Goal: Task Accomplishment & Management: Complete application form

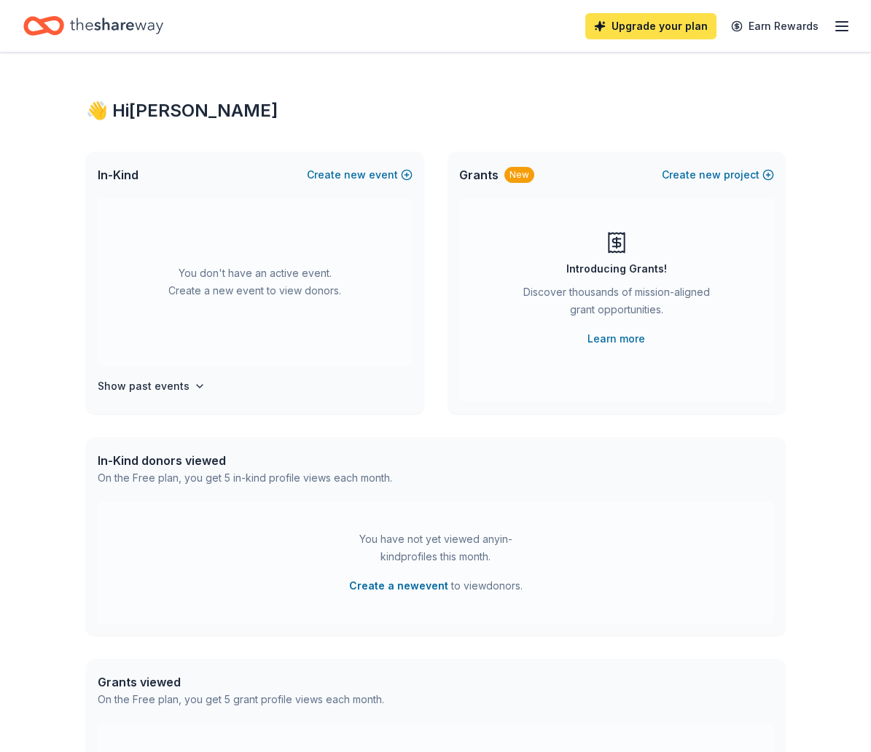
click at [666, 27] on link "Upgrade your plan" at bounding box center [650, 26] width 131 height 26
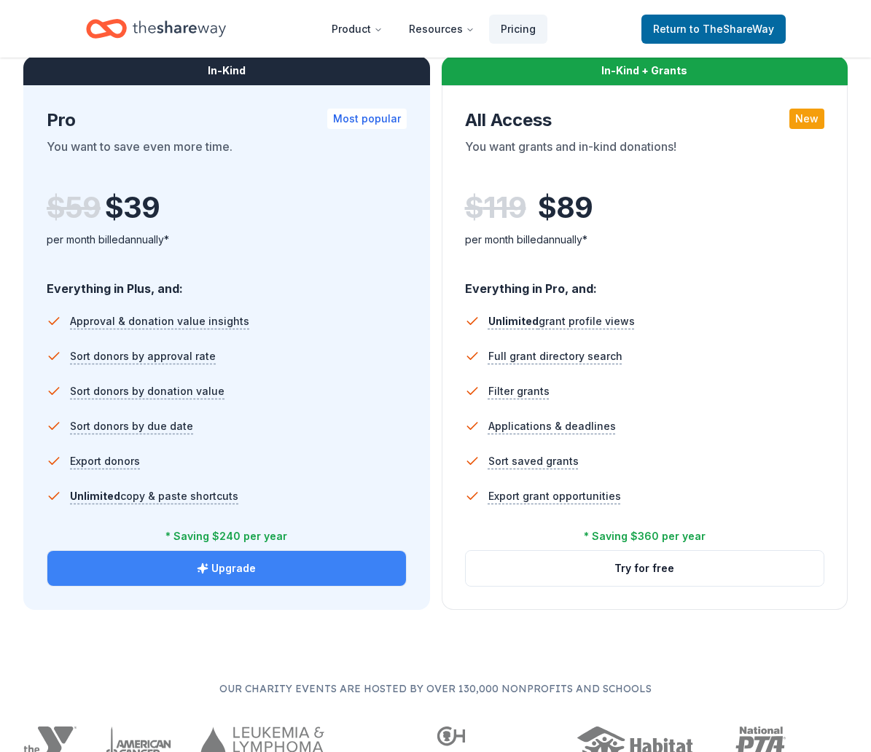
scroll to position [793, 0]
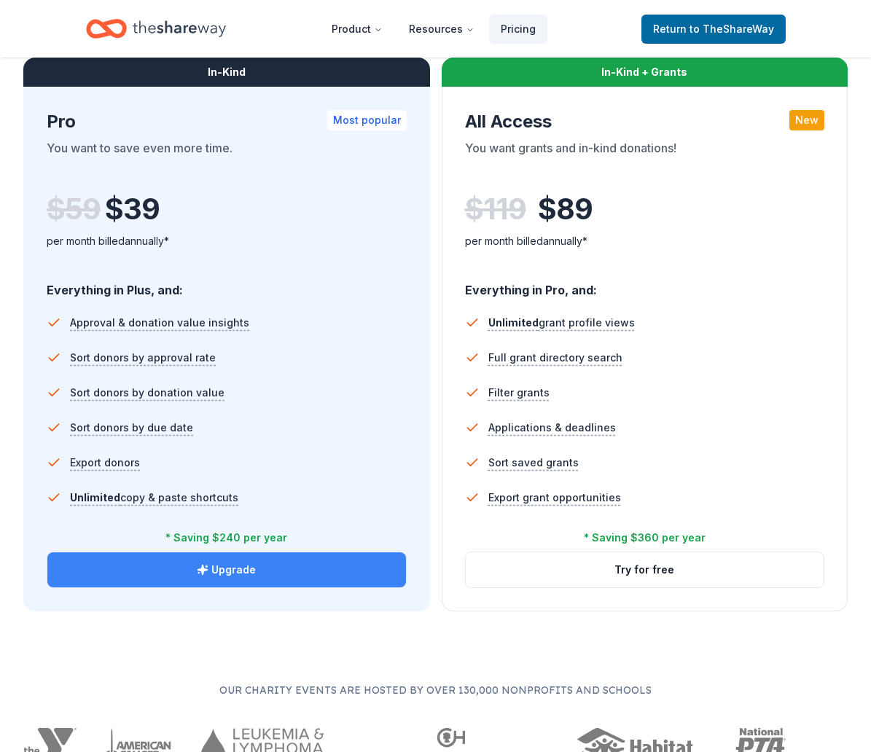
click at [257, 569] on button "Upgrade" at bounding box center [226, 570] width 359 height 35
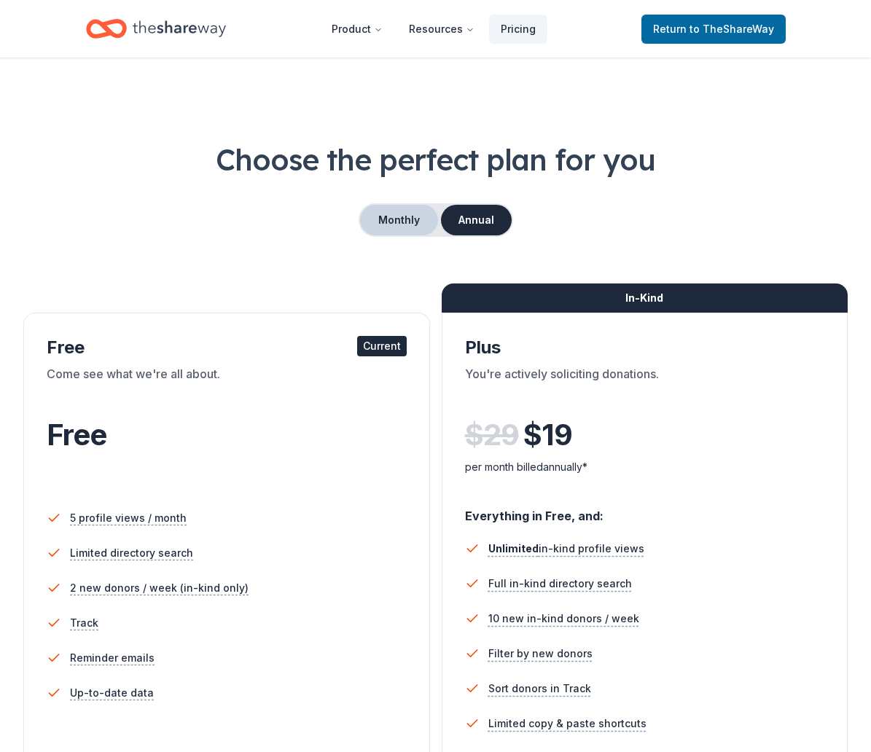
click at [391, 221] on button "Monthly" at bounding box center [399, 220] width 78 height 31
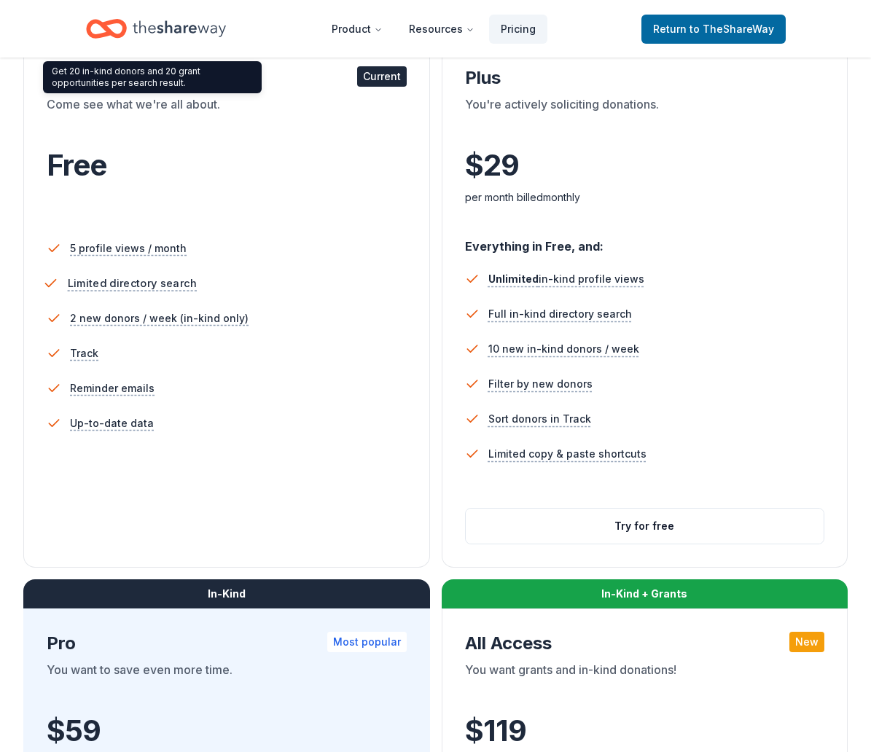
scroll to position [706, 0]
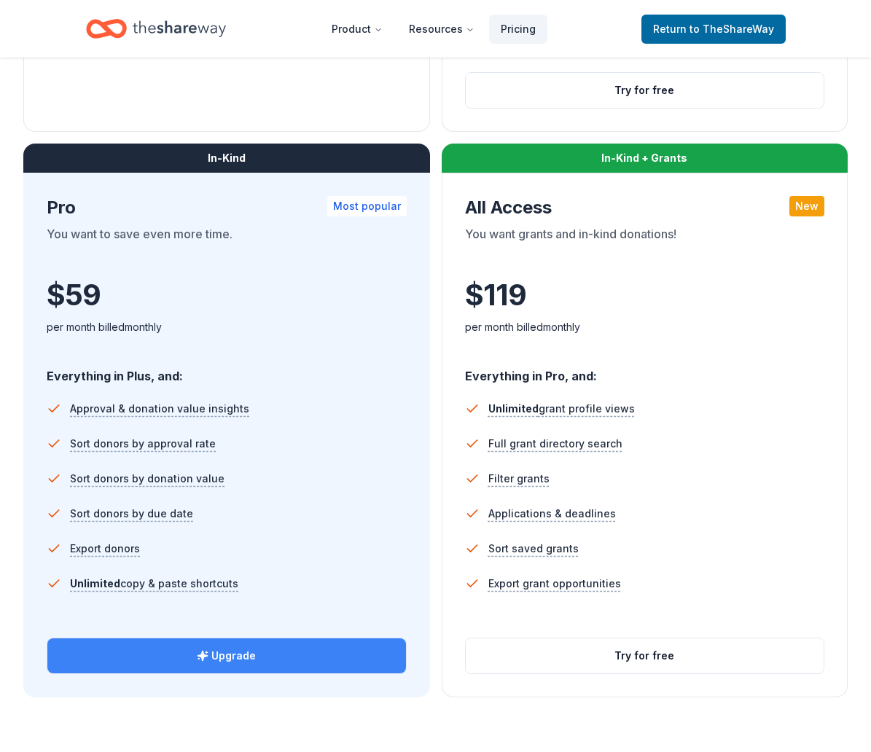
click at [206, 655] on icon "button" at bounding box center [202, 655] width 9 height 9
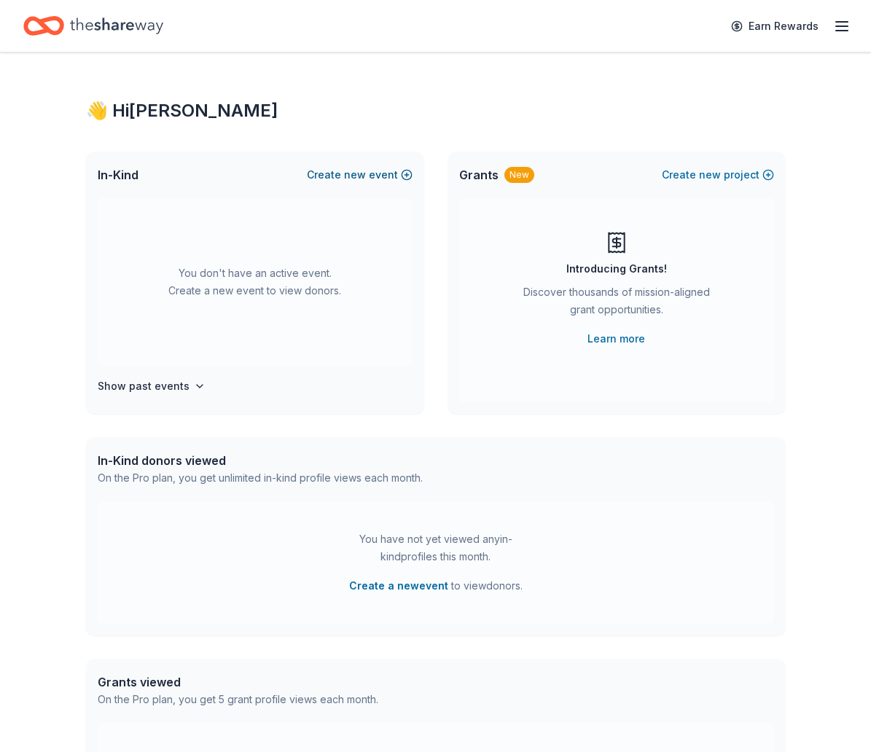
click at [370, 175] on button "Create new event" at bounding box center [360, 174] width 106 height 17
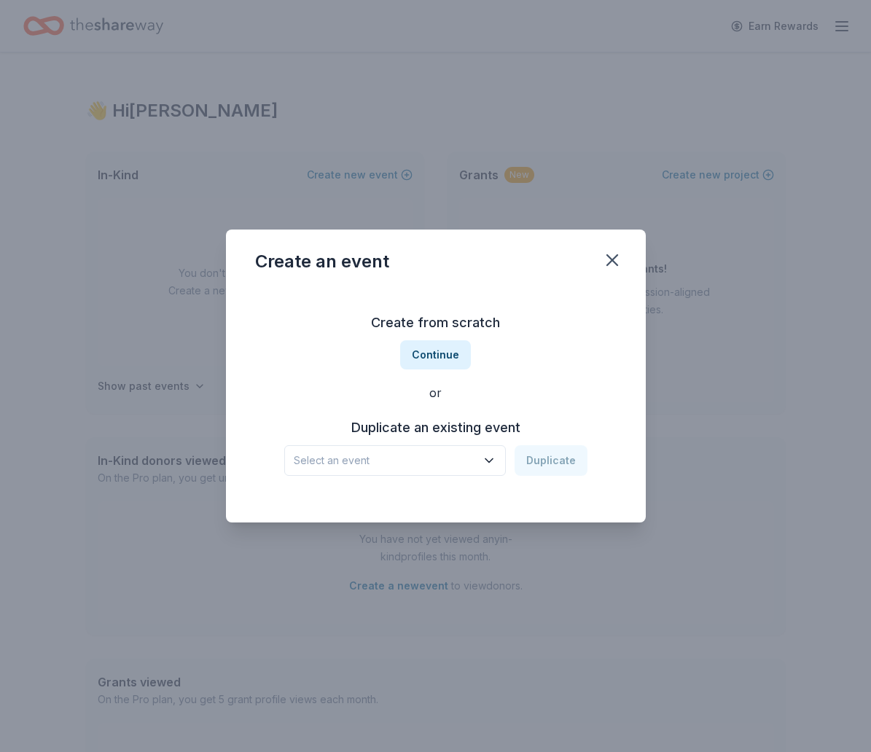
click at [398, 471] on button "Select an event" at bounding box center [395, 460] width 222 height 31
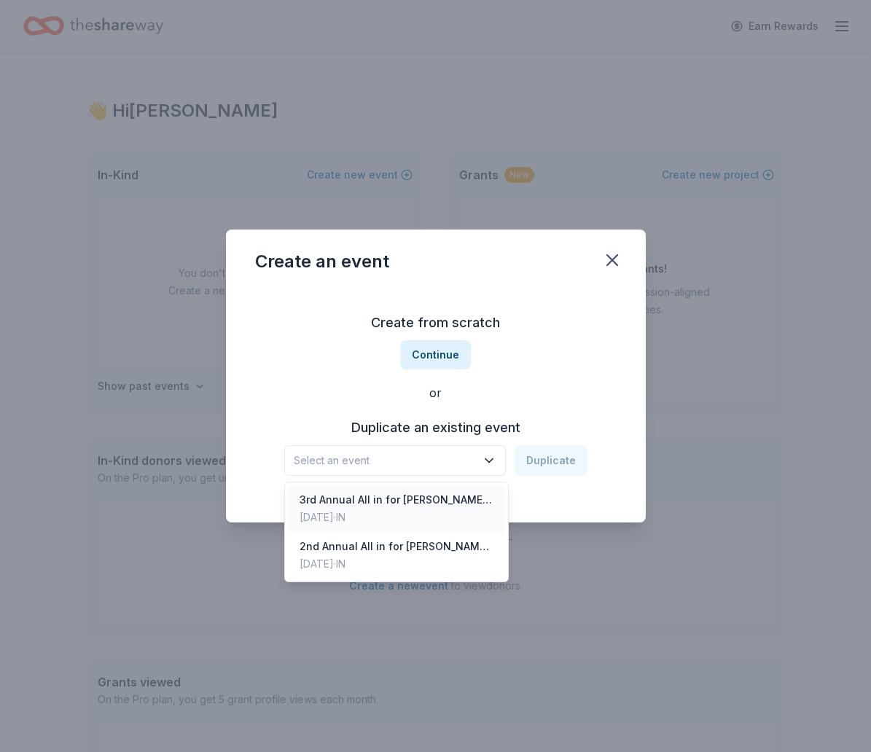
click at [377, 507] on div "3rd Annual All in for [PERSON_NAME] Trivia Night" at bounding box center [397, 499] width 194 height 17
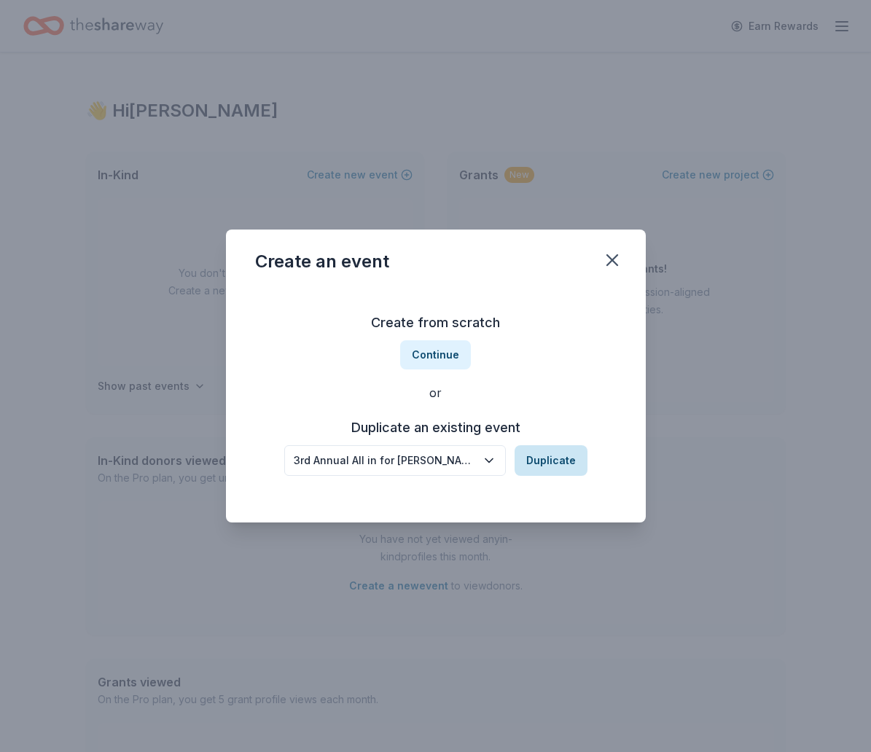
click at [546, 456] on button "Duplicate" at bounding box center [551, 460] width 73 height 31
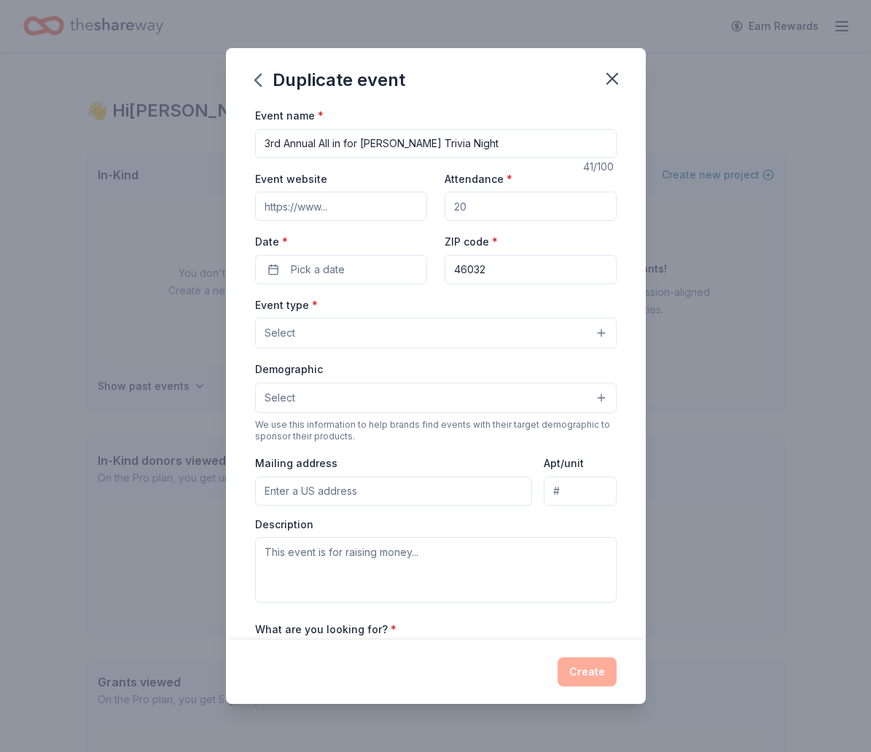
drag, startPoint x: 281, startPoint y: 144, endPoint x: 242, endPoint y: 146, distance: 39.4
click at [242, 146] on div "Event name * 3rd Annual All in for [PERSON_NAME] Night 41 /100 Event website At…" at bounding box center [436, 373] width 420 height 534
drag, startPoint x: 362, startPoint y: 141, endPoint x: 391, endPoint y: 141, distance: 29.9
click at [391, 141] on input "4th Annual All in for [PERSON_NAME] Trivia Night" at bounding box center [436, 143] width 362 height 29
type input "4th Annual Trivia Night"
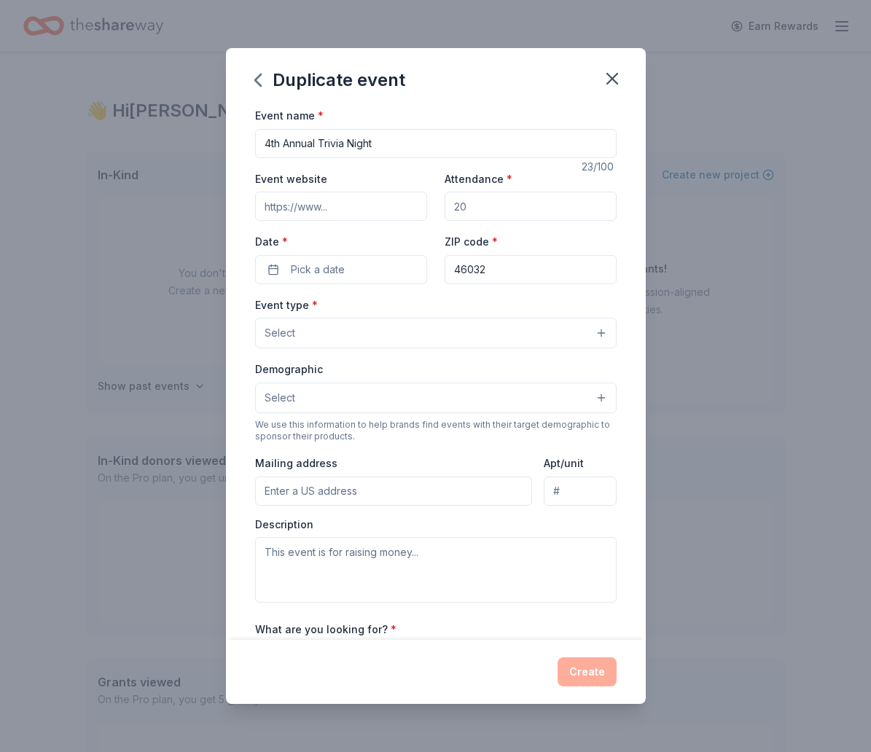
click at [339, 208] on input "Event website" at bounding box center [341, 206] width 172 height 29
type input "[DOMAIN_NAME][URL]"
type input "300"
click at [288, 274] on button "Pick a date" at bounding box center [341, 269] width 172 height 29
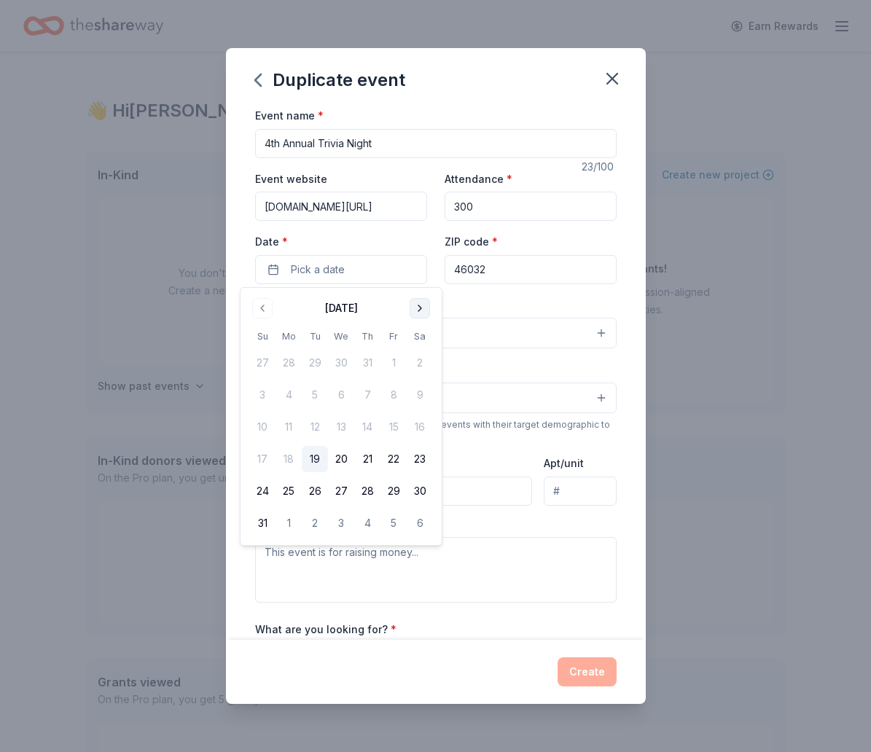
click at [422, 310] on button "Go to next month" at bounding box center [420, 308] width 20 height 20
click at [426, 310] on button "Go to next month" at bounding box center [420, 308] width 20 height 20
click at [362, 397] on button "6" at bounding box center [367, 395] width 26 height 26
click at [514, 313] on div "Event type * Select" at bounding box center [436, 322] width 362 height 53
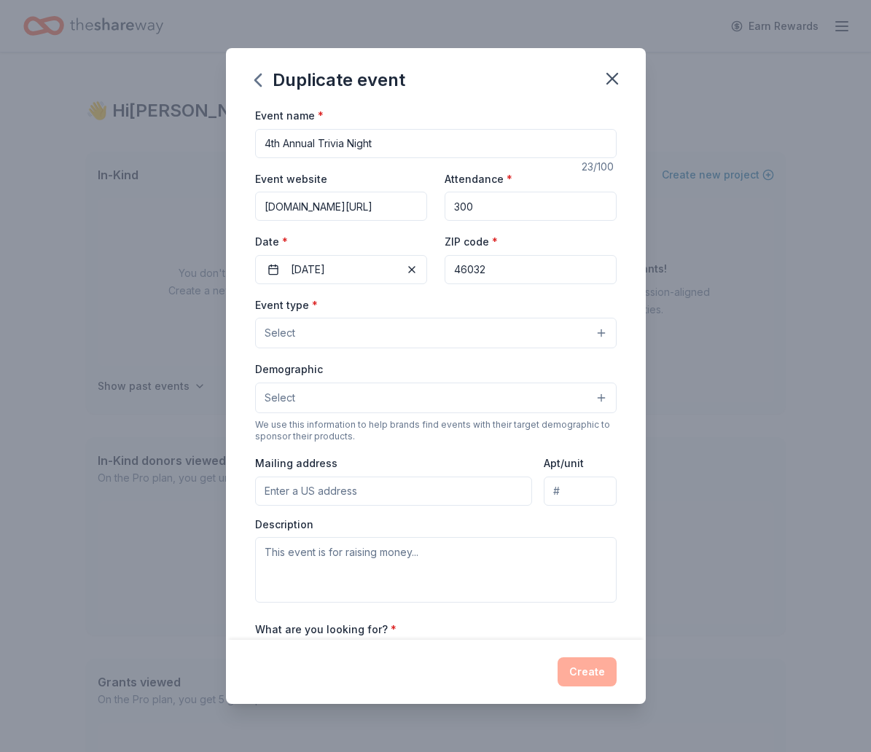
click at [434, 342] on button "Select" at bounding box center [436, 333] width 362 height 31
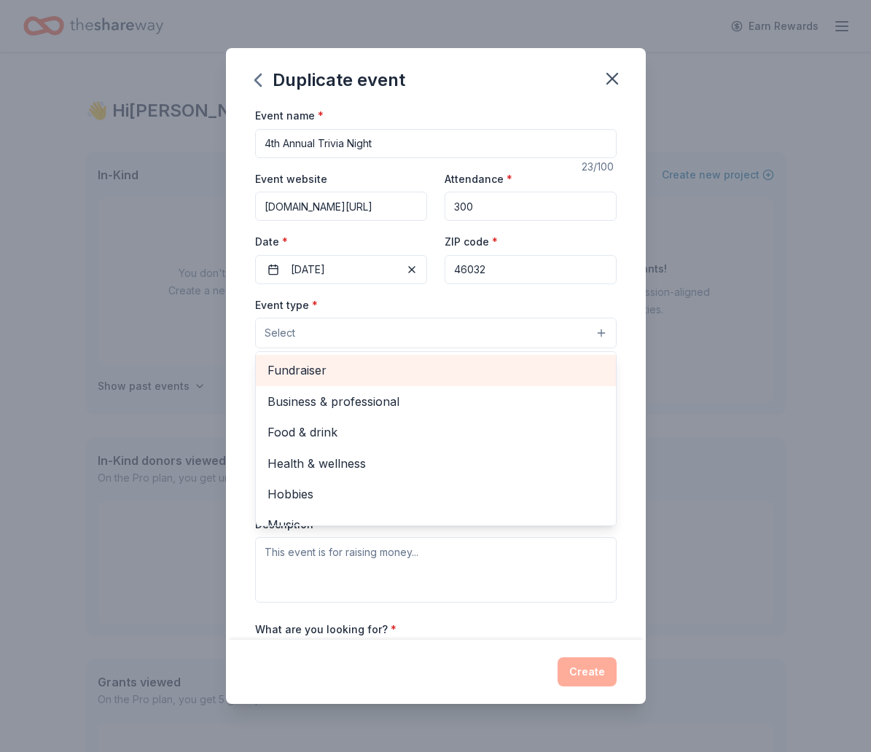
click at [368, 371] on span "Fundraiser" at bounding box center [436, 370] width 337 height 19
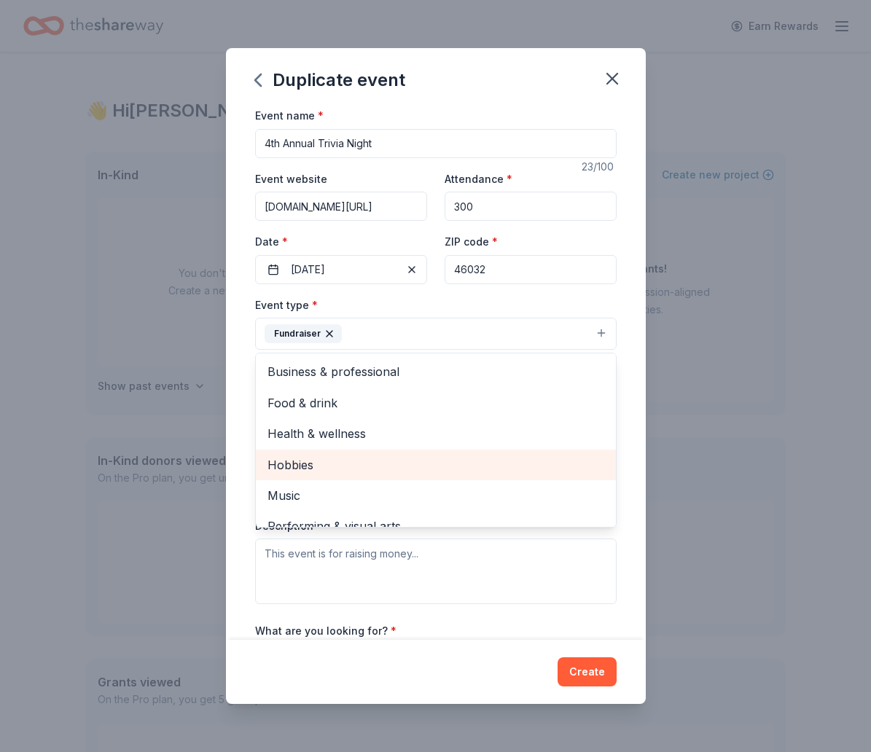
click at [313, 468] on span "Hobbies" at bounding box center [436, 465] width 337 height 19
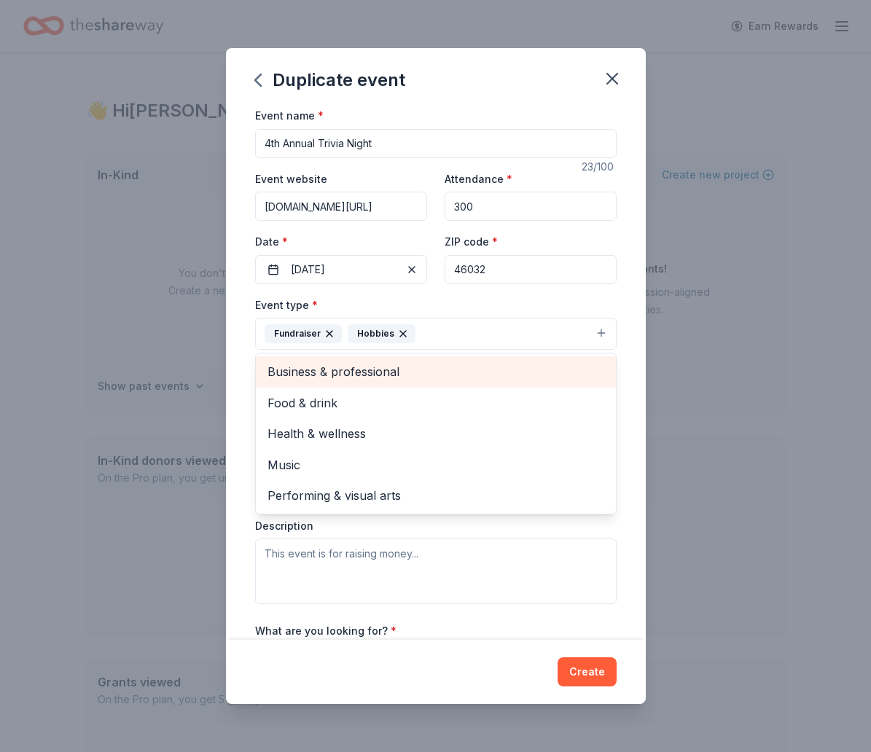
click at [378, 378] on span "Business & professional" at bounding box center [436, 371] width 337 height 19
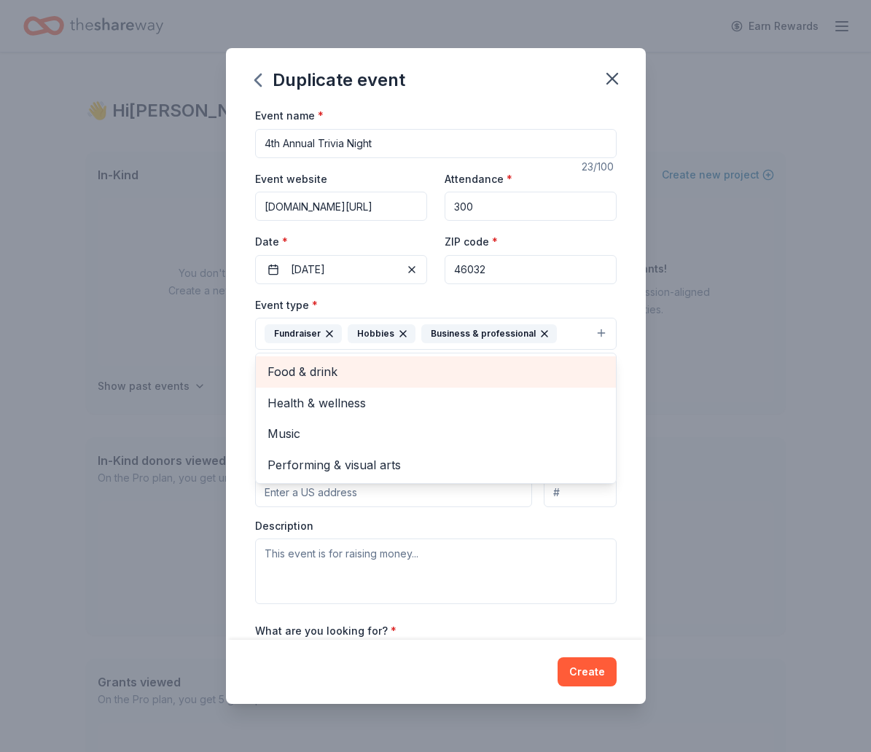
click at [322, 372] on span "Food & drink" at bounding box center [436, 371] width 337 height 19
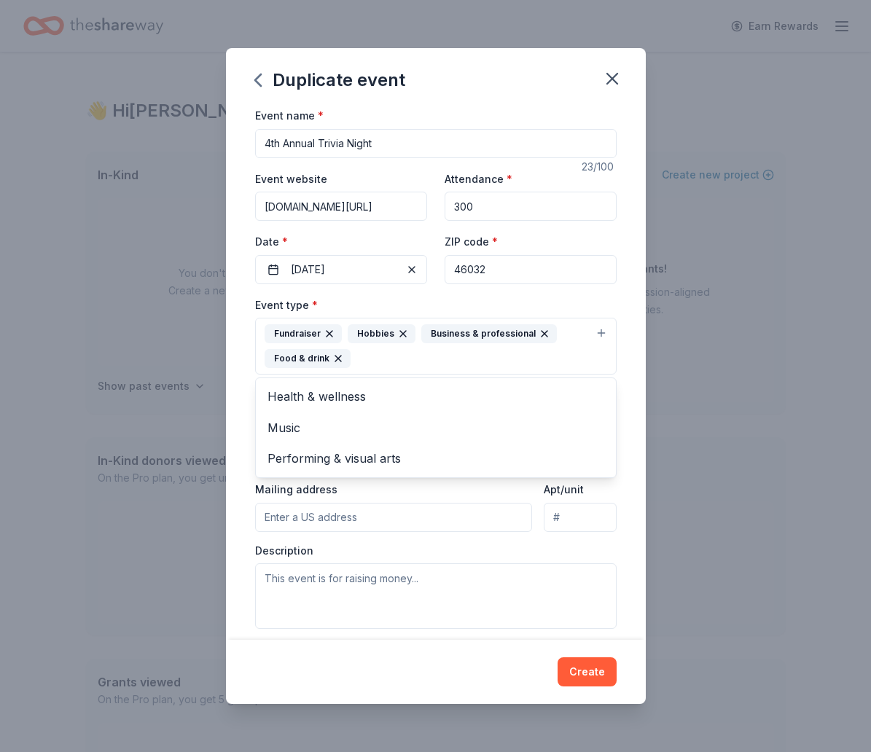
click at [541, 302] on div "Event type * Fundraiser Hobbies Business & professional Food & drink Health & w…" at bounding box center [436, 335] width 362 height 79
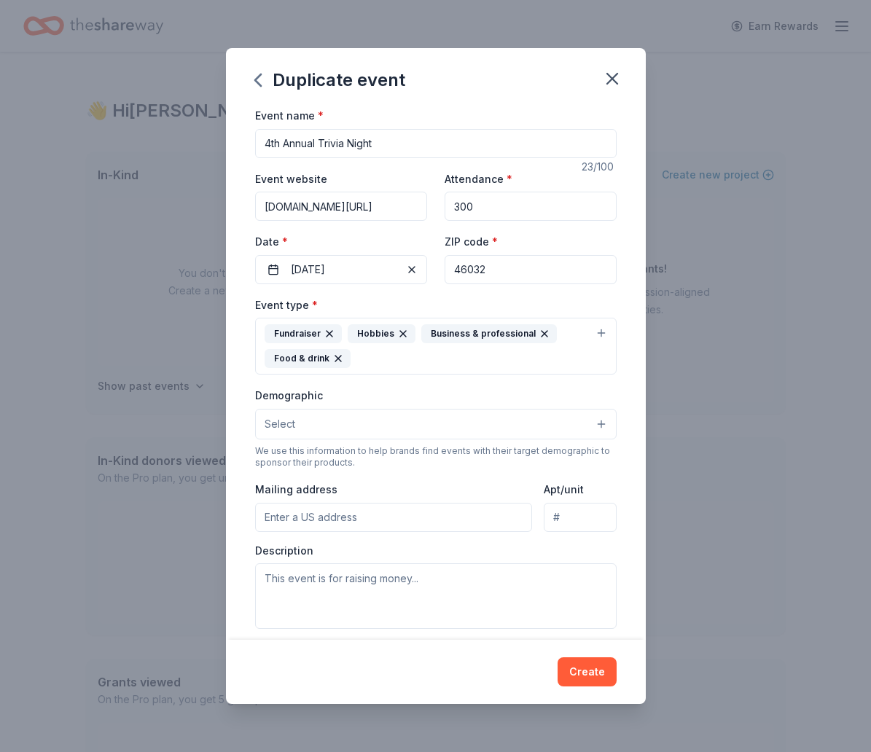
click at [399, 426] on button "Select" at bounding box center [436, 424] width 362 height 31
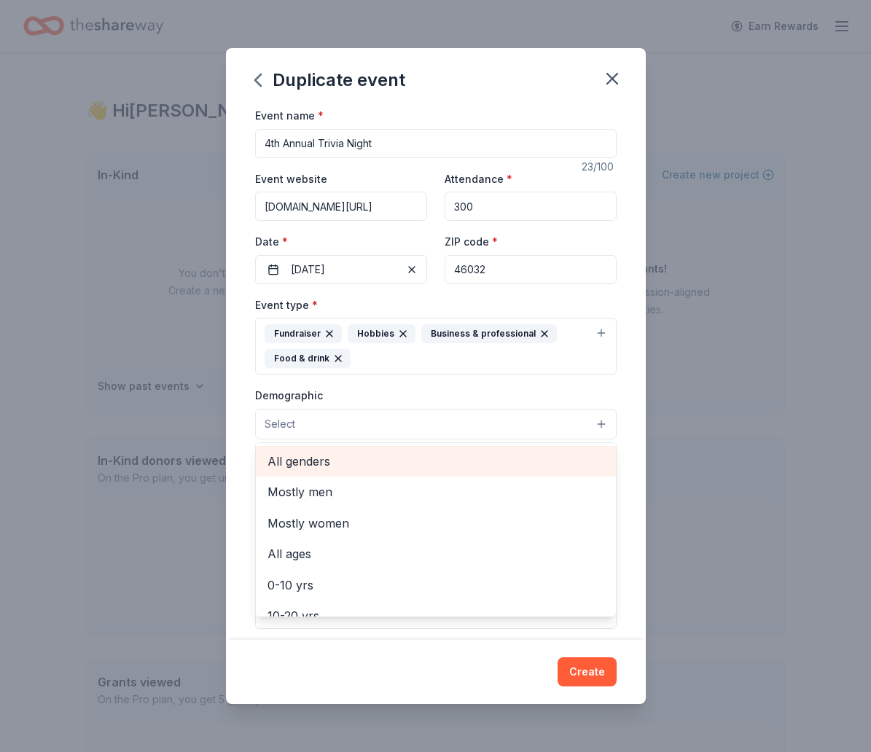
click at [347, 464] on span "All genders" at bounding box center [436, 461] width 337 height 19
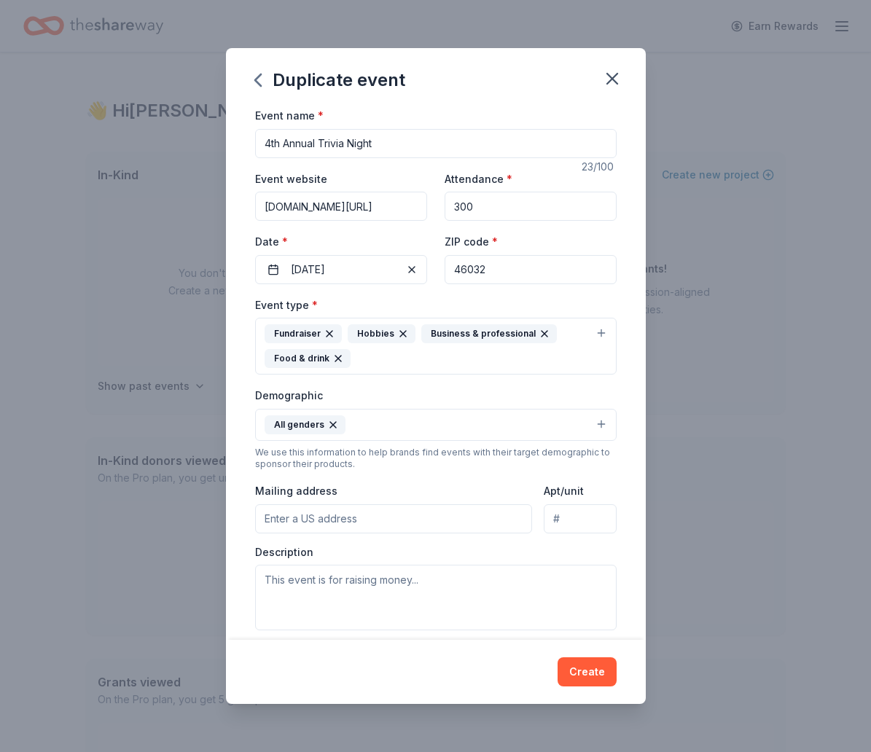
click at [415, 429] on button "All genders" at bounding box center [436, 425] width 362 height 32
click at [393, 426] on button "All genders" at bounding box center [436, 425] width 362 height 32
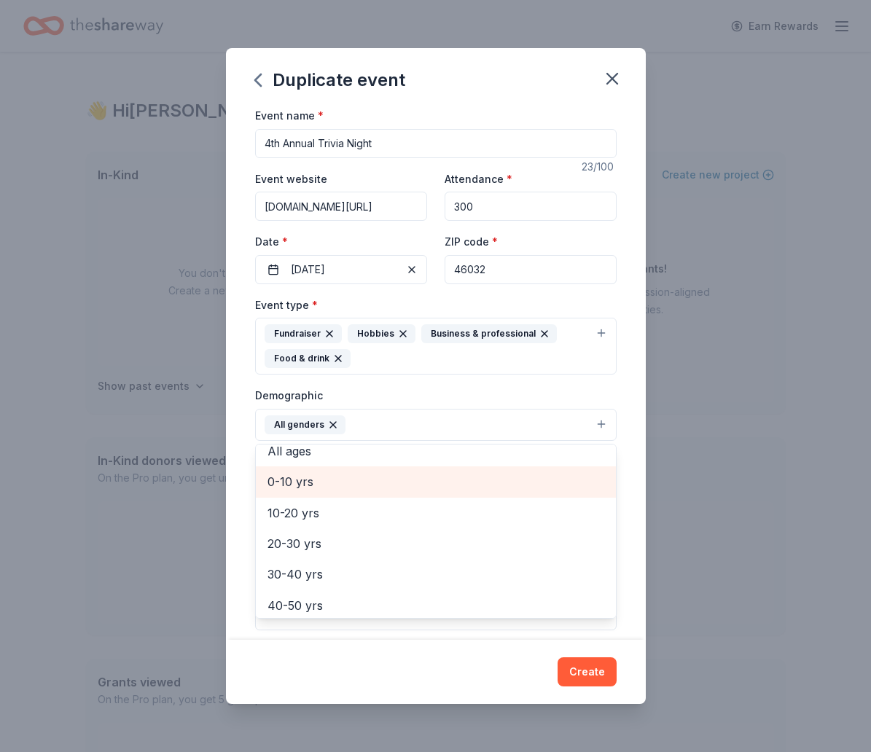
scroll to position [79, 0]
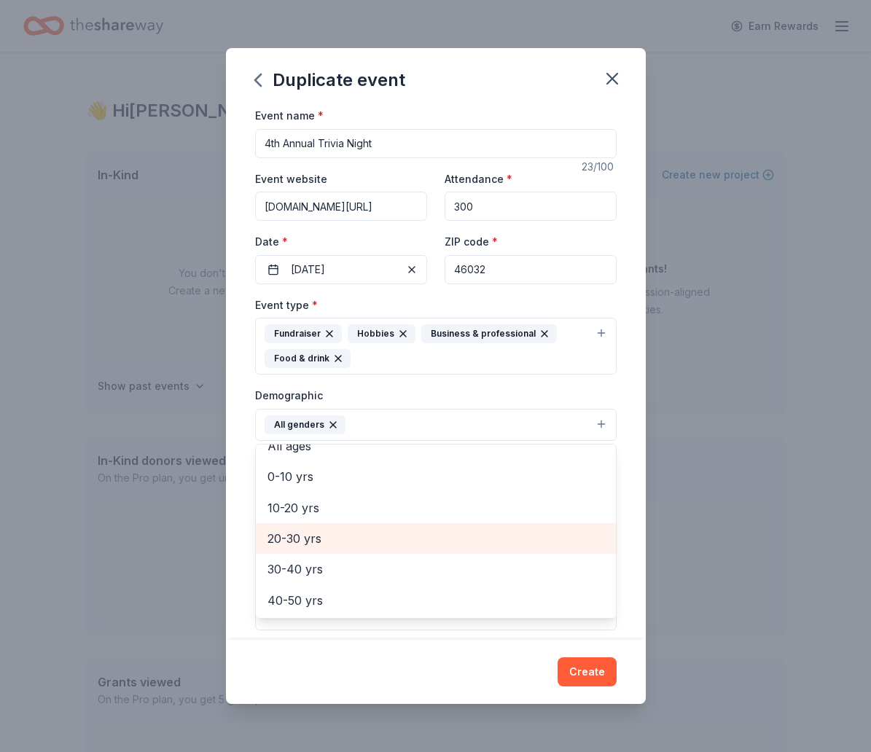
click at [333, 540] on span "20-30 yrs" at bounding box center [436, 538] width 337 height 19
click at [318, 547] on span "30-40 yrs" at bounding box center [436, 538] width 337 height 19
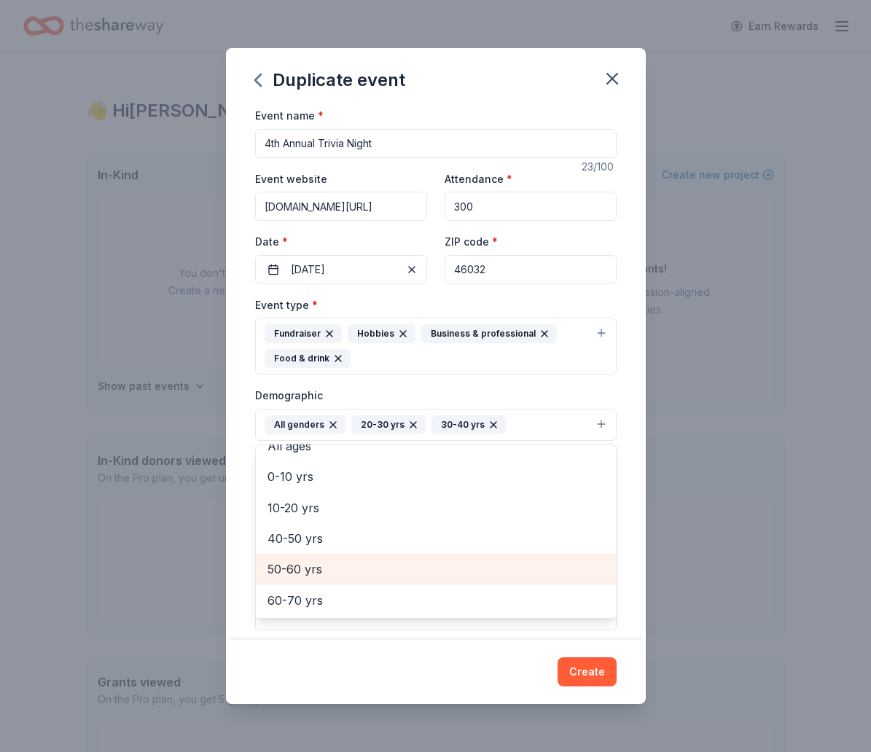
click at [305, 563] on span "50-60 yrs" at bounding box center [436, 569] width 337 height 19
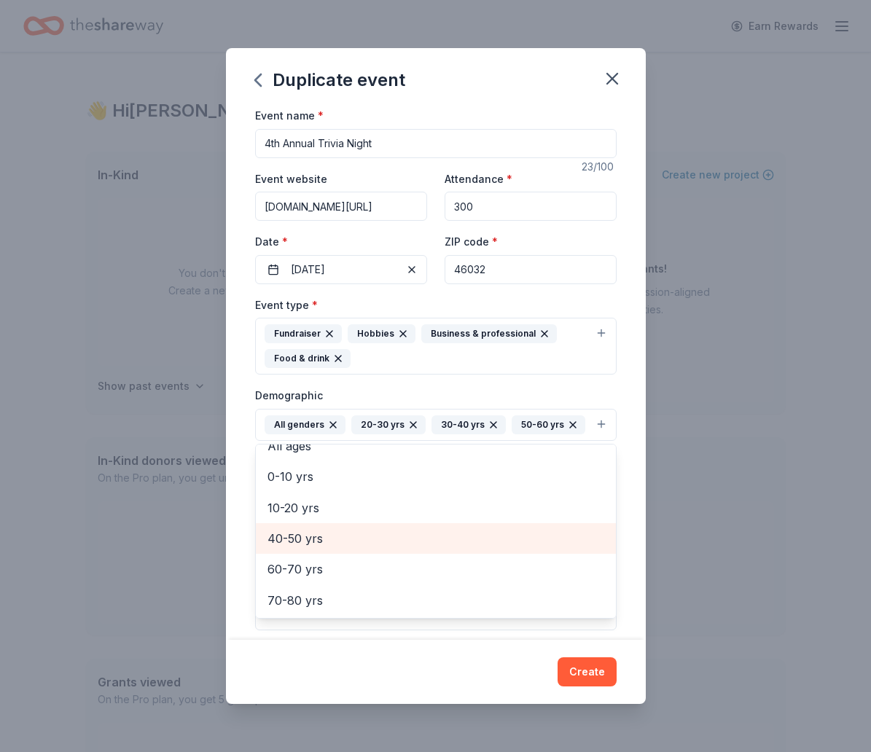
click at [307, 540] on span "40-50 yrs" at bounding box center [436, 538] width 337 height 19
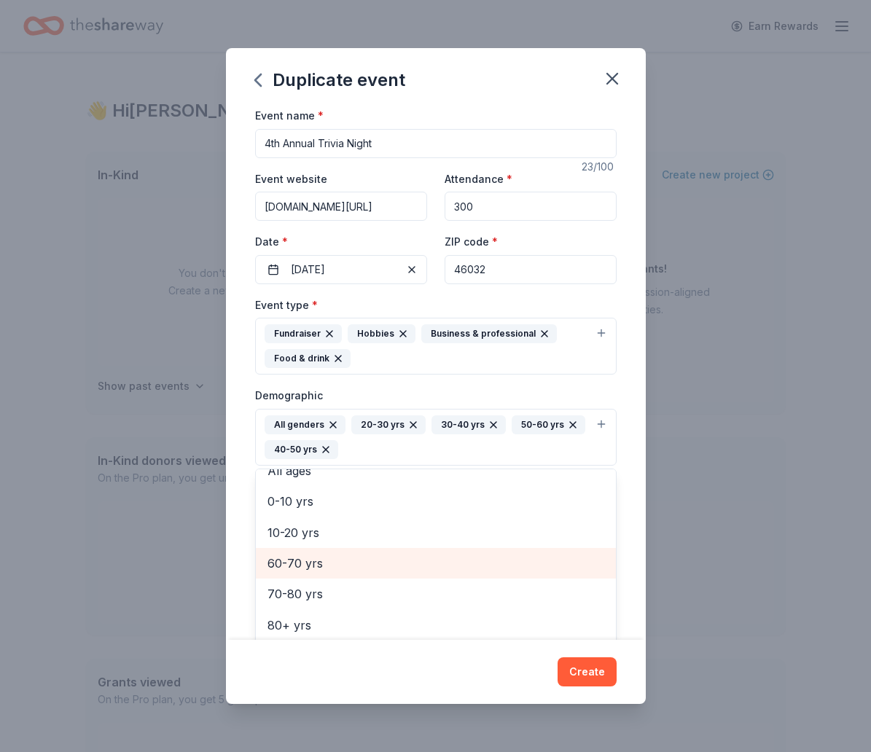
click at [313, 565] on span "60-70 yrs" at bounding box center [436, 563] width 337 height 19
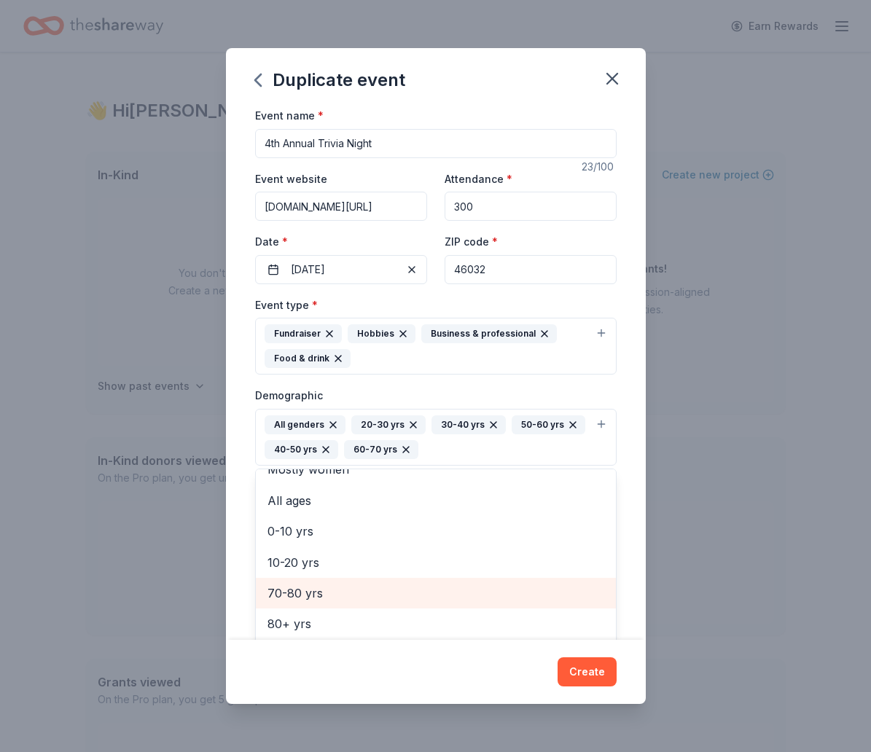
click at [298, 588] on span "70-80 yrs" at bounding box center [436, 593] width 337 height 19
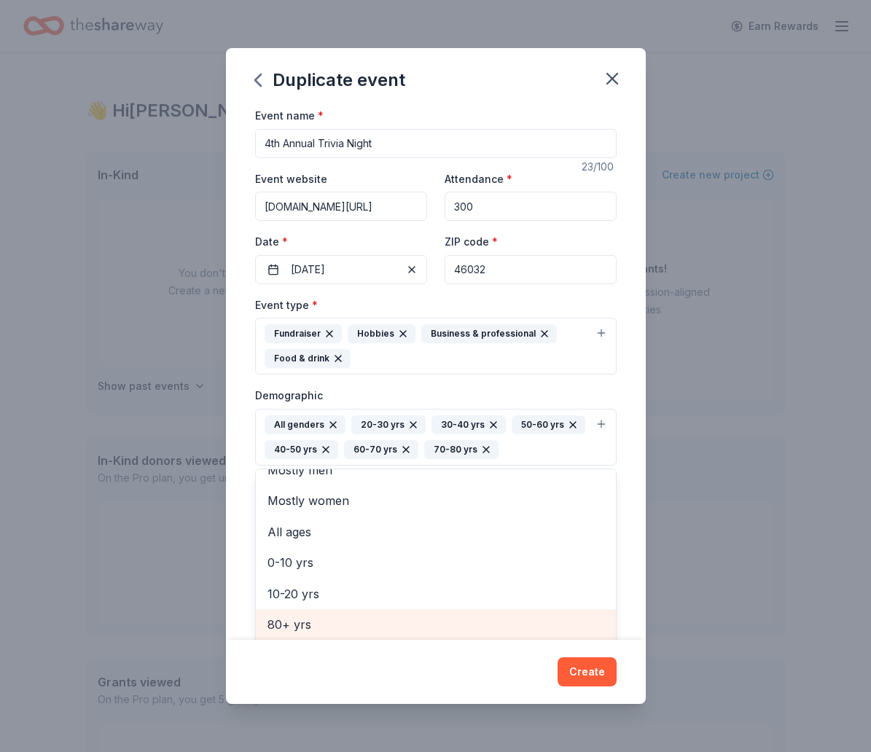
click at [300, 620] on span "80+ yrs" at bounding box center [436, 624] width 337 height 19
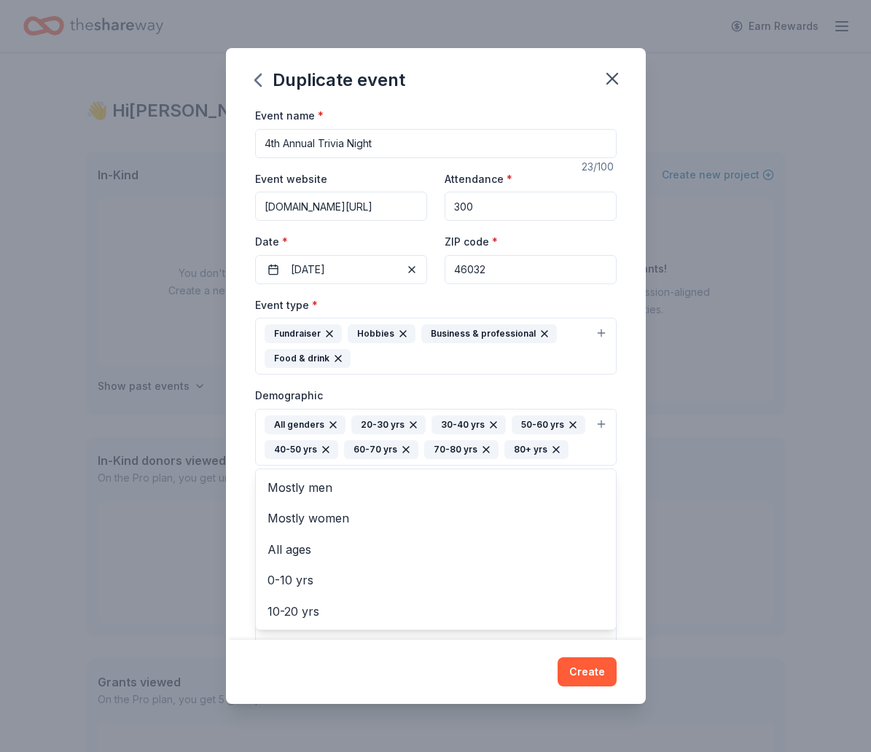
click at [485, 683] on div "Duplicate event Event name * 4th Annual Trivia Night 23 /100 Event website [DOM…" at bounding box center [436, 376] width 420 height 656
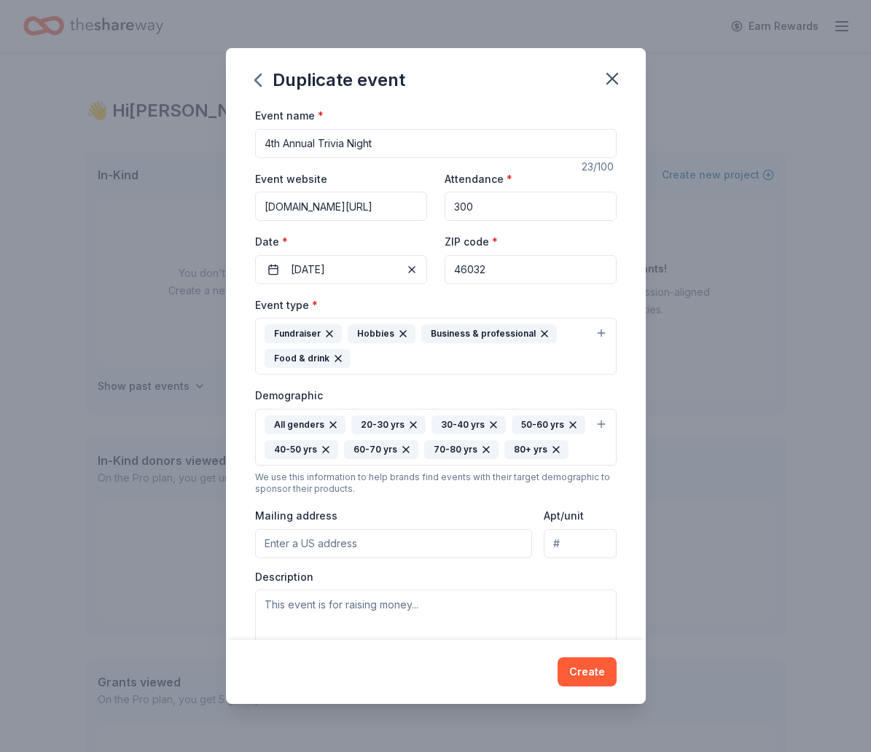
click at [398, 538] on input "Mailing address" at bounding box center [394, 543] width 278 height 29
drag, startPoint x: 509, startPoint y: 579, endPoint x: 445, endPoint y: 568, distance: 64.4
click at [509, 579] on div "Description" at bounding box center [436, 613] width 362 height 86
click at [392, 539] on input "Mailing address" at bounding box center [394, 543] width 278 height 29
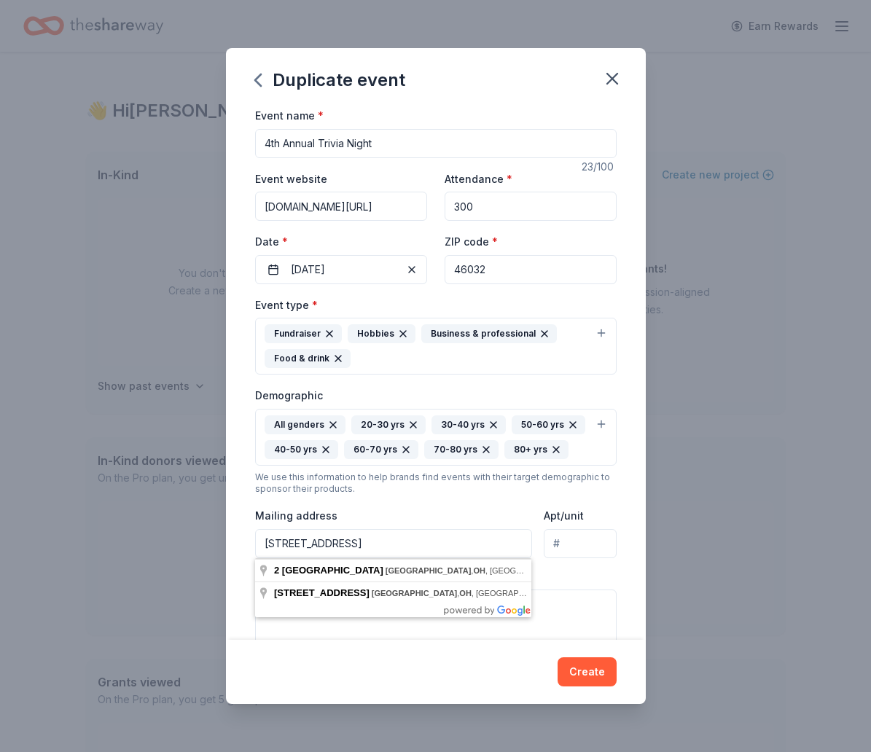
click at [282, 545] on input "[STREET_ADDRESS]" at bounding box center [394, 543] width 278 height 29
click at [450, 543] on input "[STREET_ADDRESS]" at bounding box center [394, 543] width 278 height 29
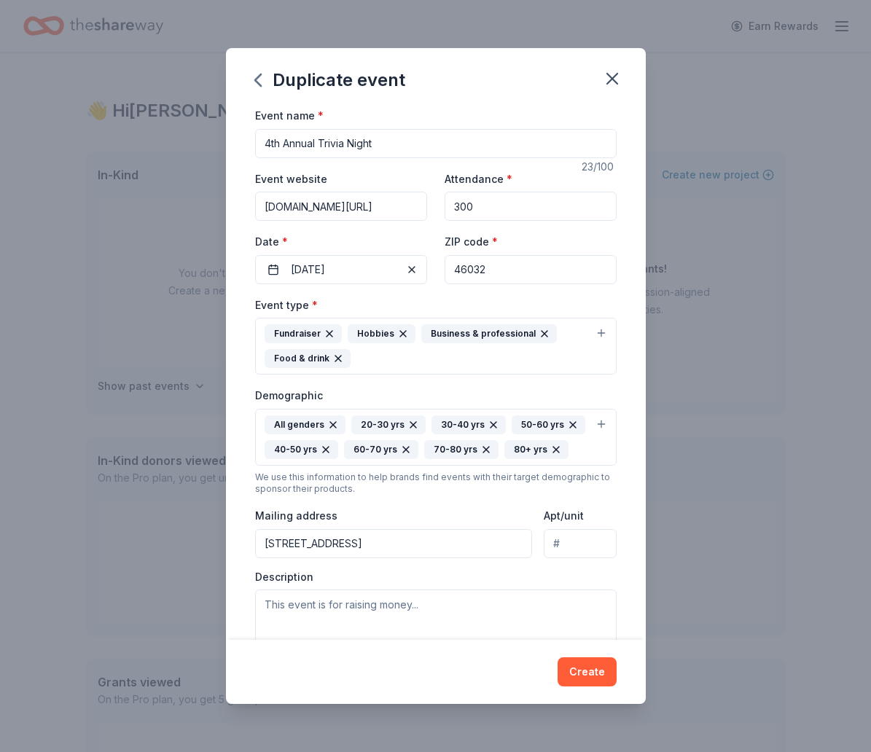
type input "[STREET_ADDRESS]"
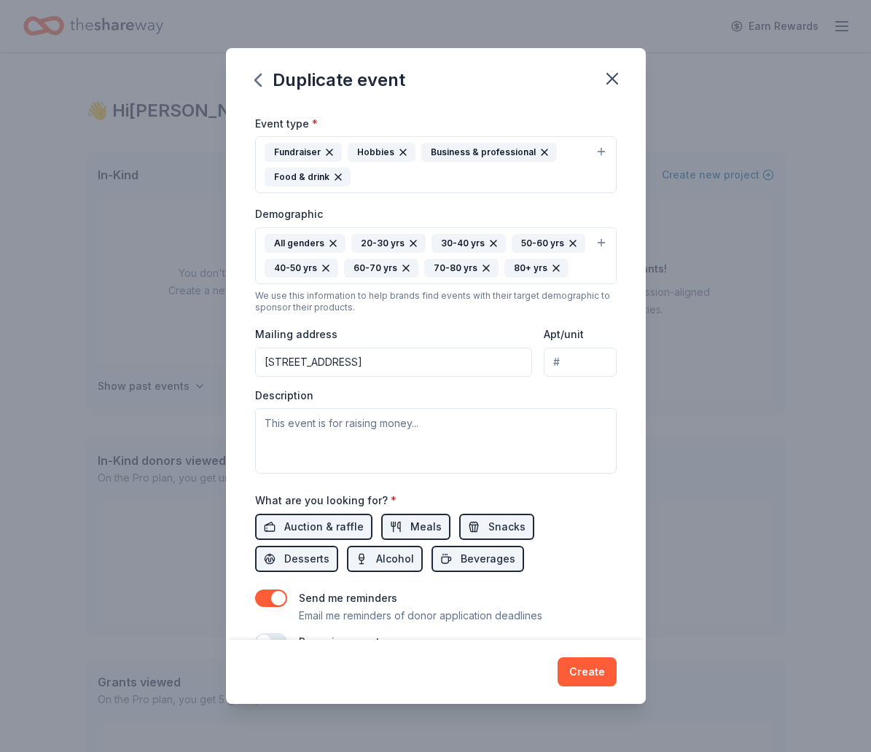
scroll to position [182, 0]
click at [321, 523] on span "Auction & raffle" at bounding box center [323, 526] width 79 height 17
click at [314, 513] on button "Auction & raffle" at bounding box center [313, 526] width 117 height 26
click at [418, 529] on span "Meals" at bounding box center [425, 526] width 31 height 17
click at [499, 528] on span "Snacks" at bounding box center [506, 526] width 37 height 17
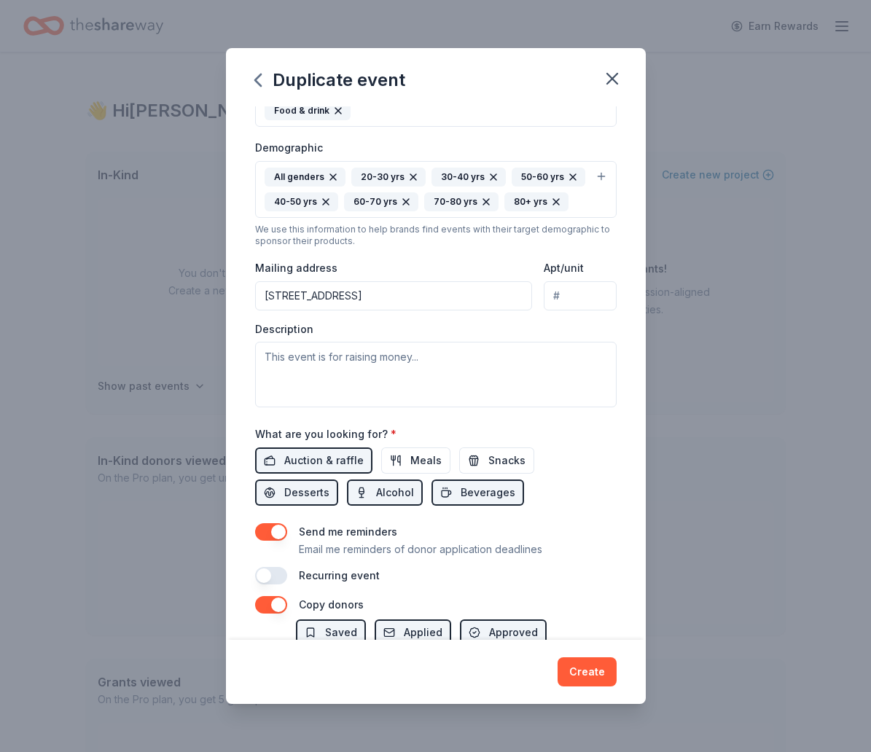
scroll to position [246, 0]
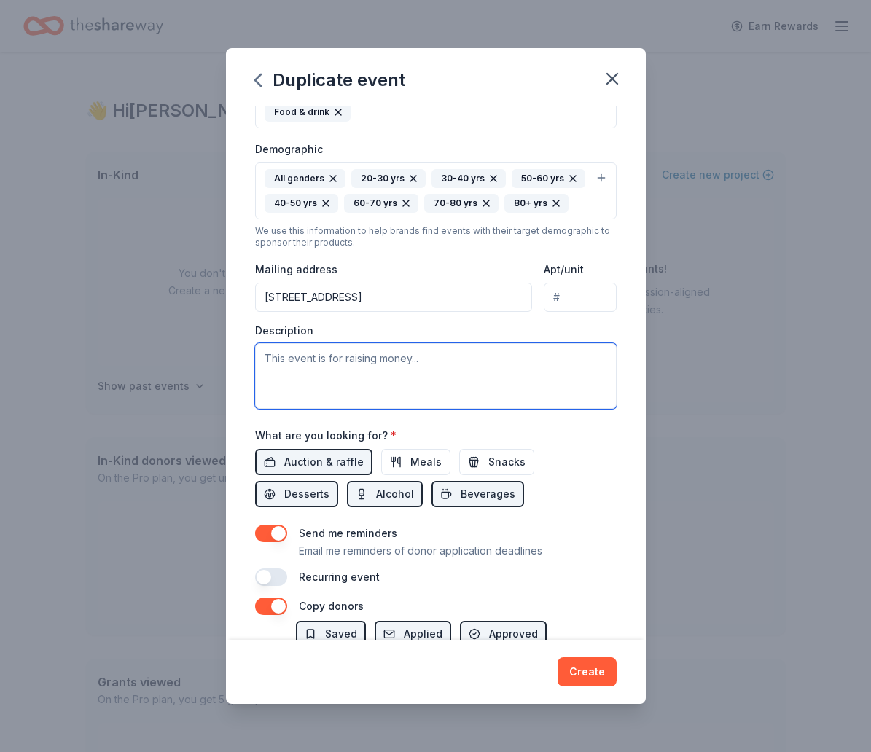
click at [363, 381] on textarea at bounding box center [436, 376] width 362 height 66
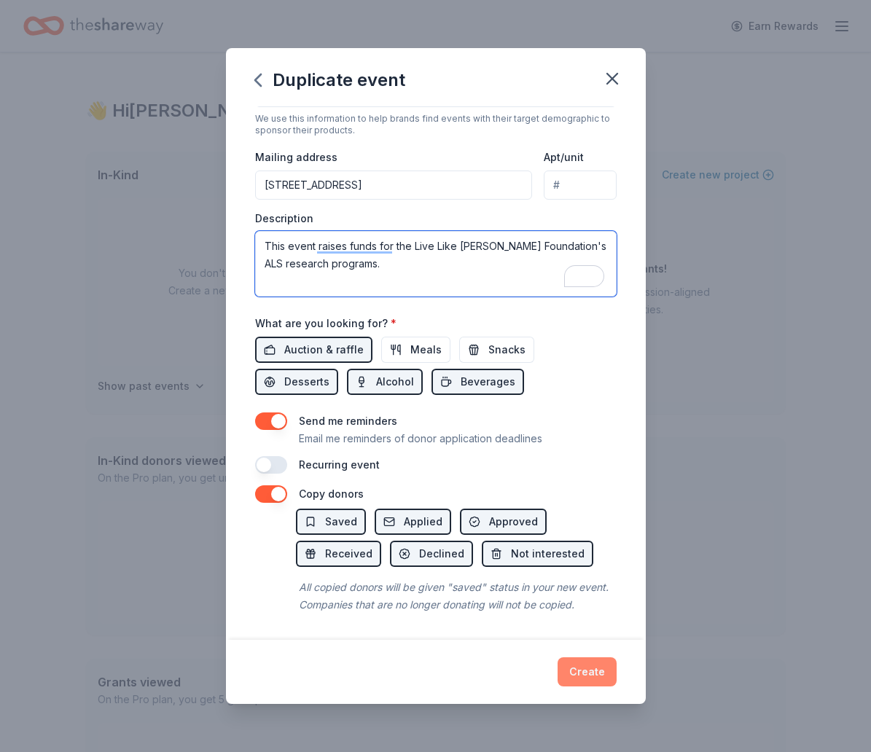
type textarea "This event raises funds for the Live Like [PERSON_NAME] Foundation's ALS resear…"
click at [586, 674] on button "Create" at bounding box center [587, 672] width 59 height 29
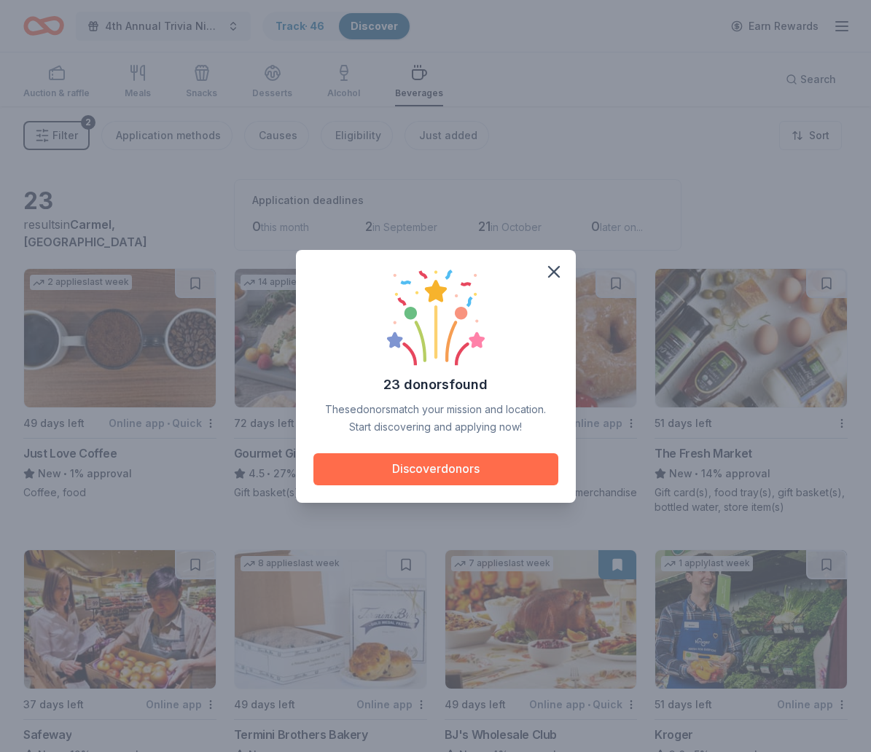
click at [425, 469] on button "Discover donors" at bounding box center [435, 469] width 245 height 32
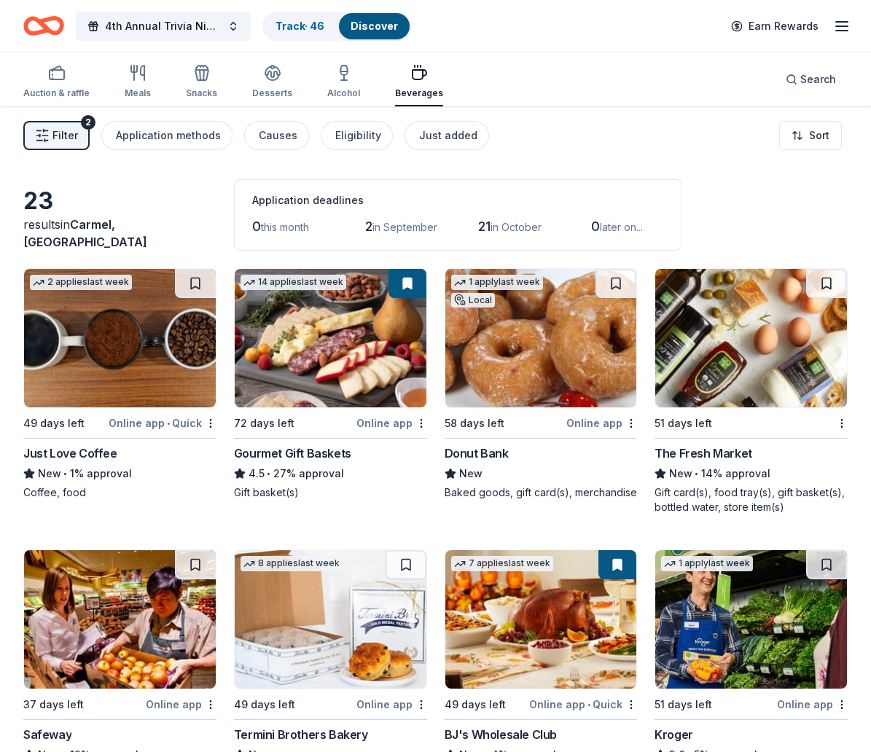
click at [837, 23] on icon "button" at bounding box center [841, 25] width 17 height 17
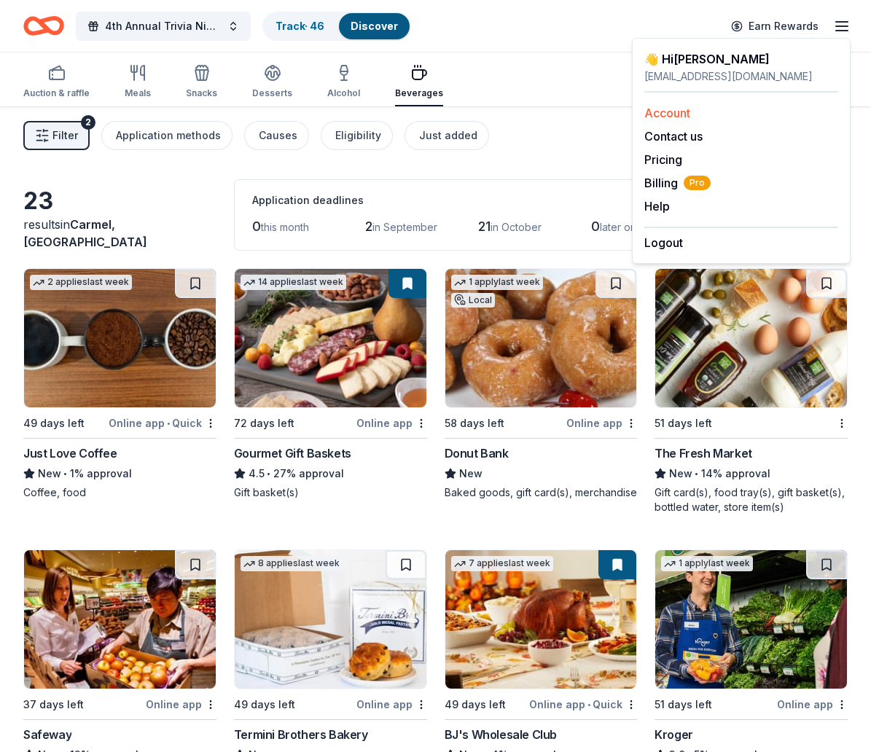
click at [666, 112] on link "Account" at bounding box center [667, 113] width 46 height 15
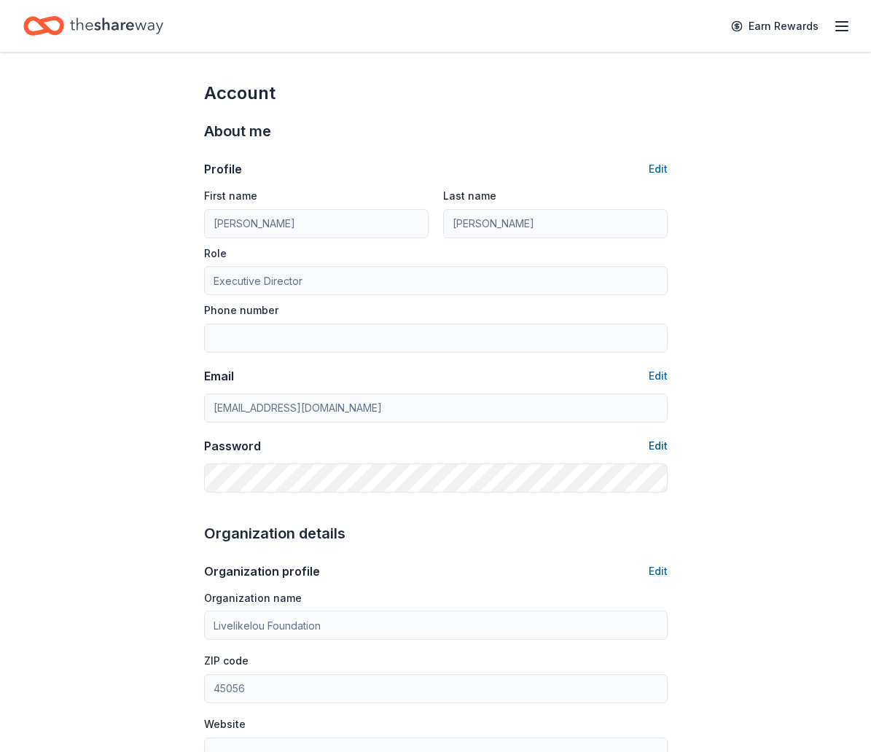
click at [652, 447] on button "Edit" at bounding box center [658, 445] width 19 height 17
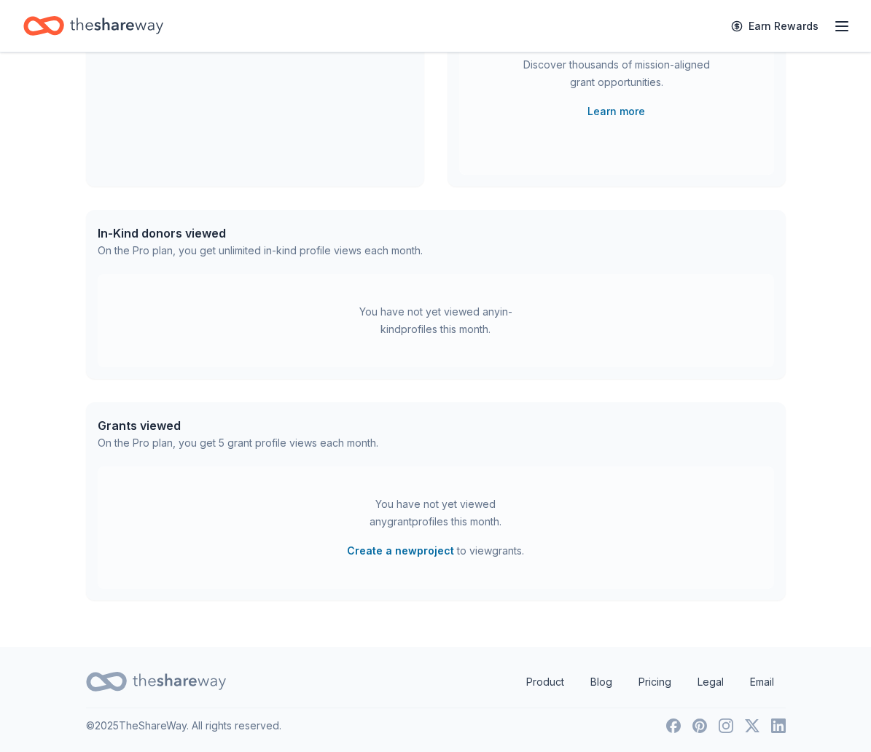
scroll to position [225, 0]
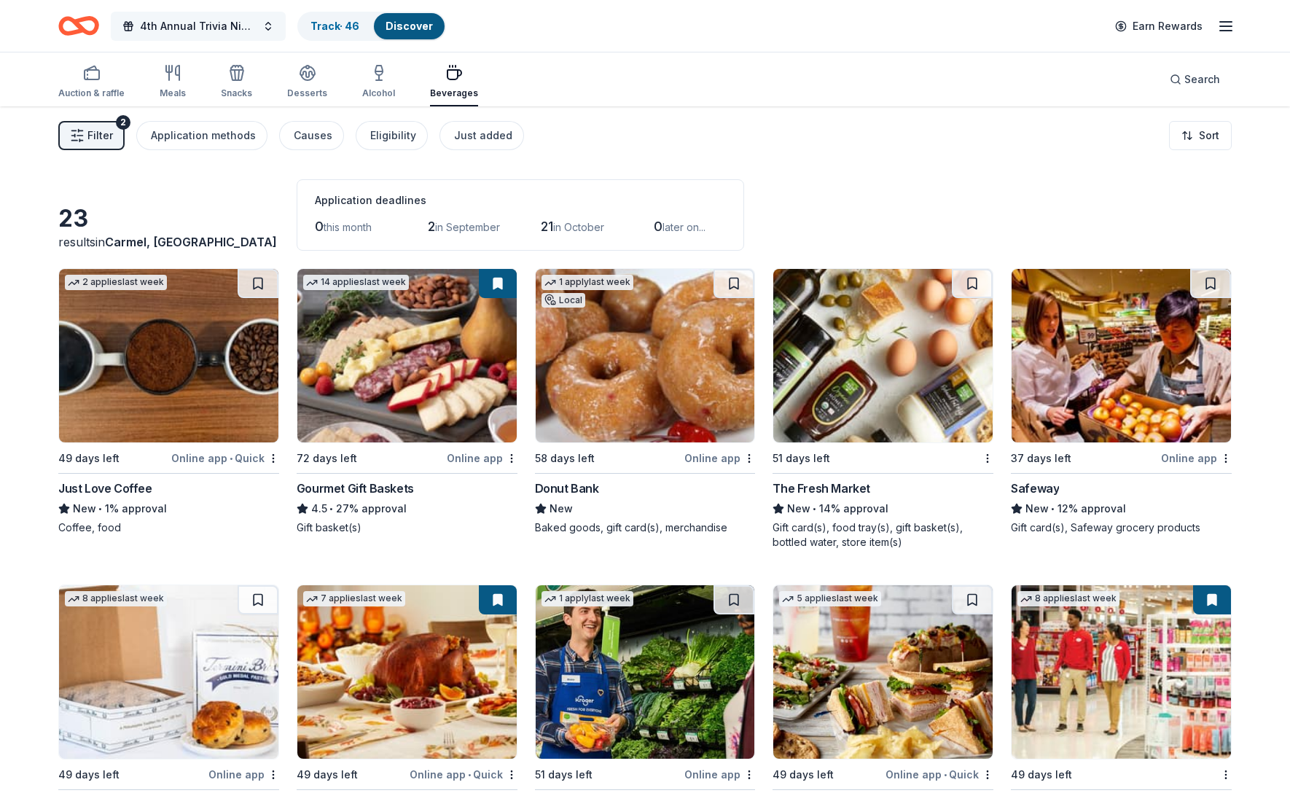
click at [213, 25] on span "4th Annual Trivia Night" at bounding box center [198, 25] width 117 height 17
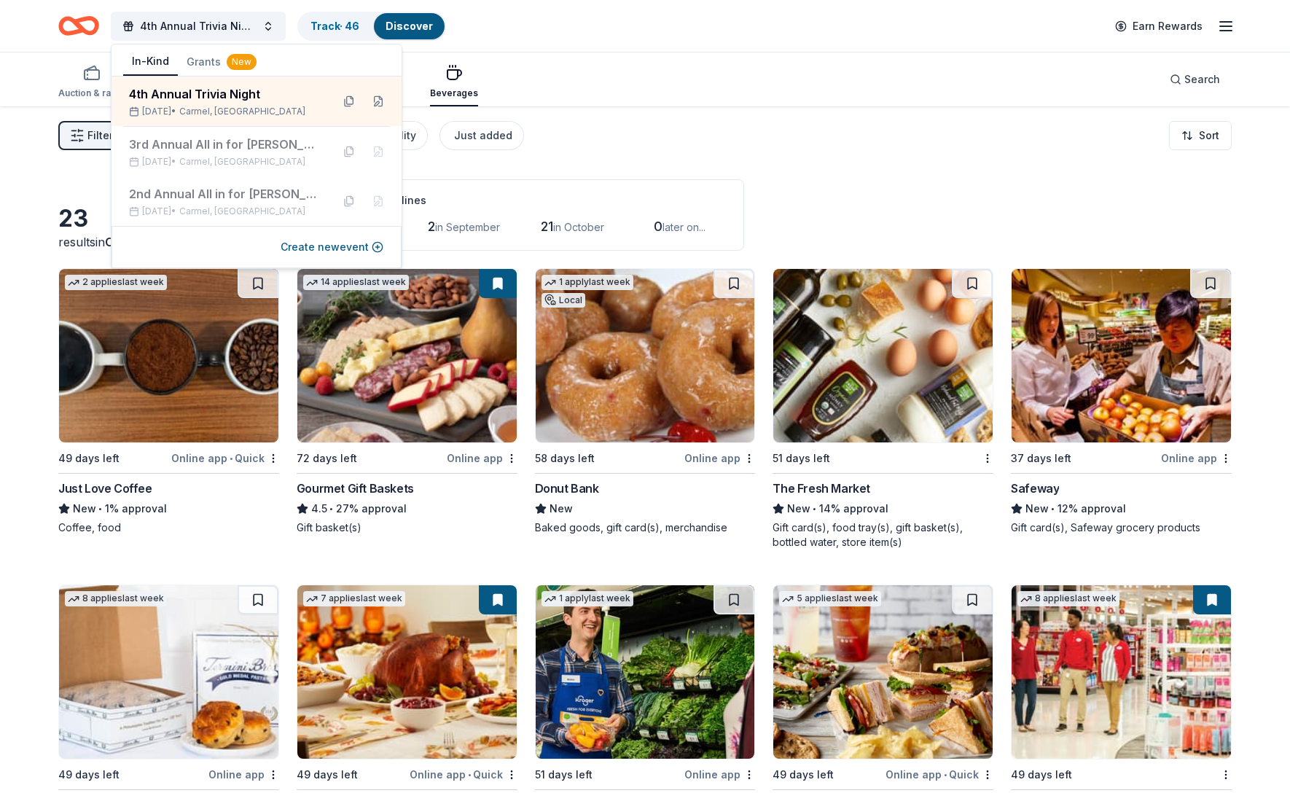
click at [621, 131] on div "Filter 2 Application methods Causes Eligibility Just added Sort" at bounding box center [645, 135] width 1290 height 58
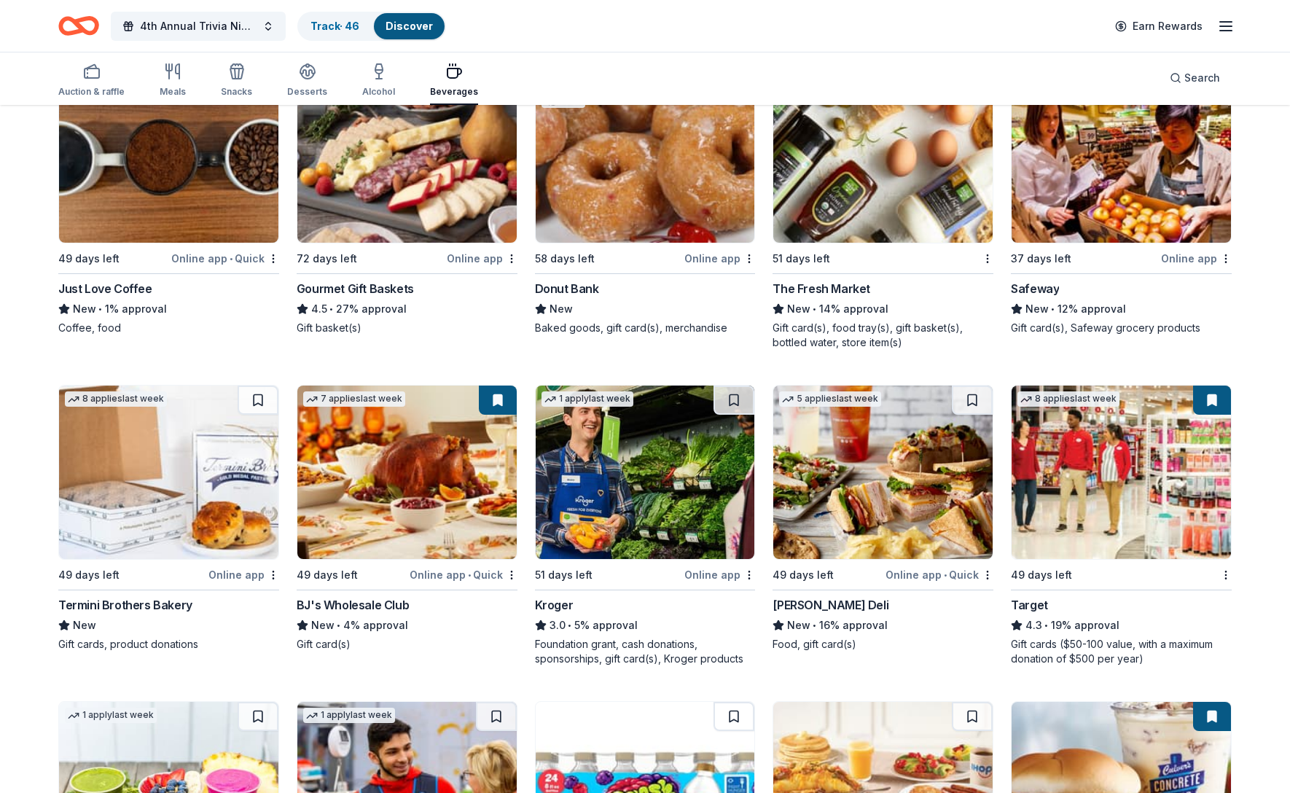
scroll to position [201, 0]
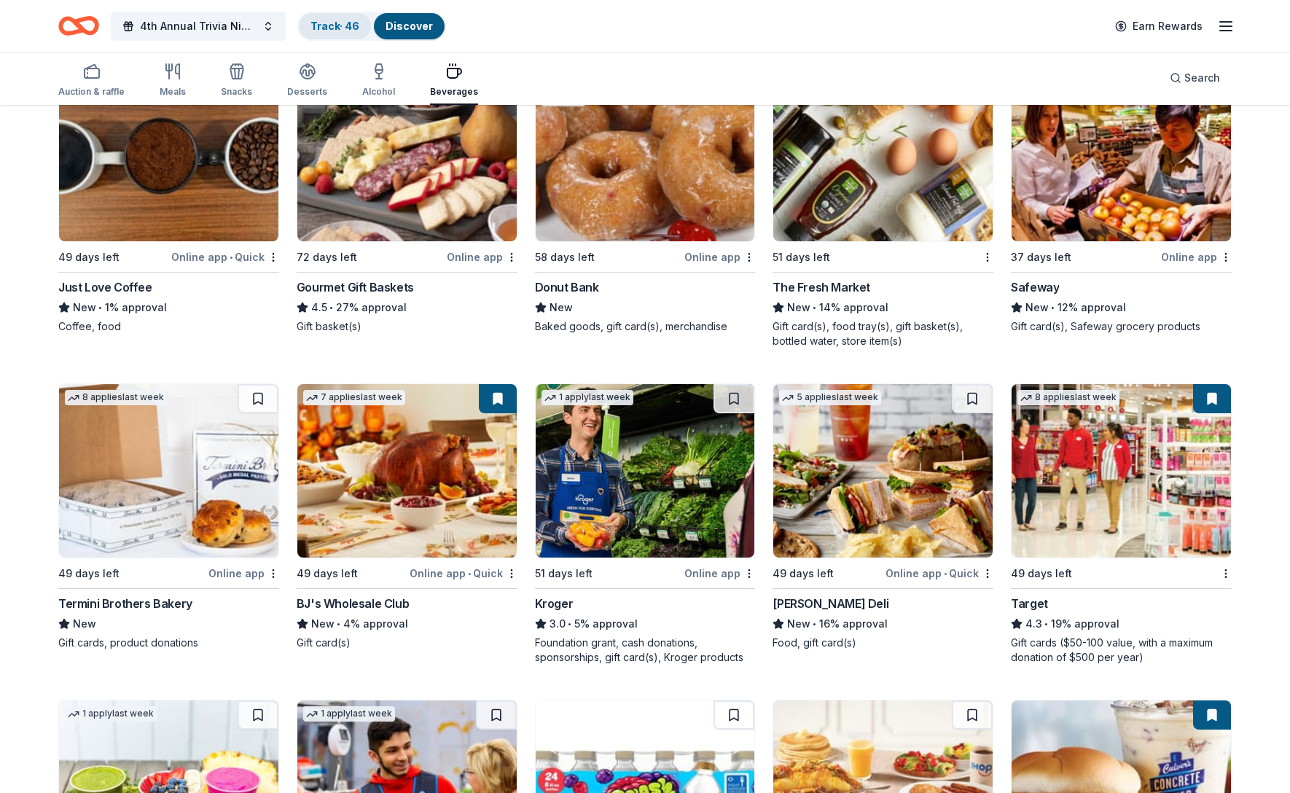
click at [330, 26] on link "Track · 46" at bounding box center [335, 26] width 49 height 12
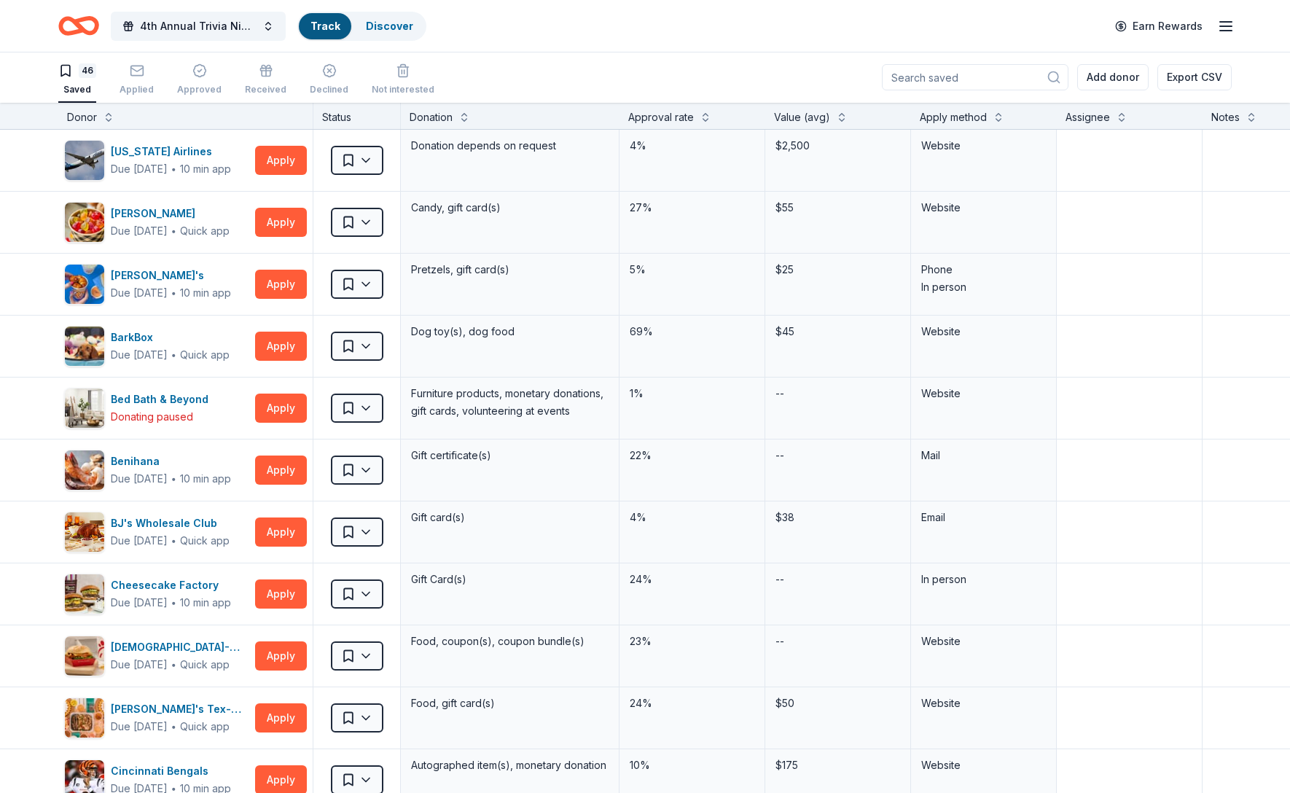
scroll to position [1, 0]
click at [88, 79] on div "46 Saved" at bounding box center [77, 79] width 38 height 32
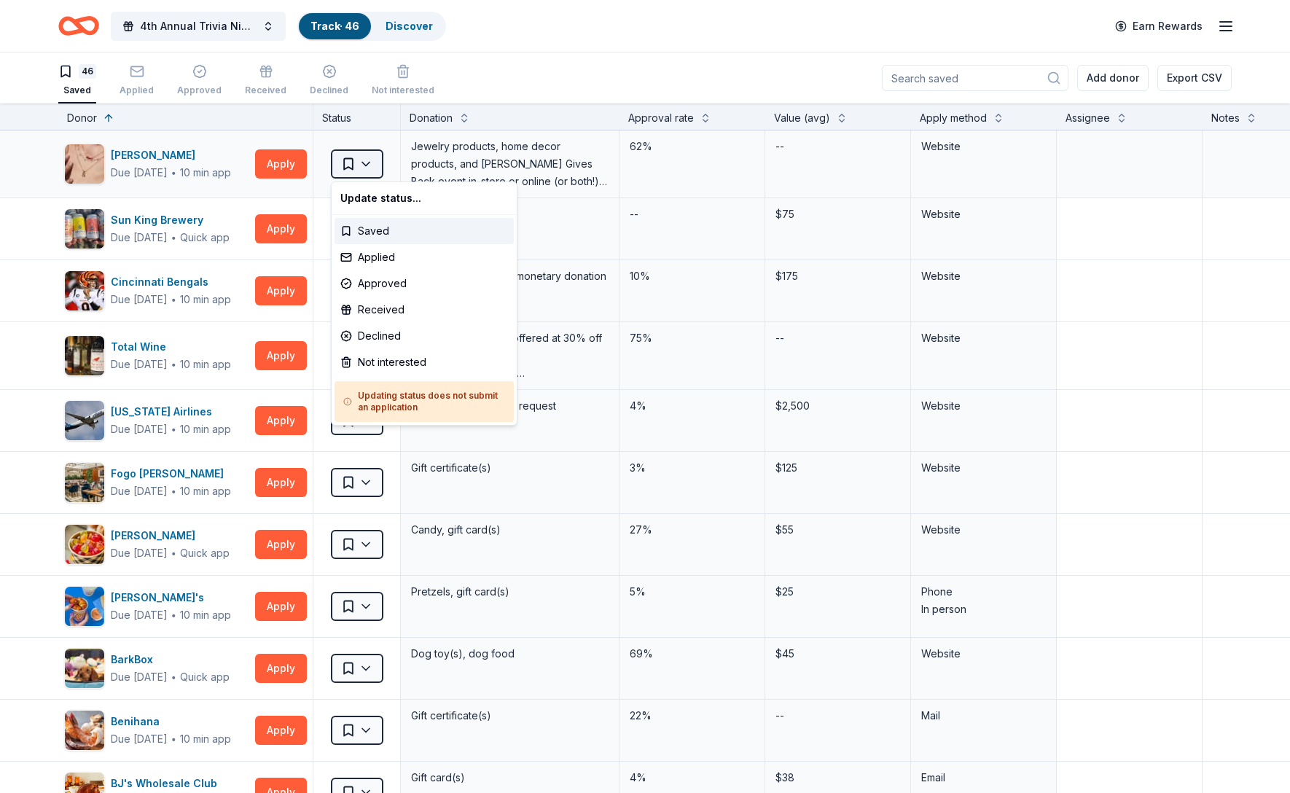
click at [379, 165] on html "4th Annual Trivia Night Track · 46 Discover Earn Rewards 46 Saved Applied Appro…" at bounding box center [645, 396] width 1290 height 793
drag, startPoint x: 563, startPoint y: 39, endPoint x: 492, endPoint y: 29, distance: 71.3
click at [558, 38] on html "4th Annual Trivia Night Track · 46 Discover Earn Rewards 46 Saved Applied Appro…" at bounding box center [645, 396] width 1290 height 793
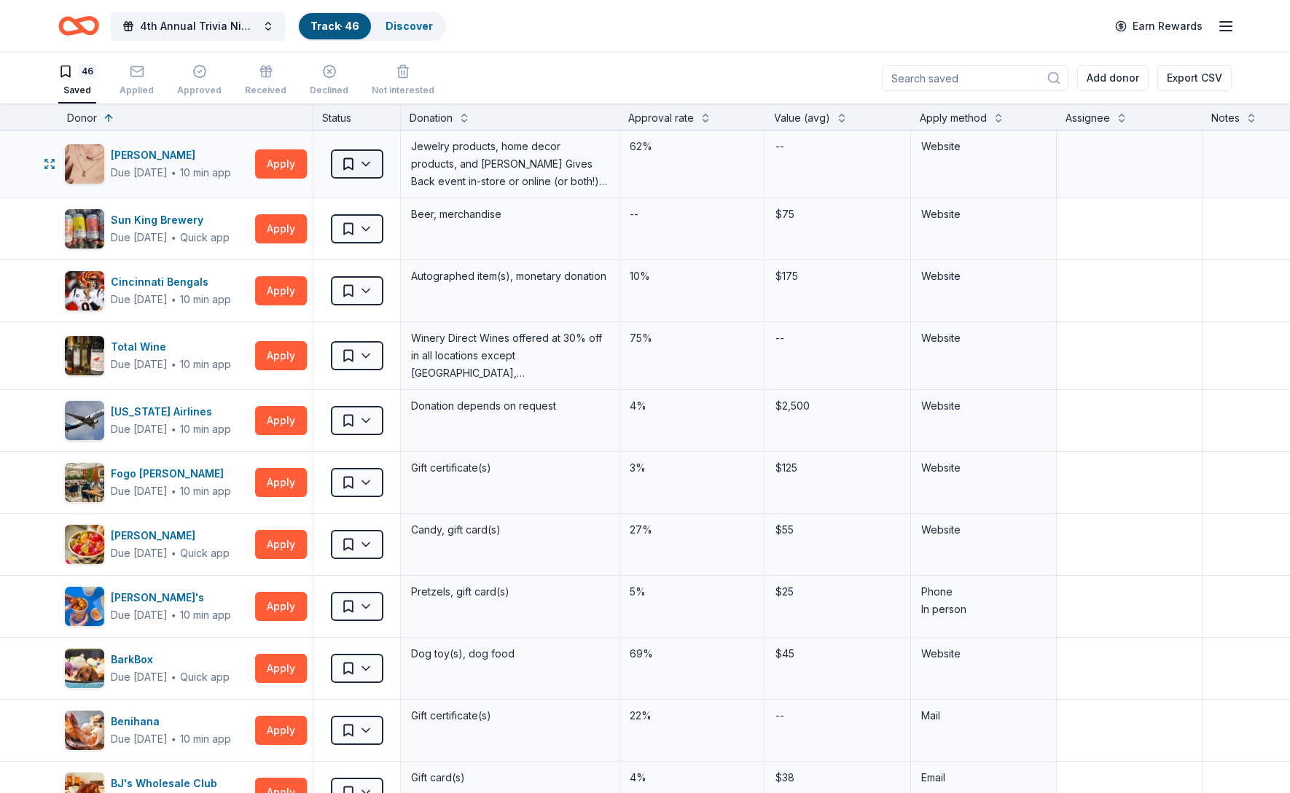
click at [358, 163] on html "4th Annual Trivia Night Track · 46 Discover Earn Rewards 46 Saved Applied Appro…" at bounding box center [645, 396] width 1290 height 793
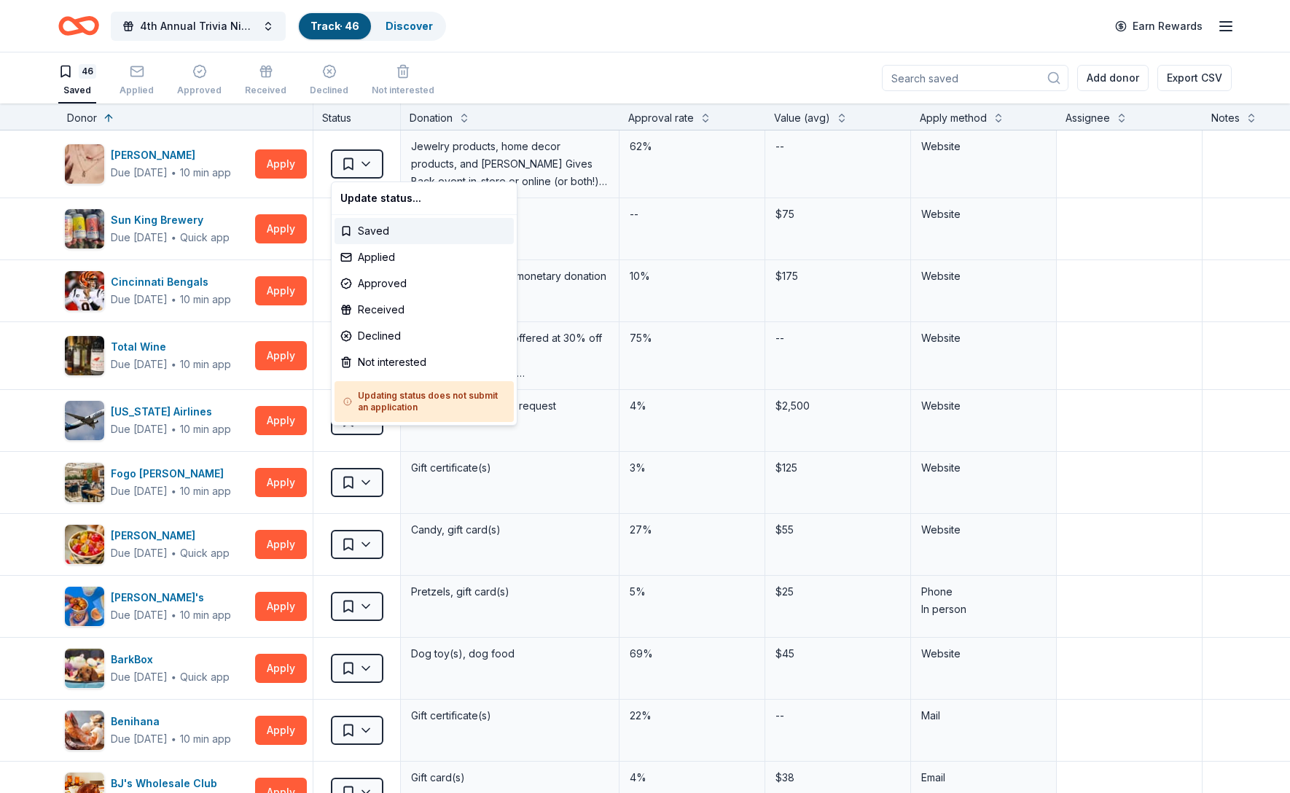
click at [469, 31] on html "4th Annual Trivia Night Track · 46 Discover Earn Rewards 46 Saved Applied Appro…" at bounding box center [645, 396] width 1290 height 793
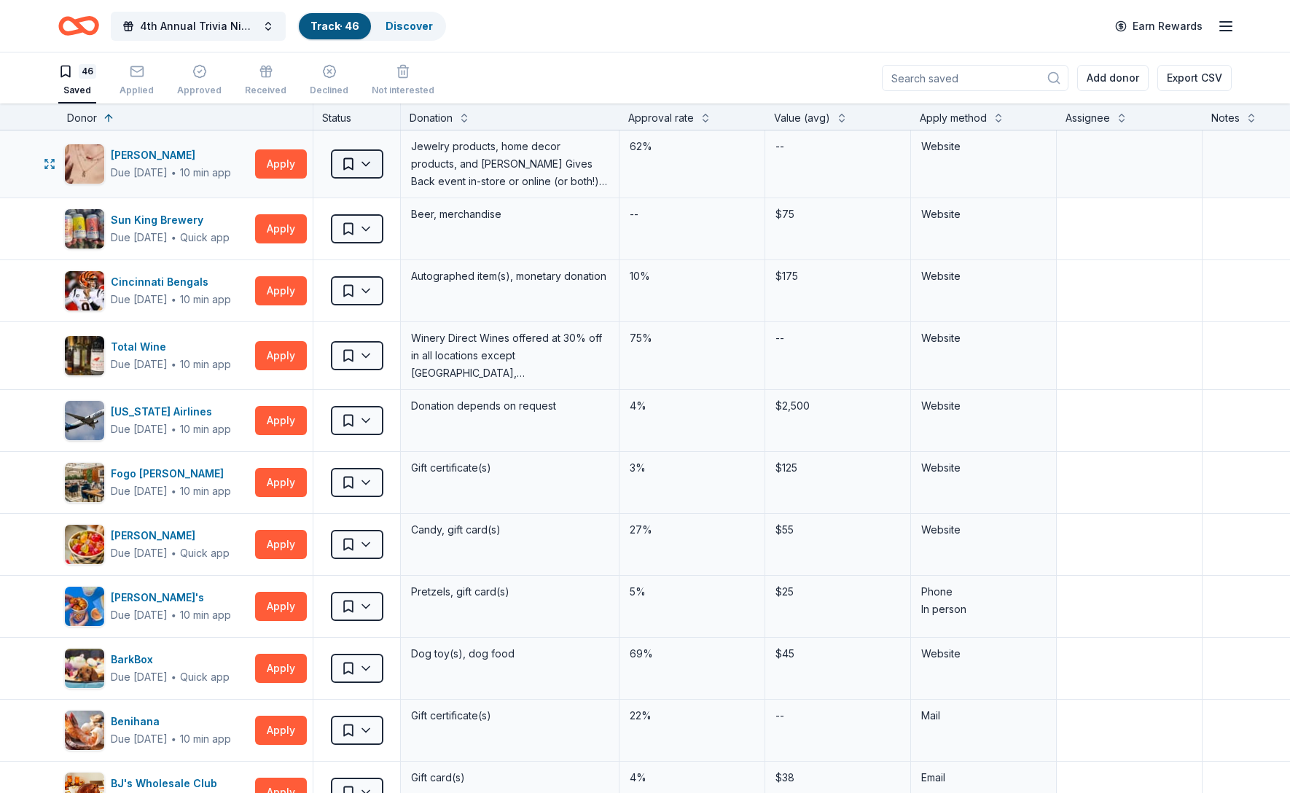
click at [340, 164] on html "4th Annual Trivia Night Track · 46 Discover Earn Rewards 46 Saved Applied Appro…" at bounding box center [645, 396] width 1290 height 793
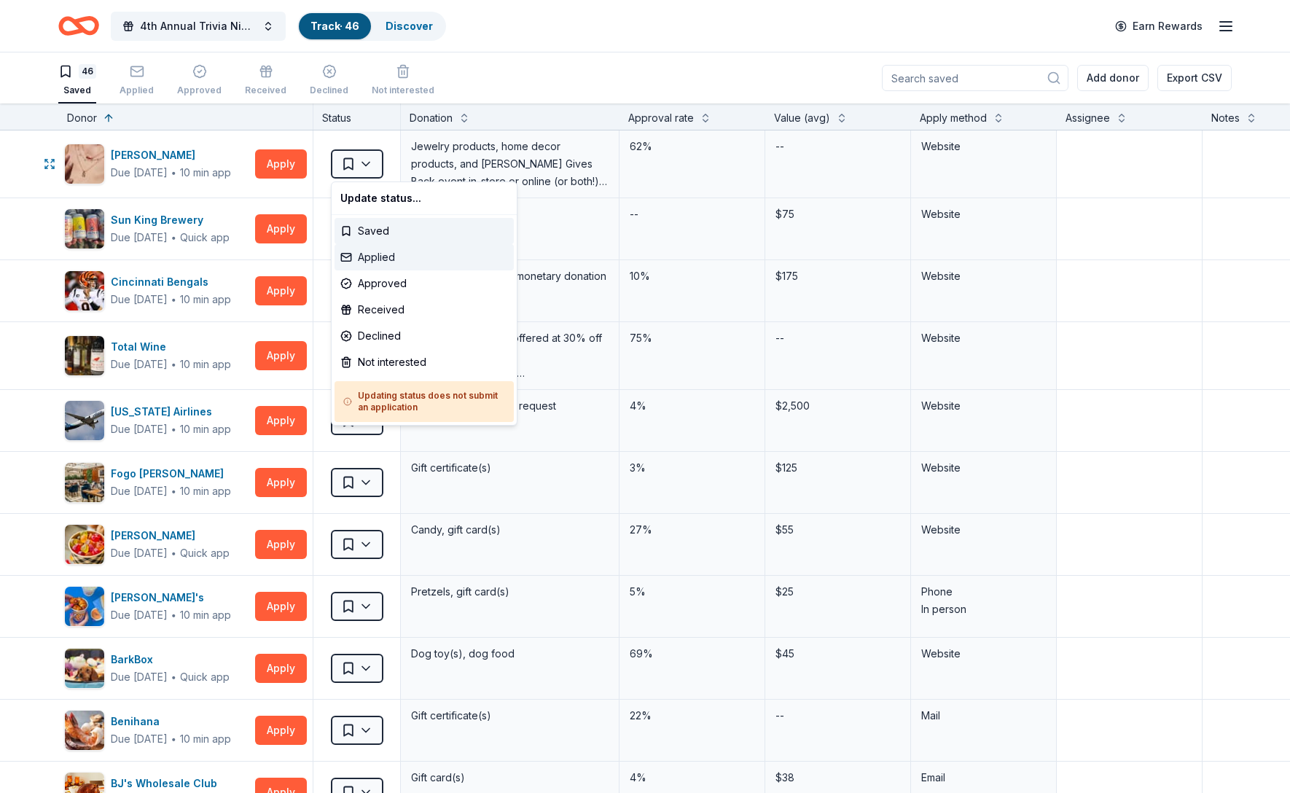
click at [367, 257] on div "Applied" at bounding box center [424, 257] width 179 height 26
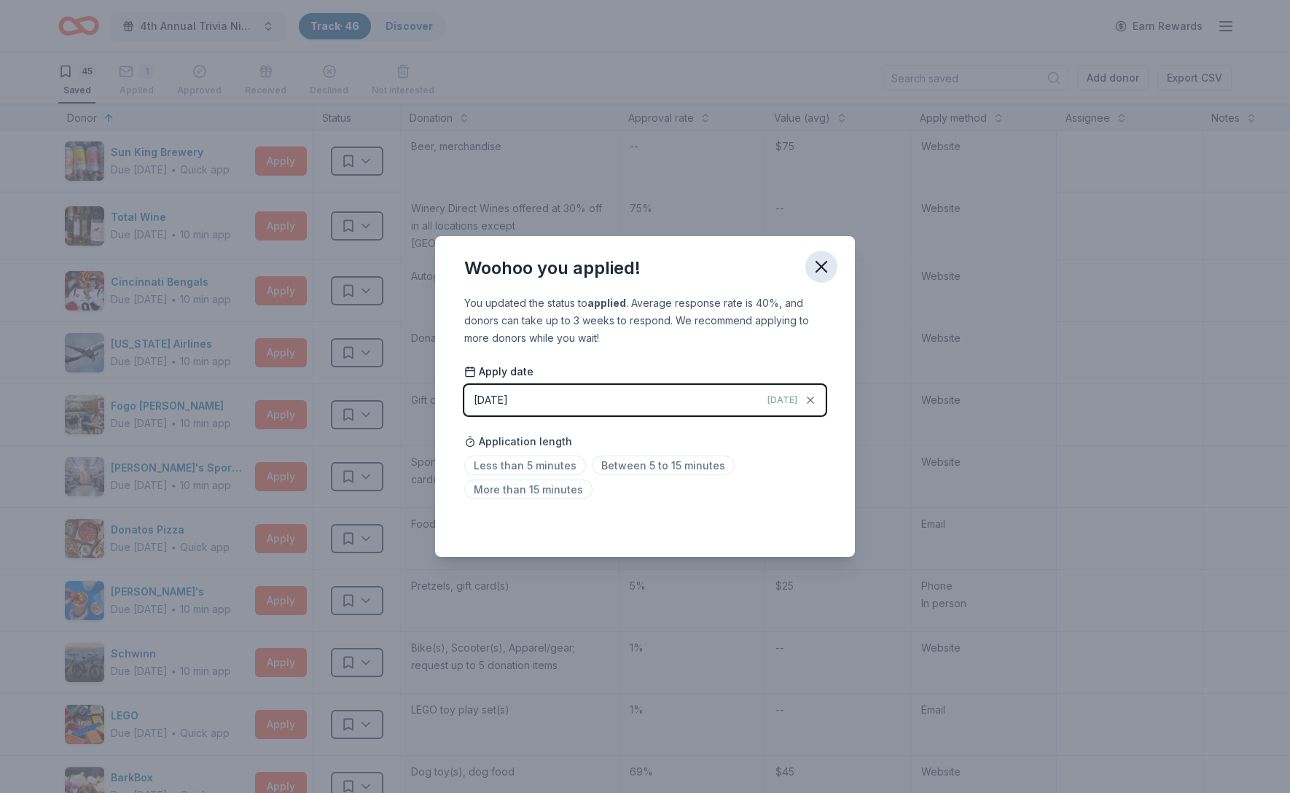
click at [816, 266] on icon "button" at bounding box center [821, 267] width 20 height 20
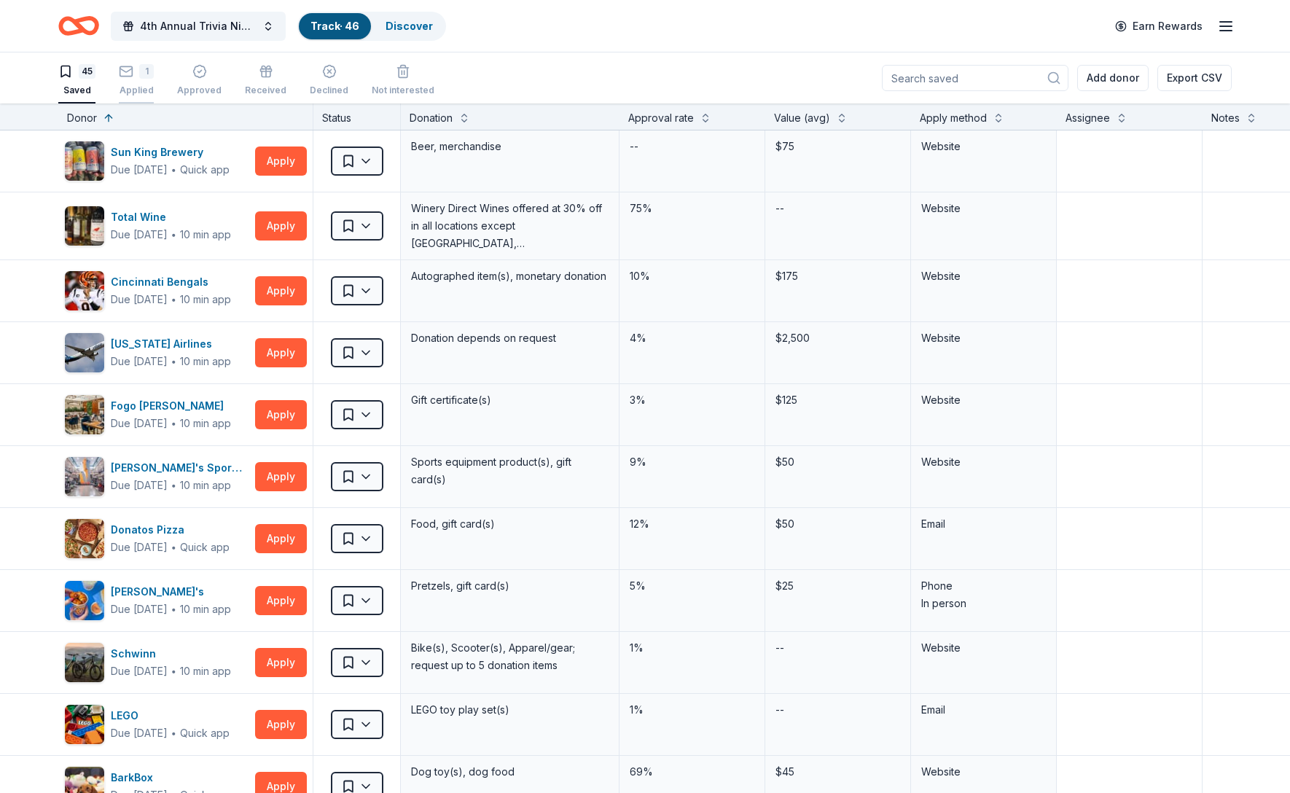
click at [136, 80] on div "1 Applied" at bounding box center [136, 73] width 35 height 32
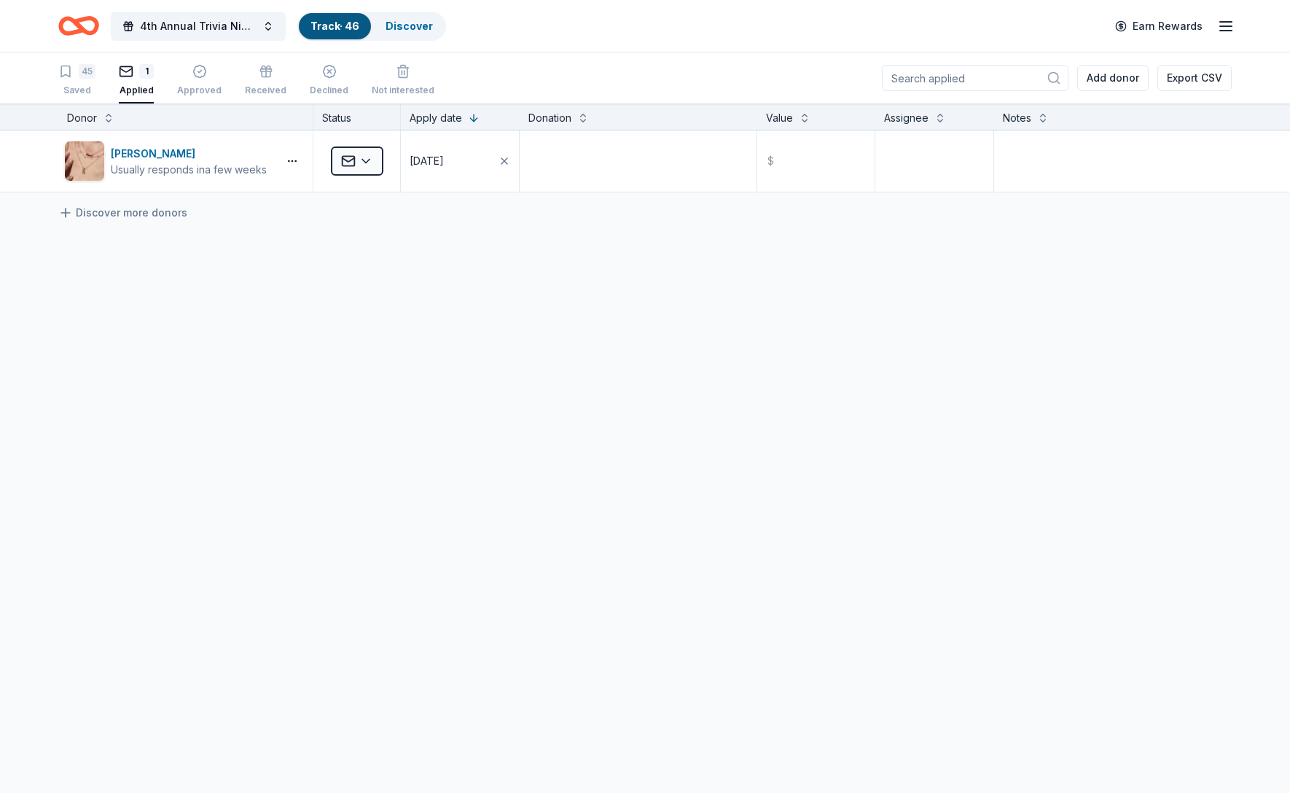
scroll to position [1, 0]
click at [82, 79] on div "45 Saved" at bounding box center [76, 79] width 37 height 32
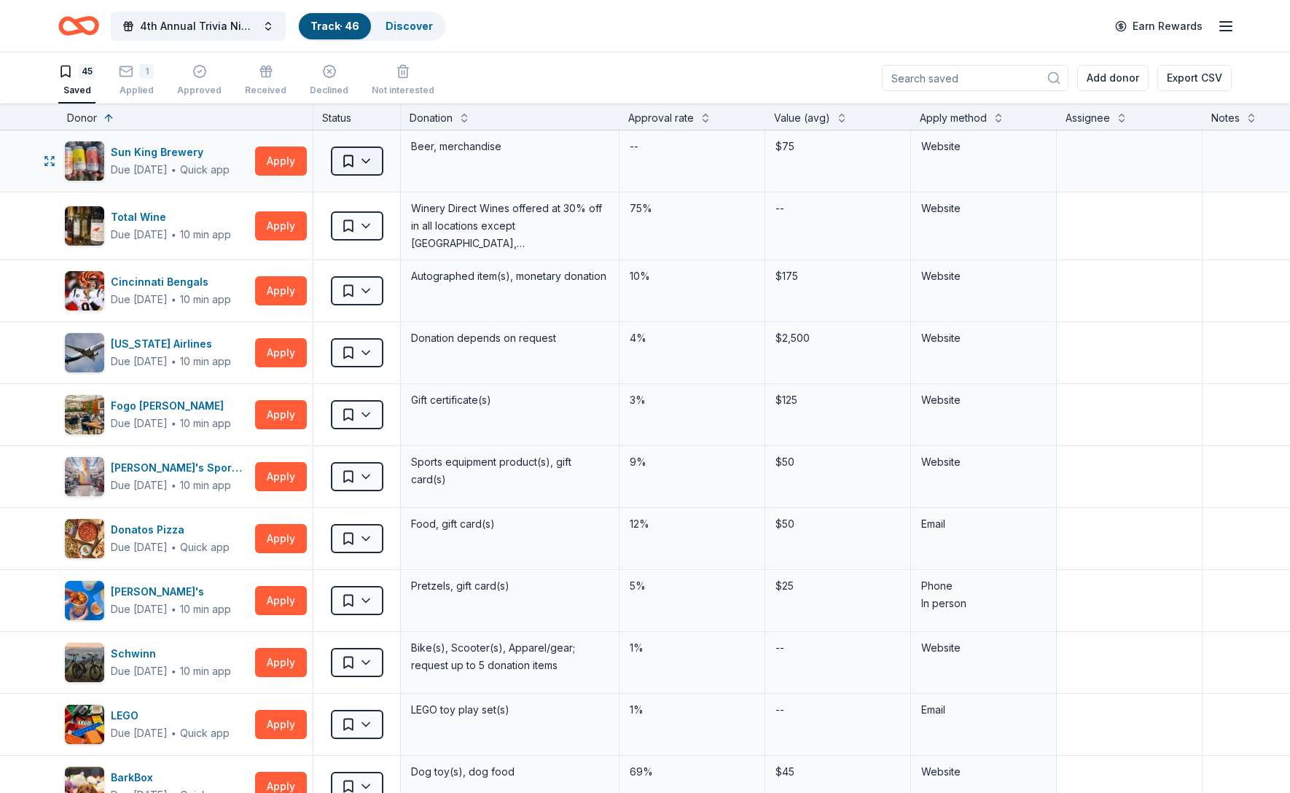
click at [361, 160] on html "4th Annual Trivia Night Track · 46 Discover Earn Rewards 45 Saved 1 Applied App…" at bounding box center [645, 396] width 1290 height 793
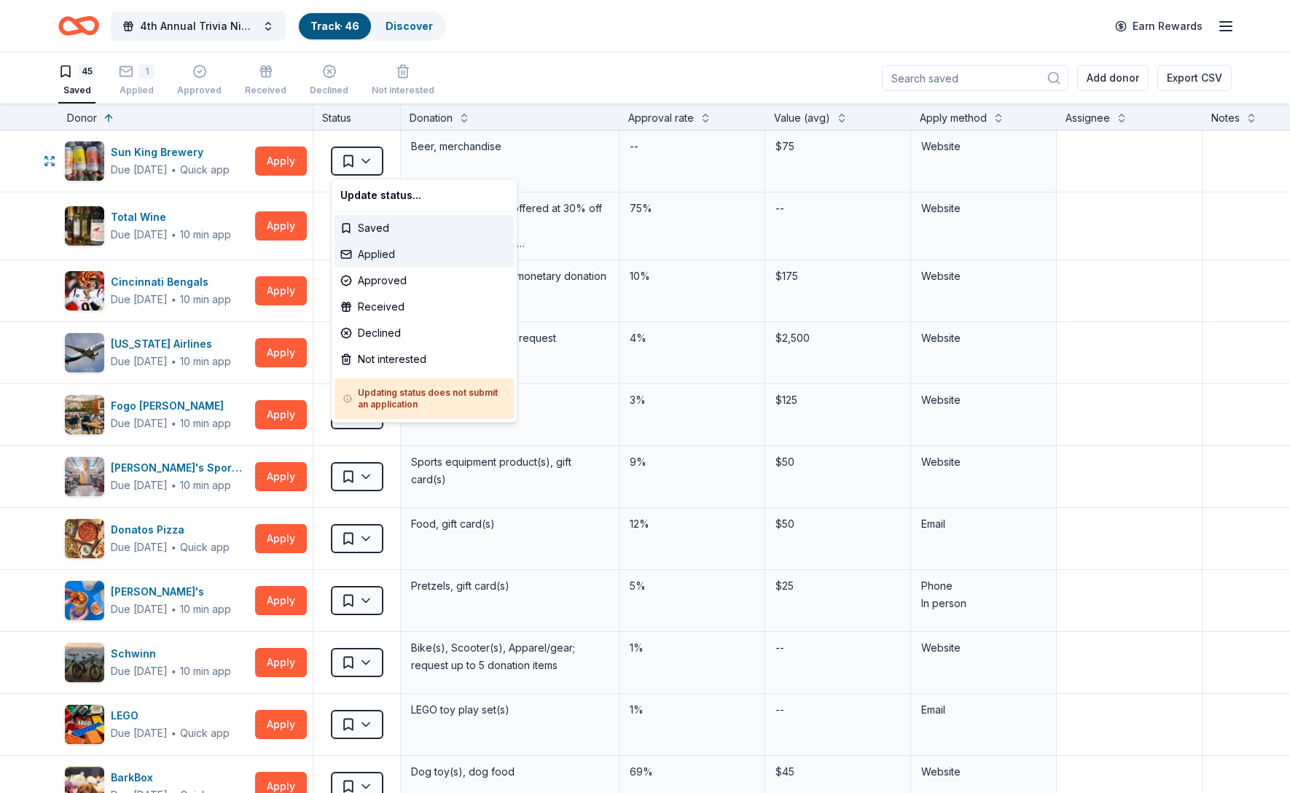
click at [372, 251] on div "Applied" at bounding box center [424, 254] width 179 height 26
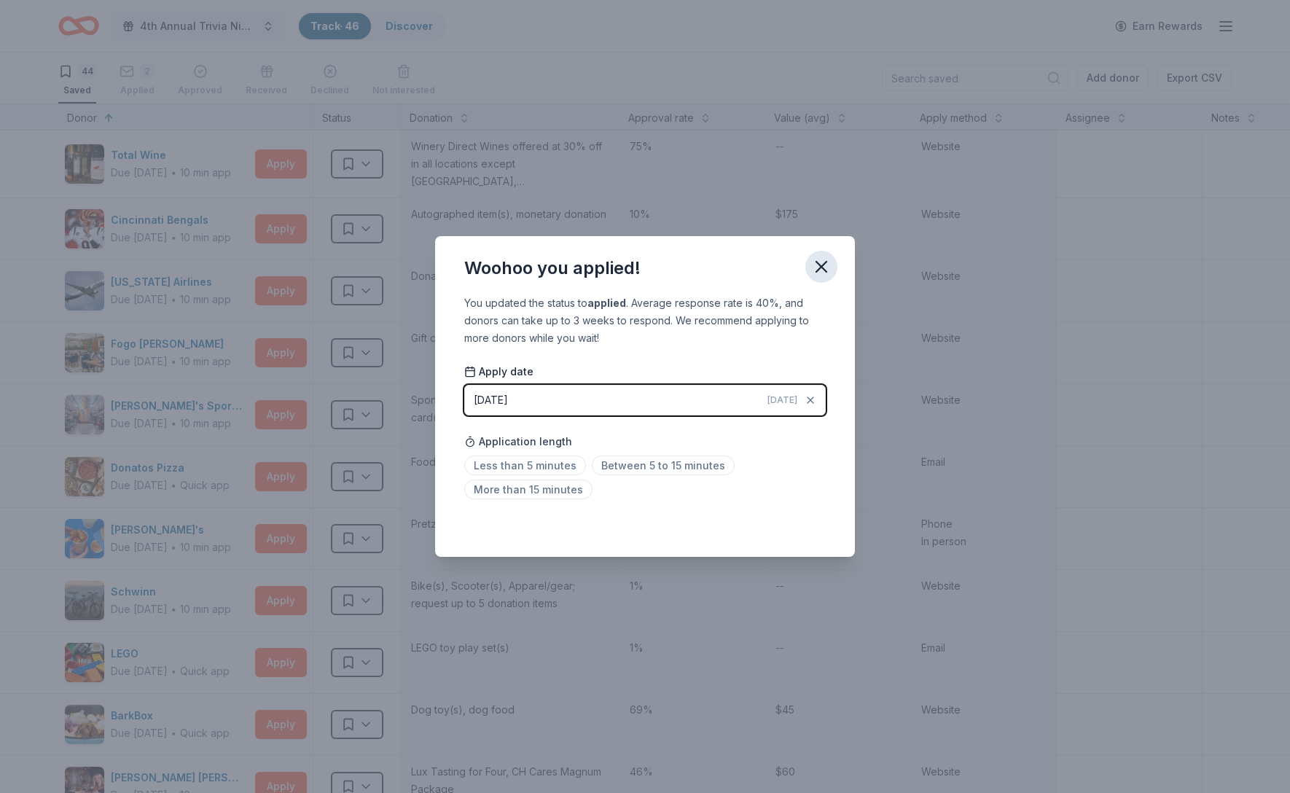
click at [824, 271] on icon "button" at bounding box center [821, 267] width 20 height 20
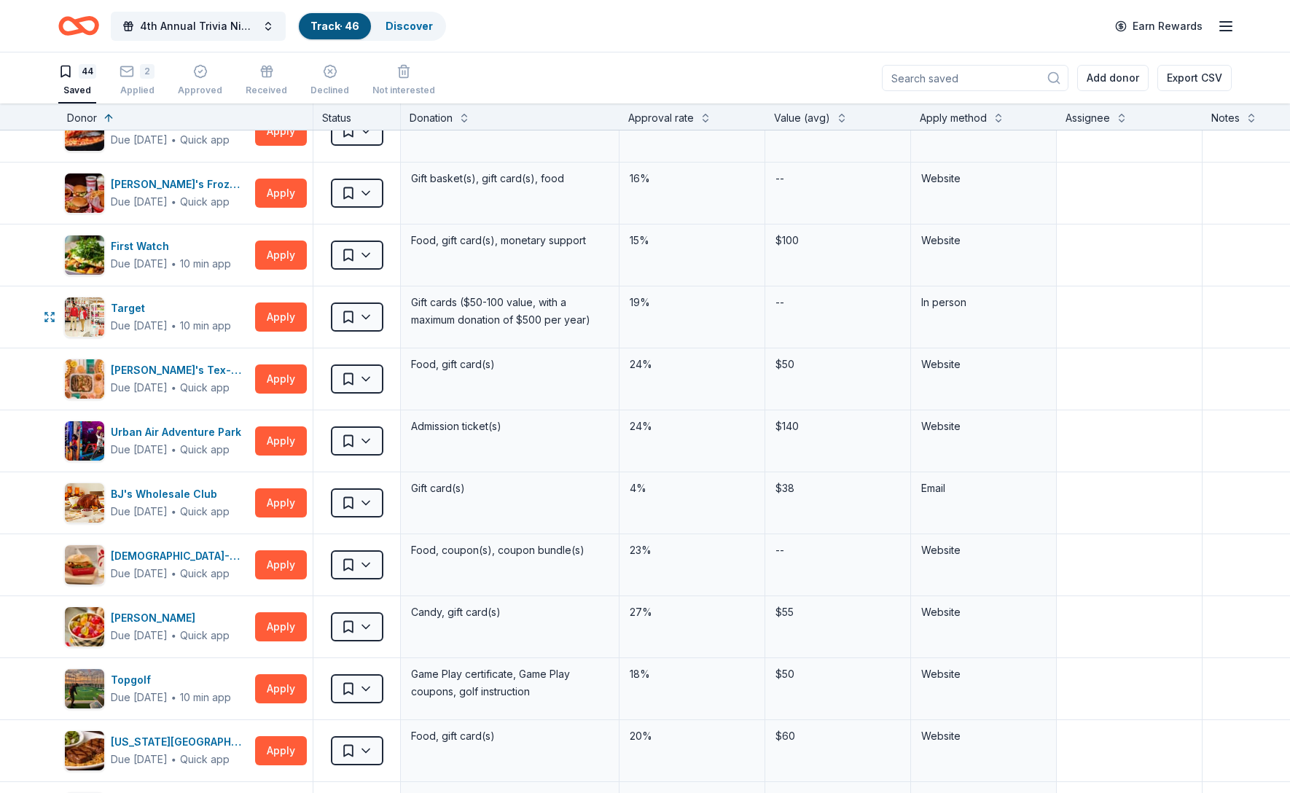
scroll to position [1094, 0]
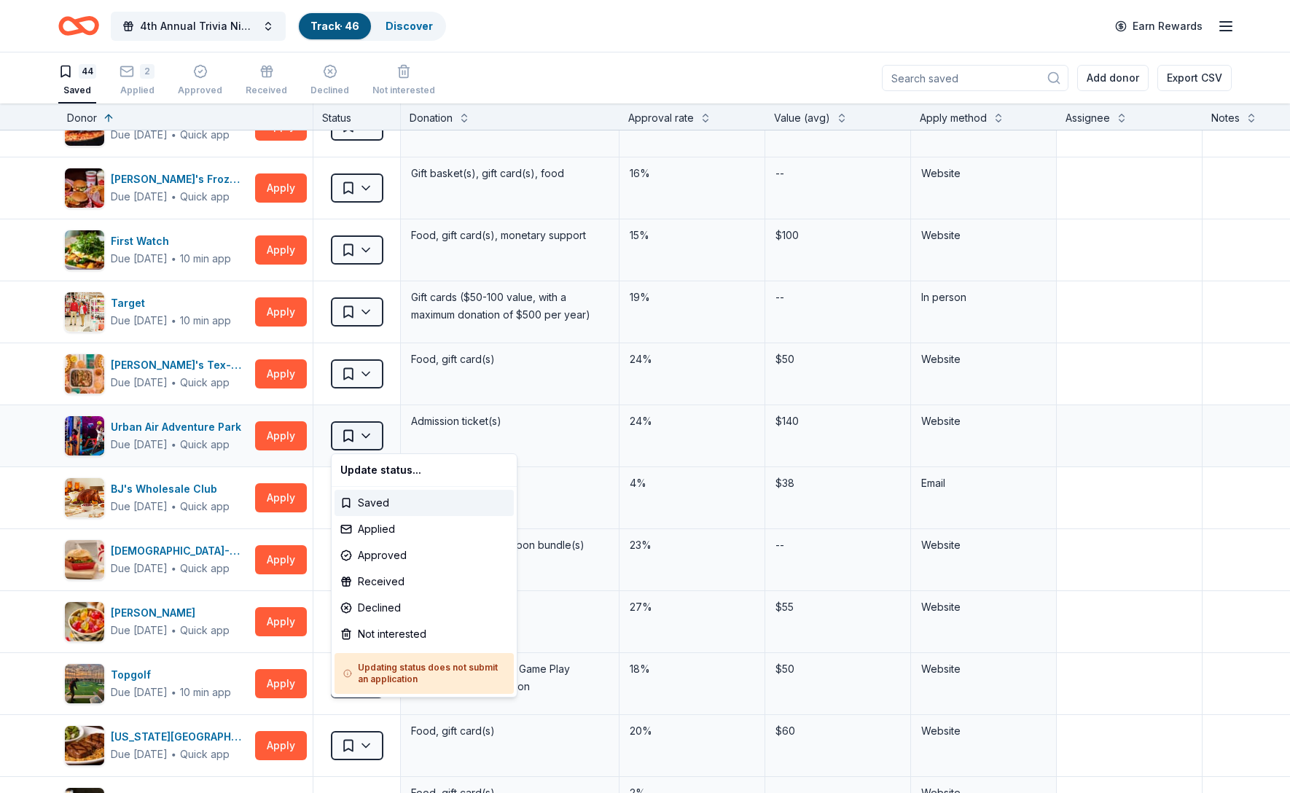
click at [376, 436] on html "4th Annual Trivia Night Track · 46 Discover Earn Rewards 44 Saved 2 Applied App…" at bounding box center [645, 396] width 1290 height 793
click at [386, 530] on div "Applied" at bounding box center [424, 529] width 179 height 26
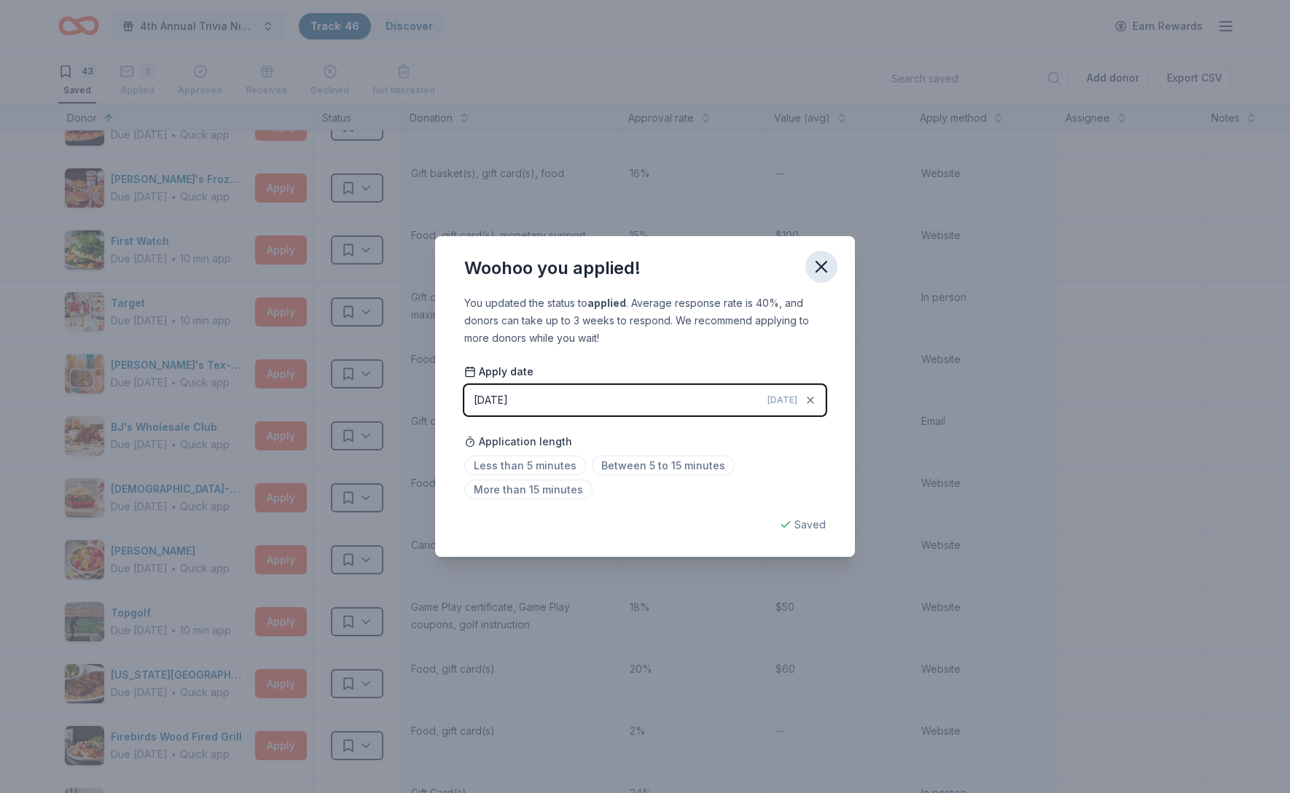
click at [827, 269] on icon "button" at bounding box center [821, 267] width 20 height 20
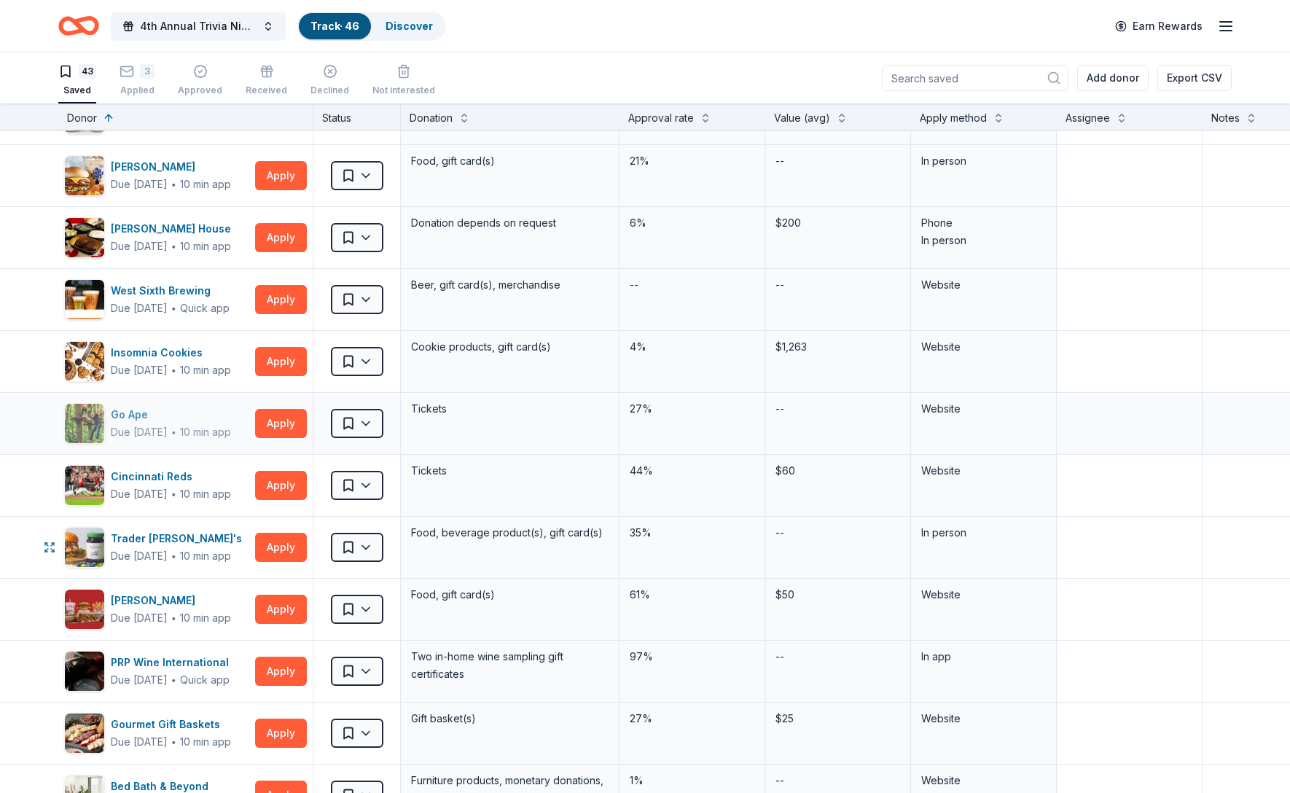
scroll to position [1851, 0]
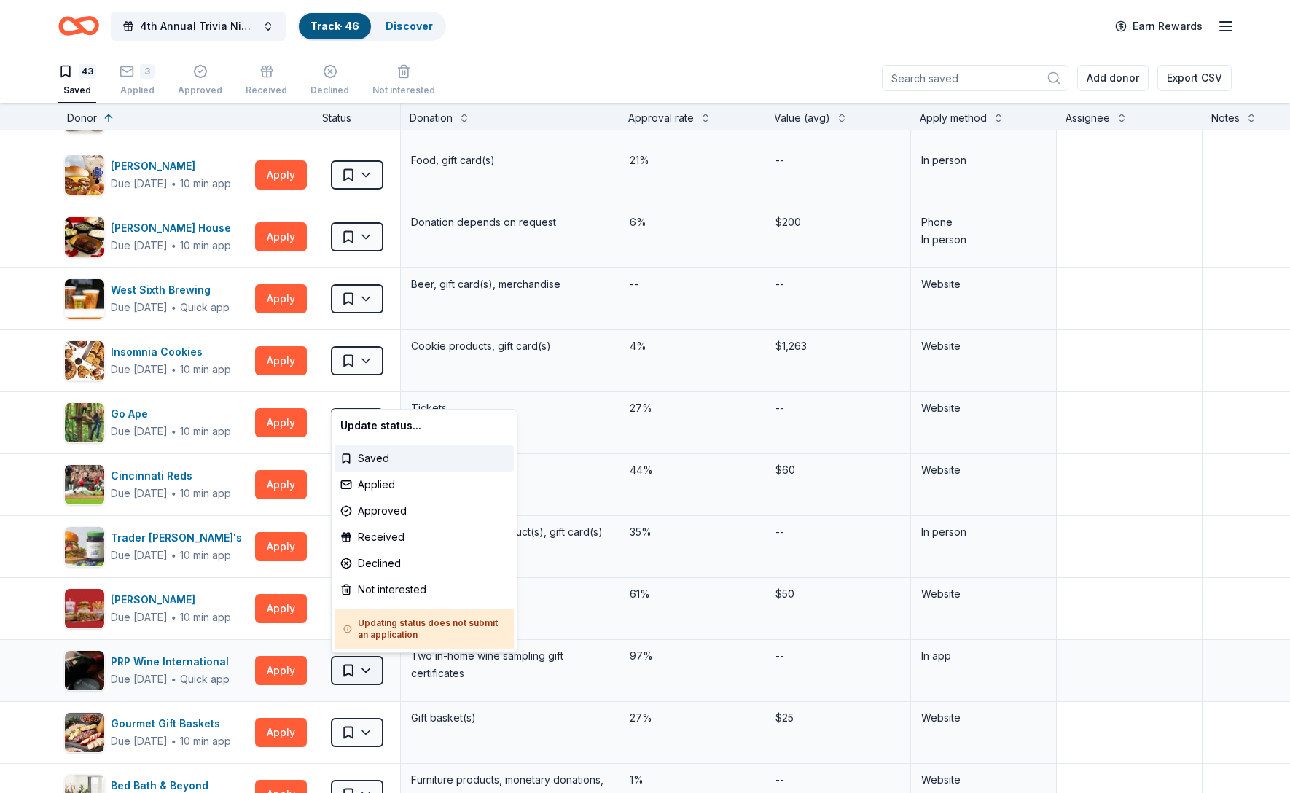
click at [375, 674] on html "4th Annual Trivia Night Track · 46 Discover Earn Rewards 43 Saved 3 Applied App…" at bounding box center [645, 396] width 1290 height 793
click at [369, 483] on div "Applied" at bounding box center [424, 485] width 179 height 26
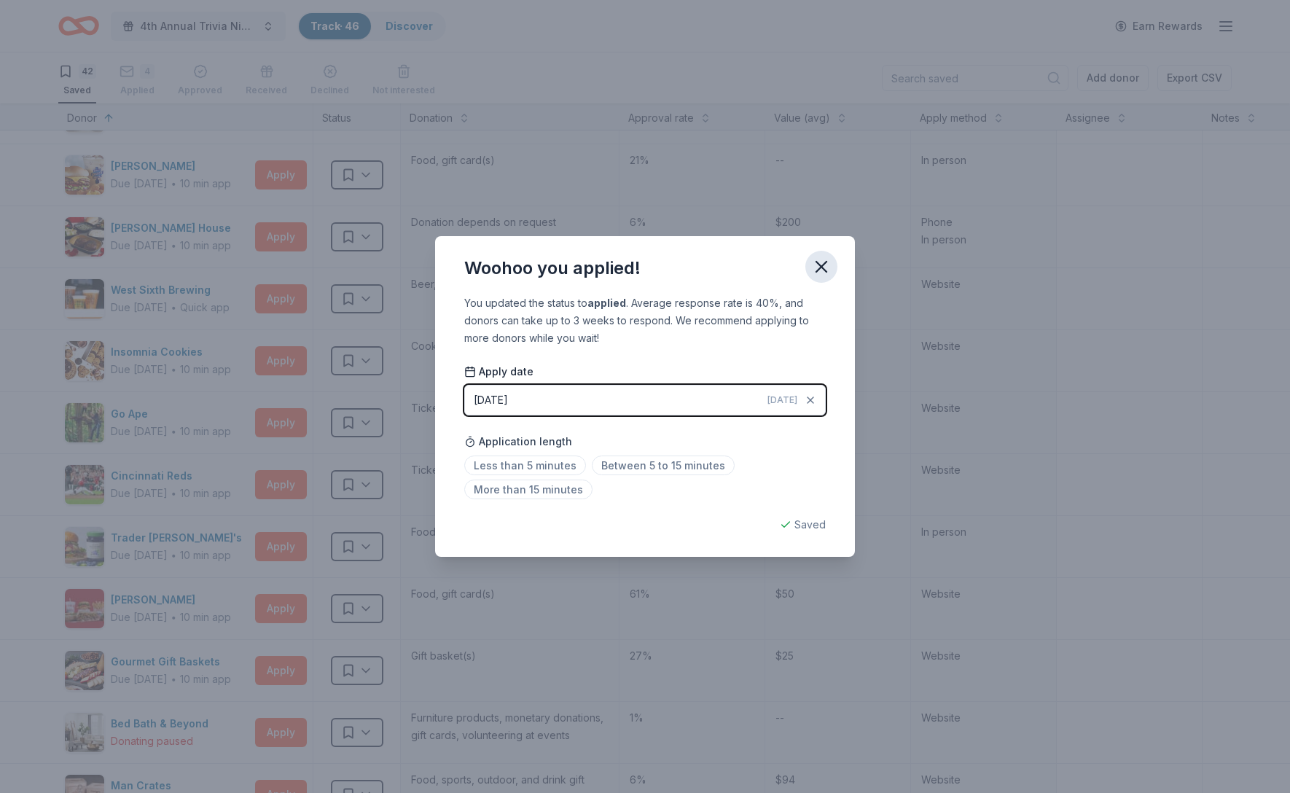
click at [822, 266] on icon "button" at bounding box center [821, 267] width 10 height 10
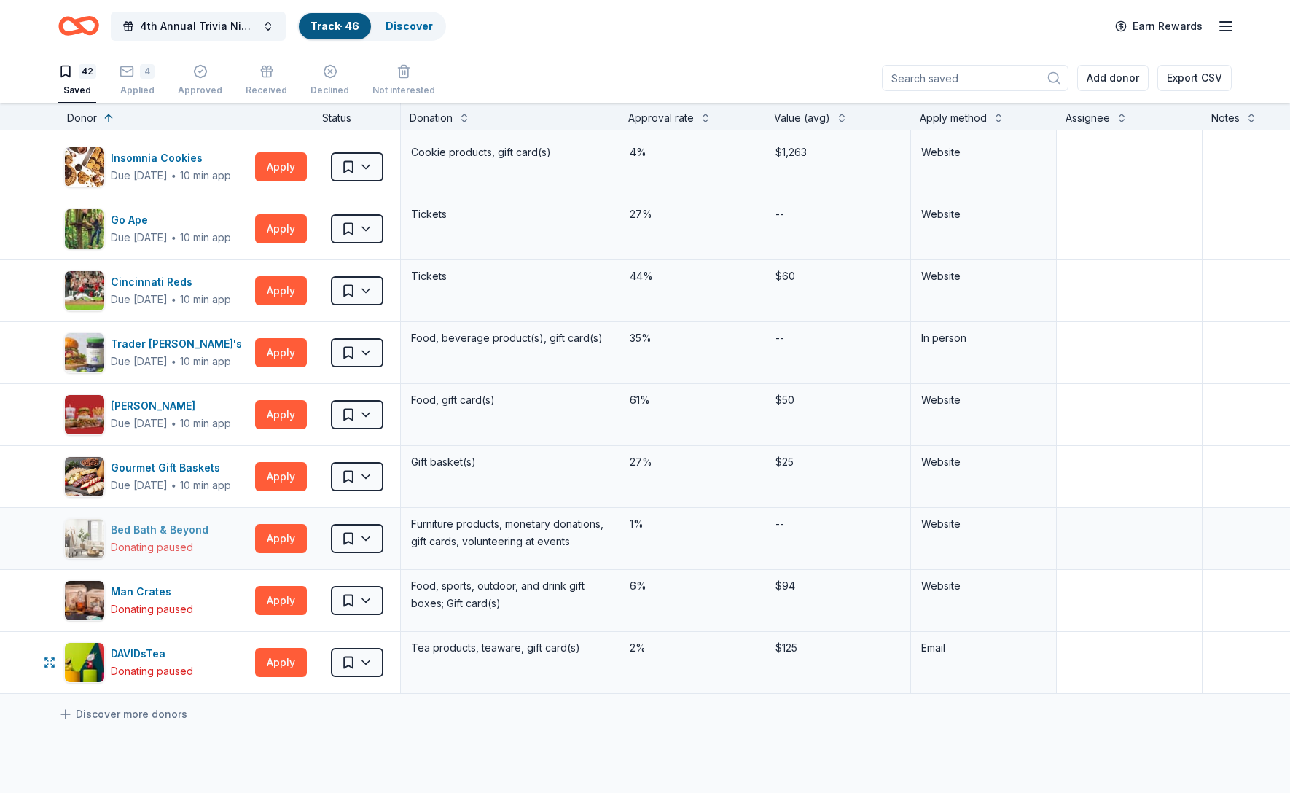
scroll to position [2070, 0]
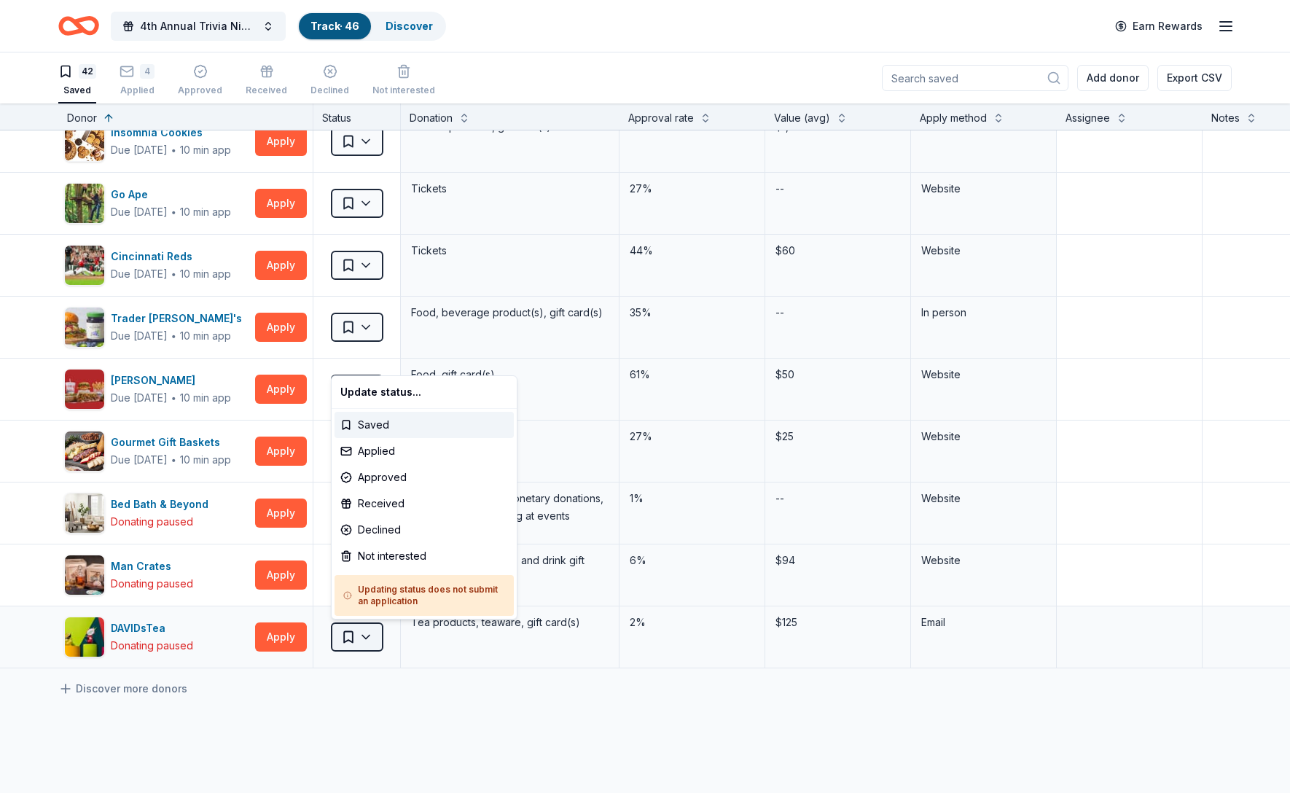
click at [367, 642] on html "4th Annual Trivia Night Track · 46 Discover Earn Rewards 42 Saved 4 Applied App…" at bounding box center [645, 396] width 1290 height 793
click at [235, 708] on html "4th Annual Trivia Night Track · 46 Discover Earn Rewards 42 Saved 4 Applied App…" at bounding box center [645, 396] width 1290 height 793
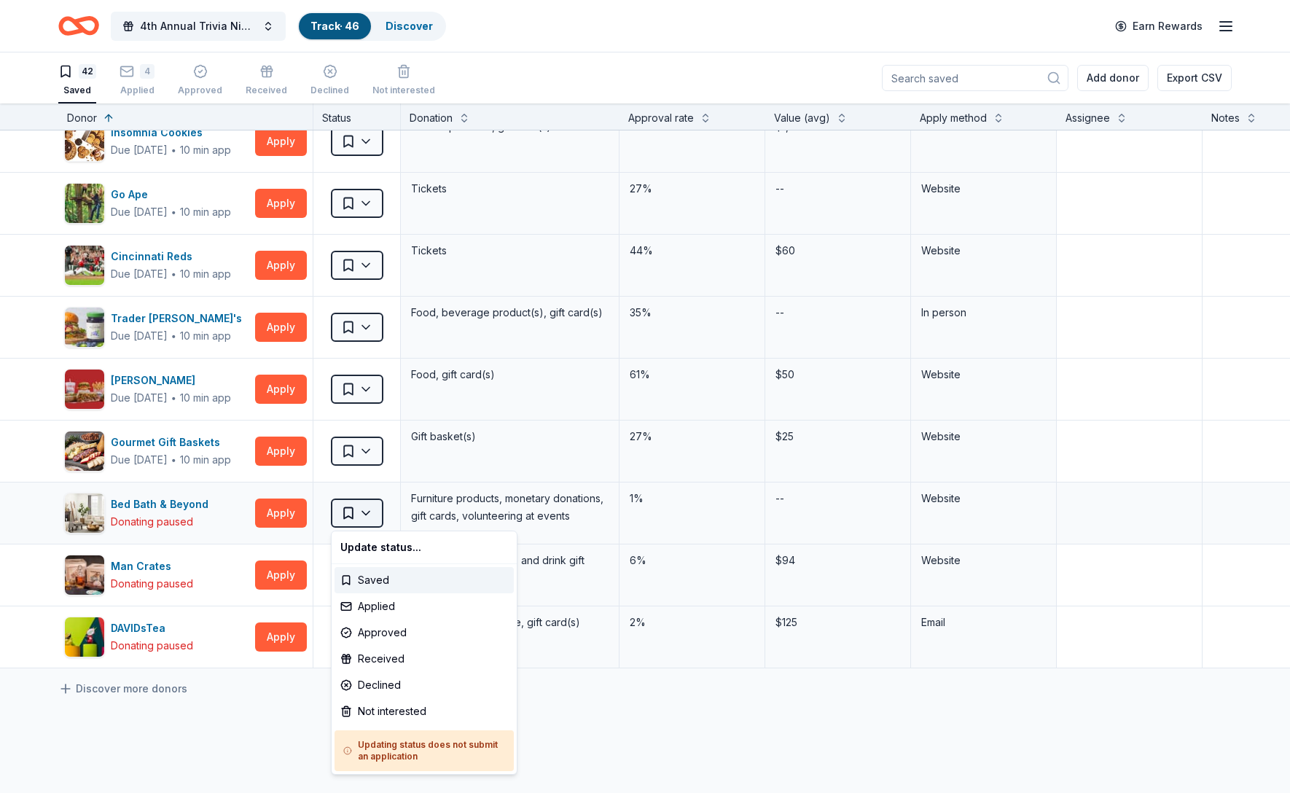
click at [362, 508] on html "4th Annual Trivia Night Track · 46 Discover Earn Rewards 42 Saved 4 Applied App…" at bounding box center [645, 396] width 1290 height 793
click at [370, 714] on div "Not interested" at bounding box center [424, 711] width 179 height 26
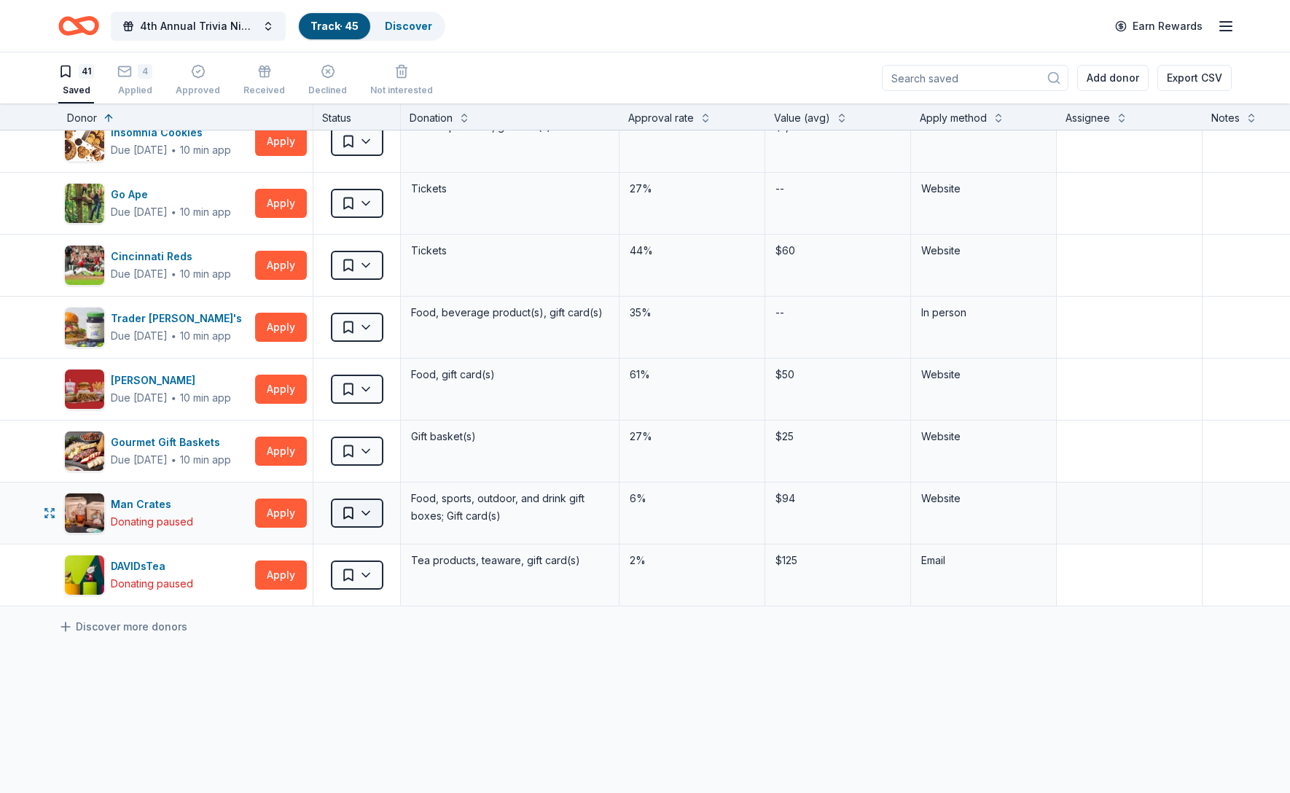
click at [367, 518] on html "4th Annual Trivia Night Track · 45 Discover Earn Rewards 41 Saved 4 Applied App…" at bounding box center [645, 396] width 1290 height 793
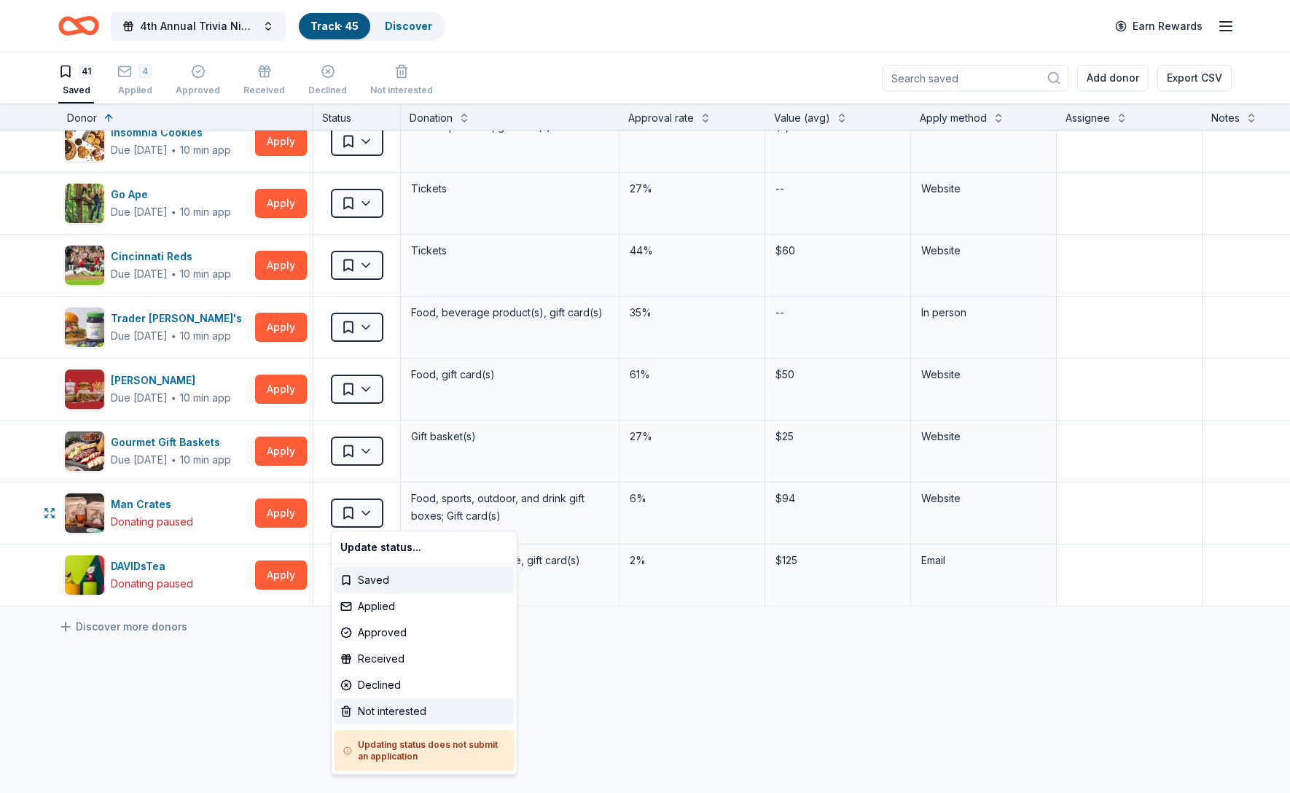
click at [375, 711] on div "Not interested" at bounding box center [424, 711] width 179 height 26
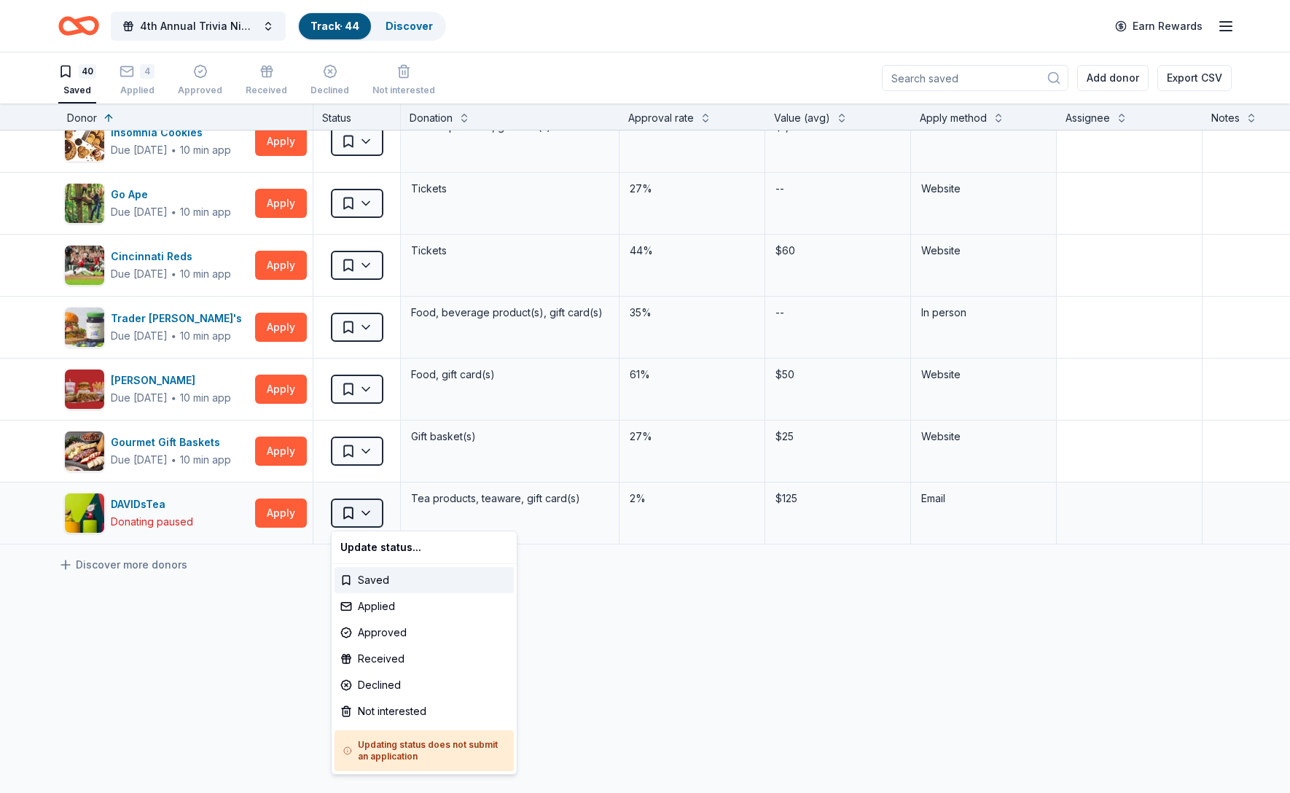
click at [367, 520] on html "4th Annual Trivia Night Track · 44 Discover Earn Rewards 40 Saved 4 Applied App…" at bounding box center [645, 396] width 1290 height 793
click at [371, 714] on div "Not interested" at bounding box center [424, 711] width 179 height 26
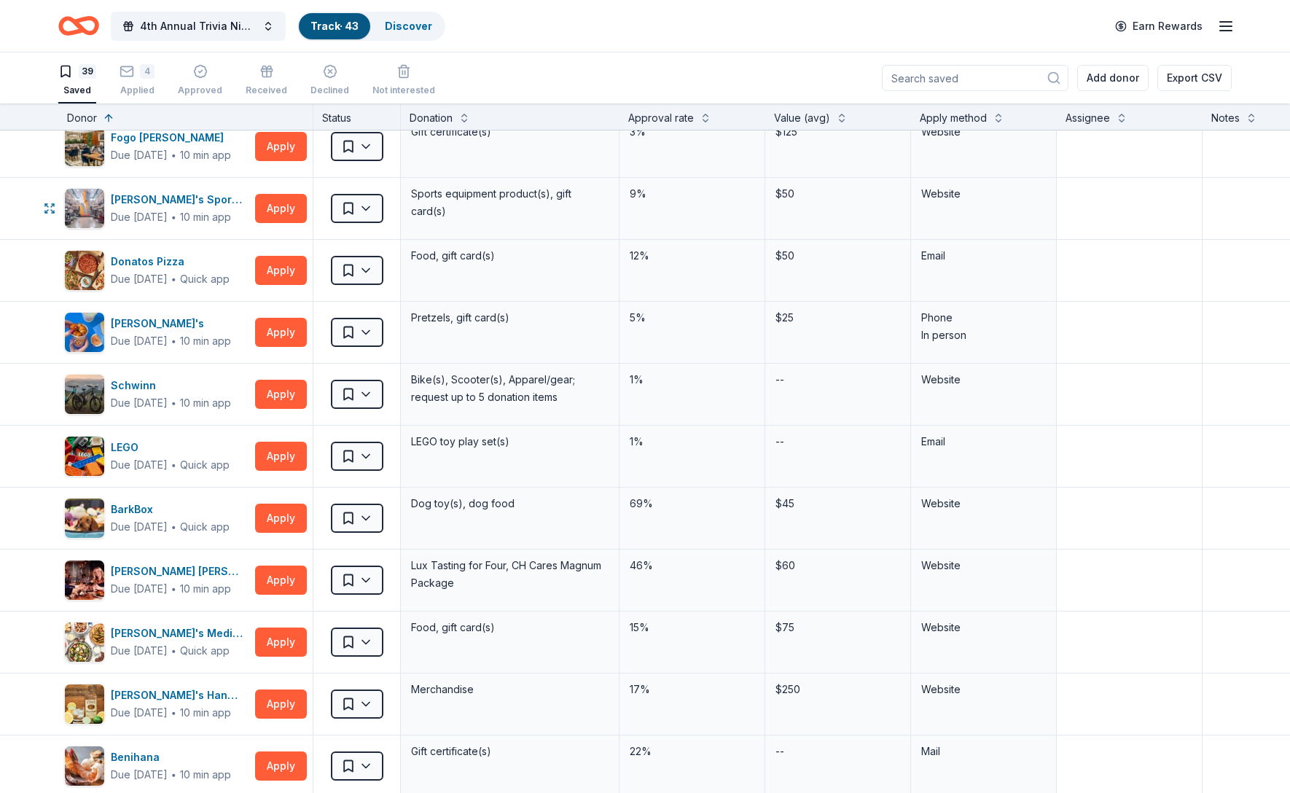
scroll to position [0, 0]
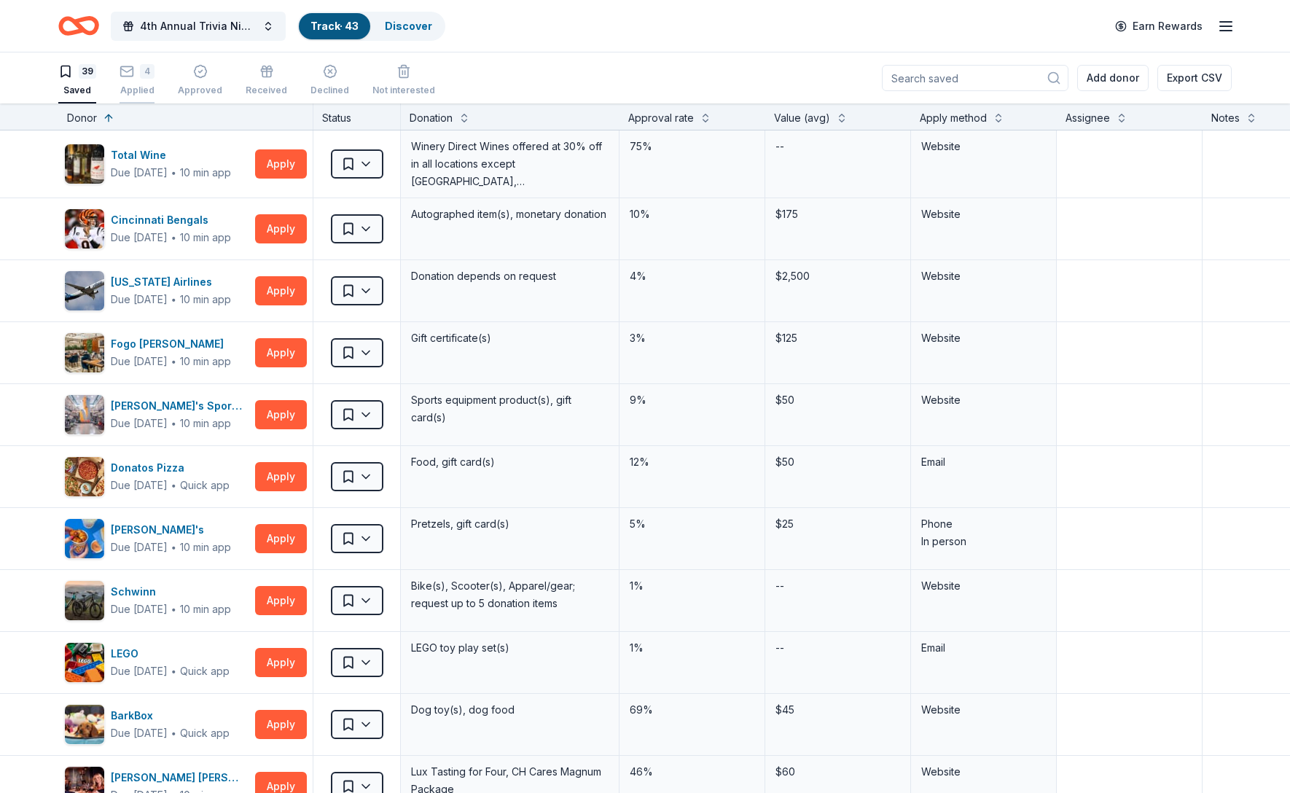
click at [131, 69] on rect "button" at bounding box center [127, 64] width 12 height 9
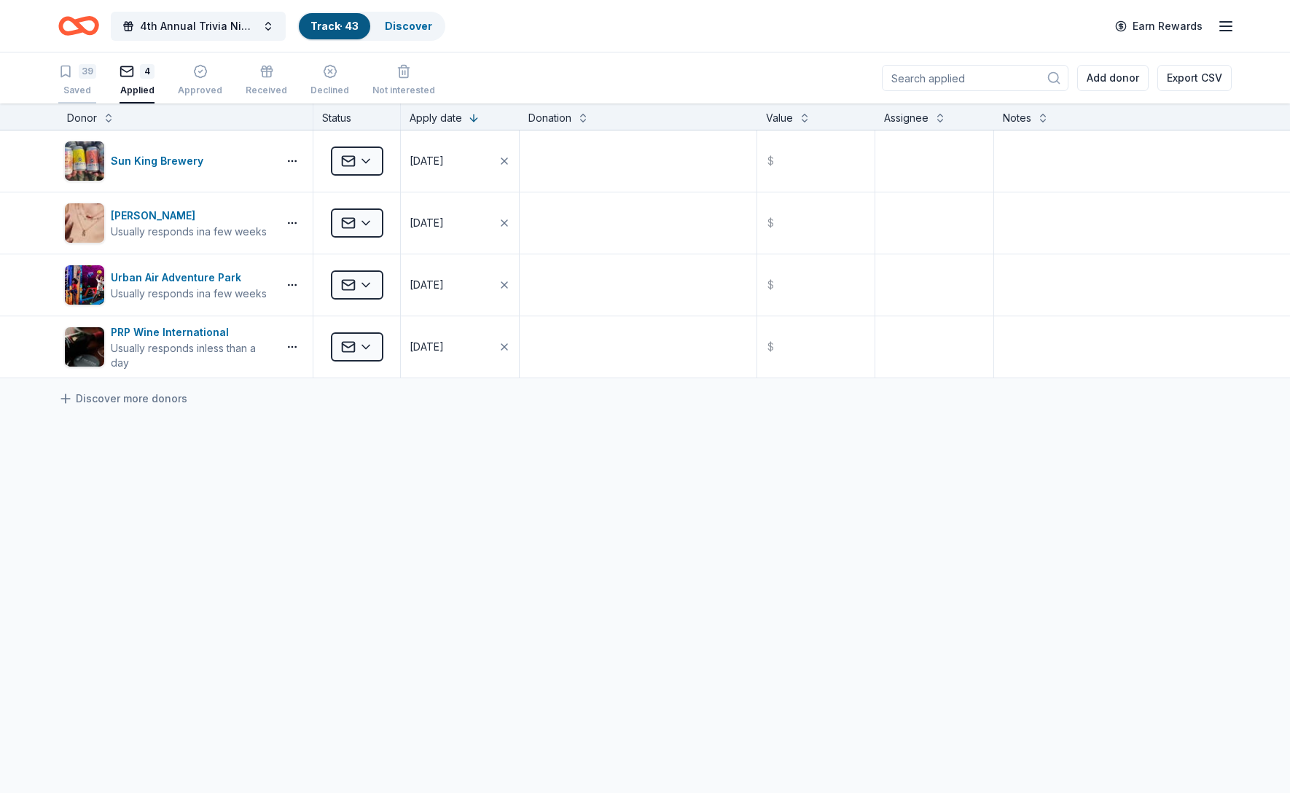
click at [92, 69] on div "39" at bounding box center [87, 71] width 17 height 15
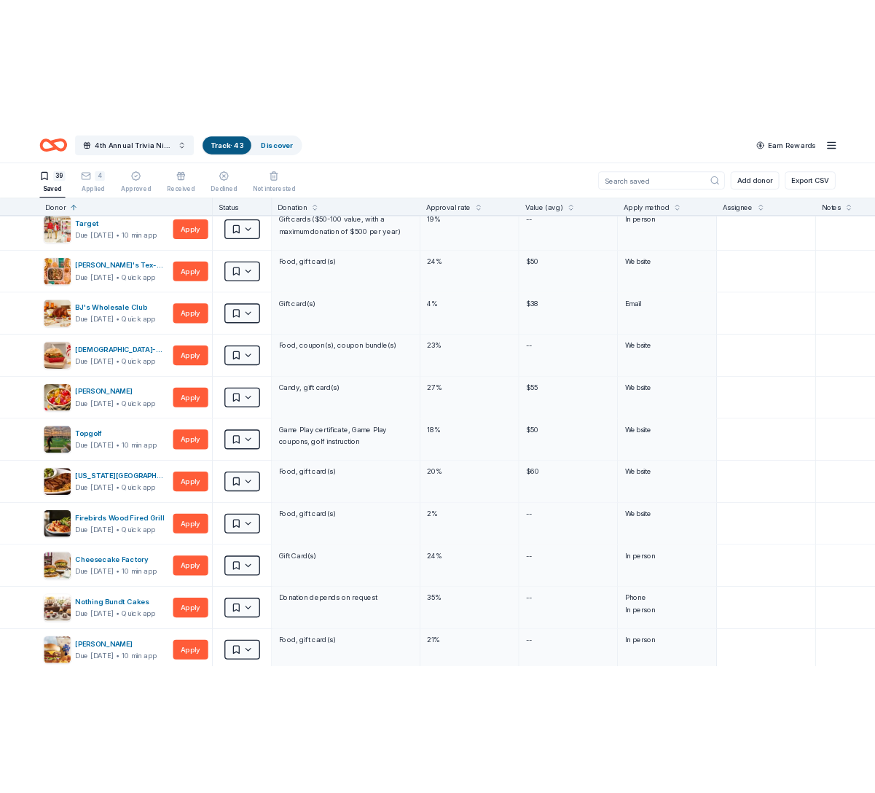
scroll to position [1258, 0]
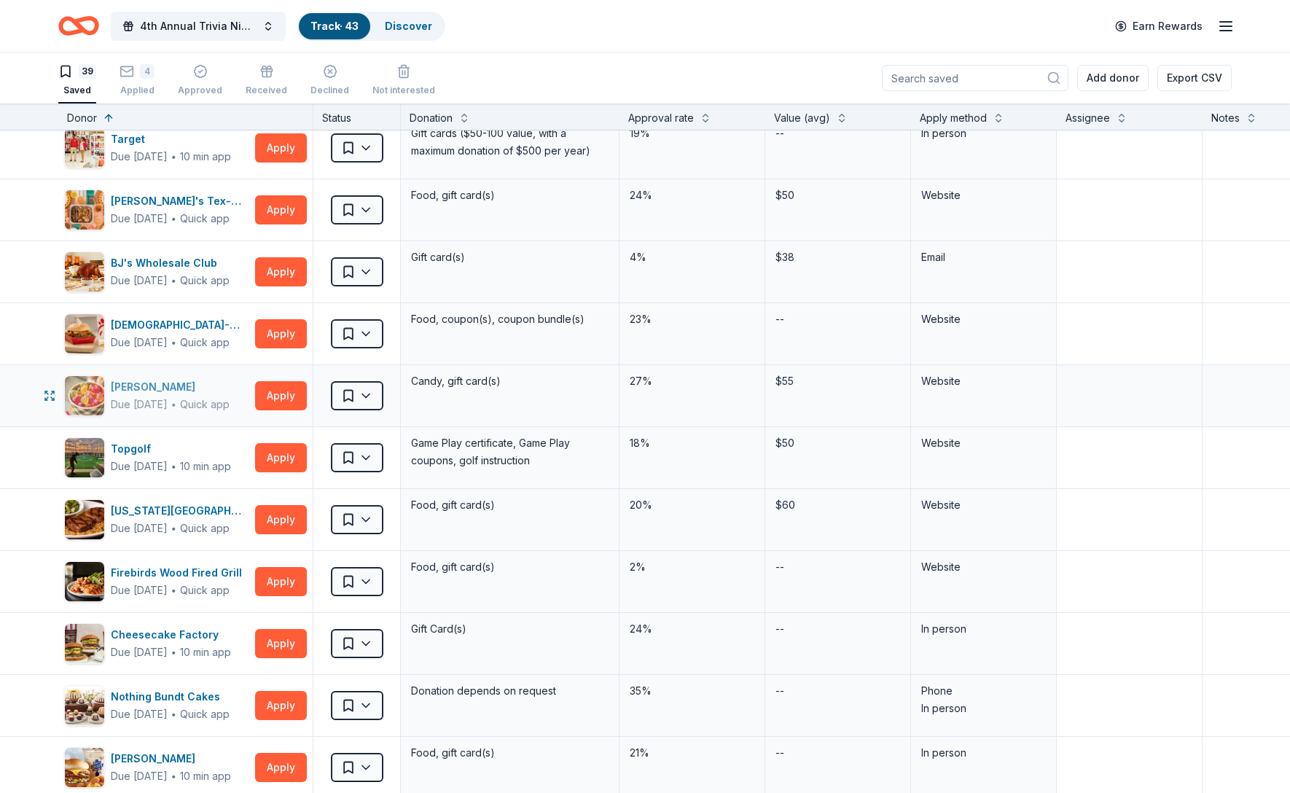
click at [152, 386] on div "[PERSON_NAME]" at bounding box center [170, 386] width 119 height 17
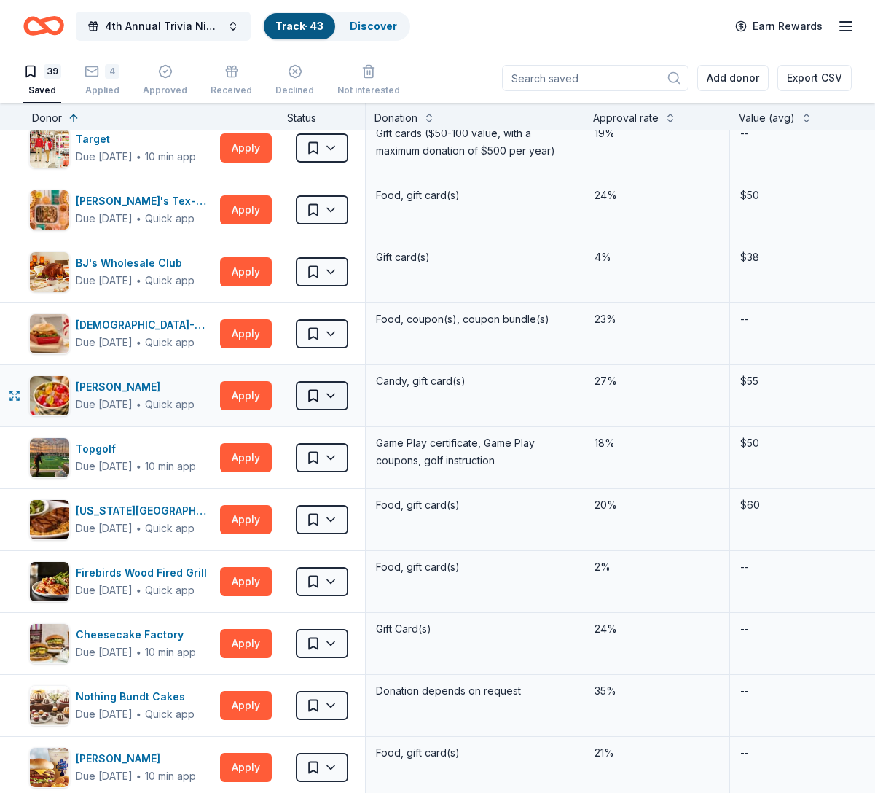
click at [313, 395] on html "4th Annual Trivia Night Track · 43 Discover Earn Rewards 39 Saved 4 Applied App…" at bounding box center [437, 396] width 875 height 793
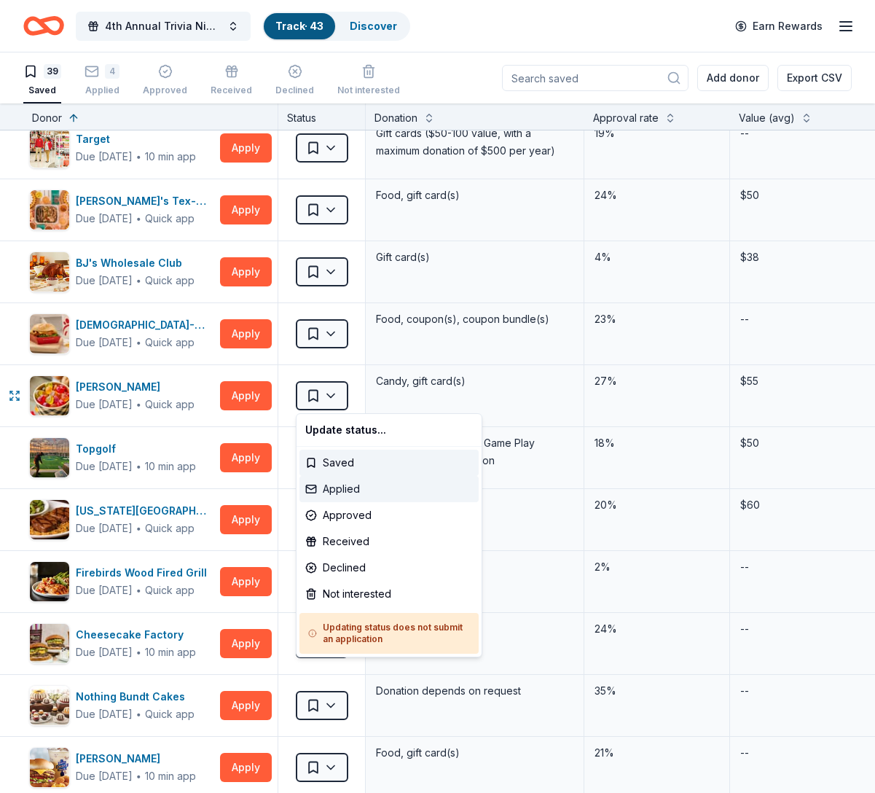
click at [343, 488] on div "Applied" at bounding box center [389, 489] width 179 height 26
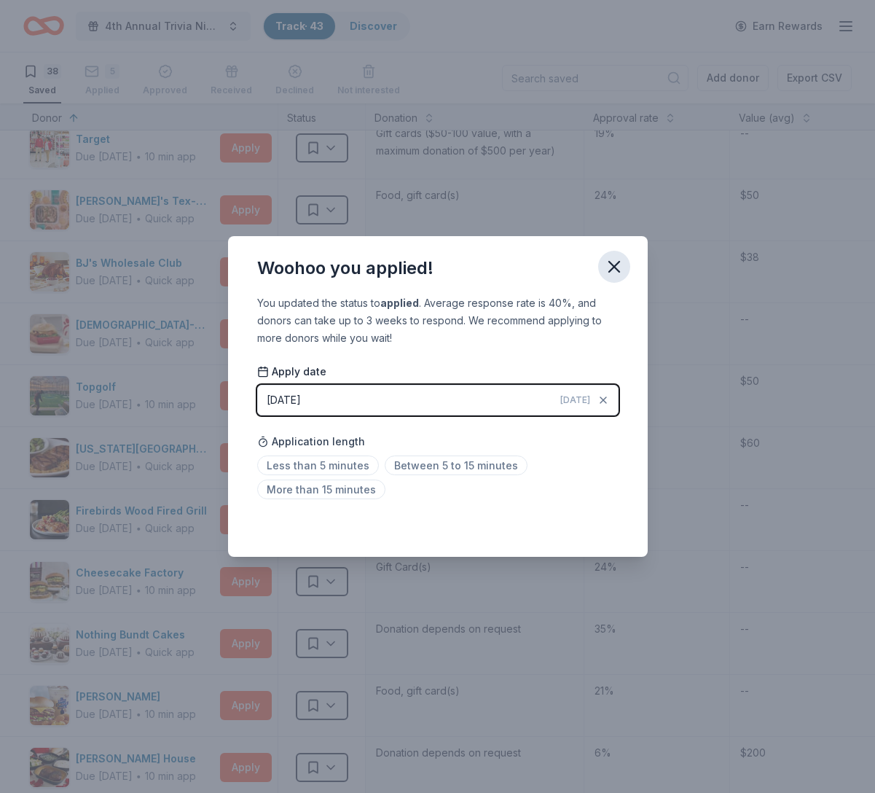
click at [623, 262] on icon "button" at bounding box center [614, 267] width 20 height 20
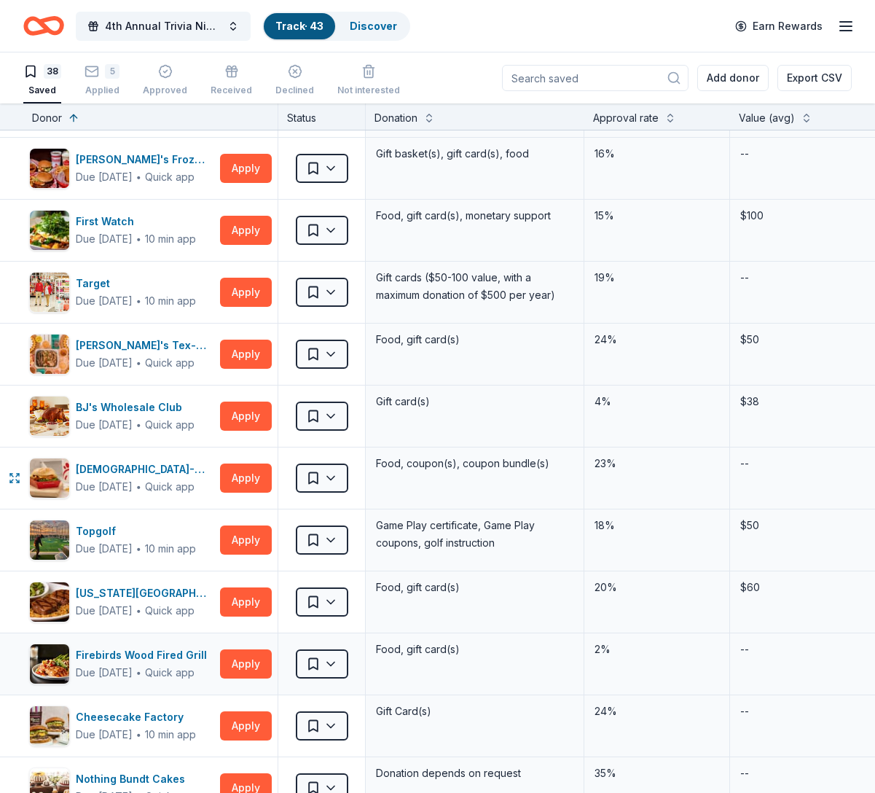
scroll to position [1115, 0]
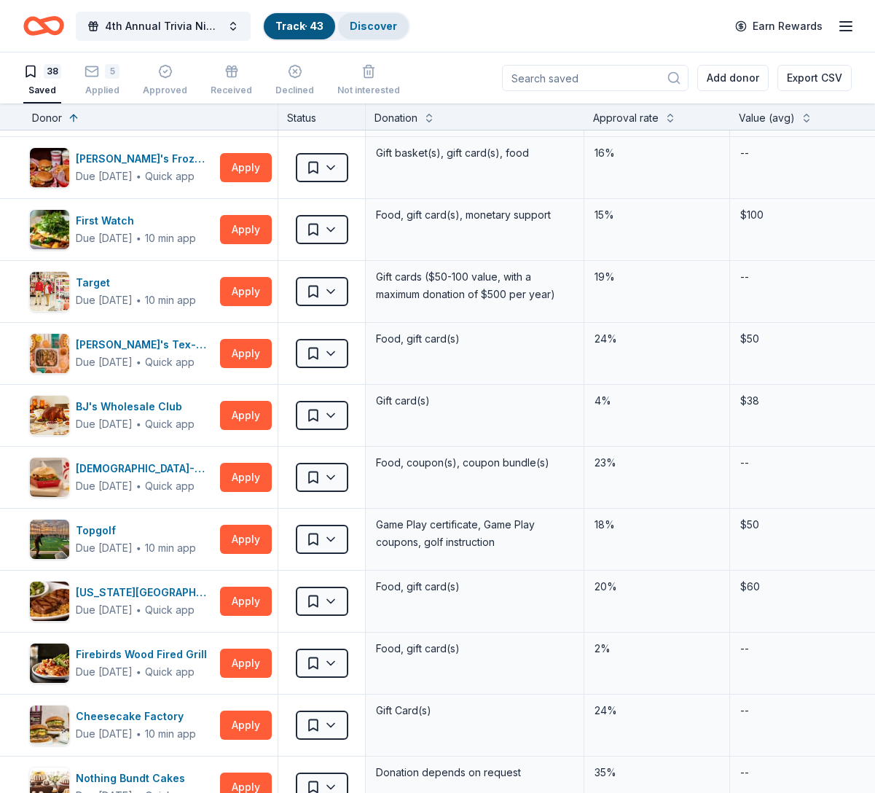
click at [361, 26] on link "Discover" at bounding box center [373, 26] width 47 height 12
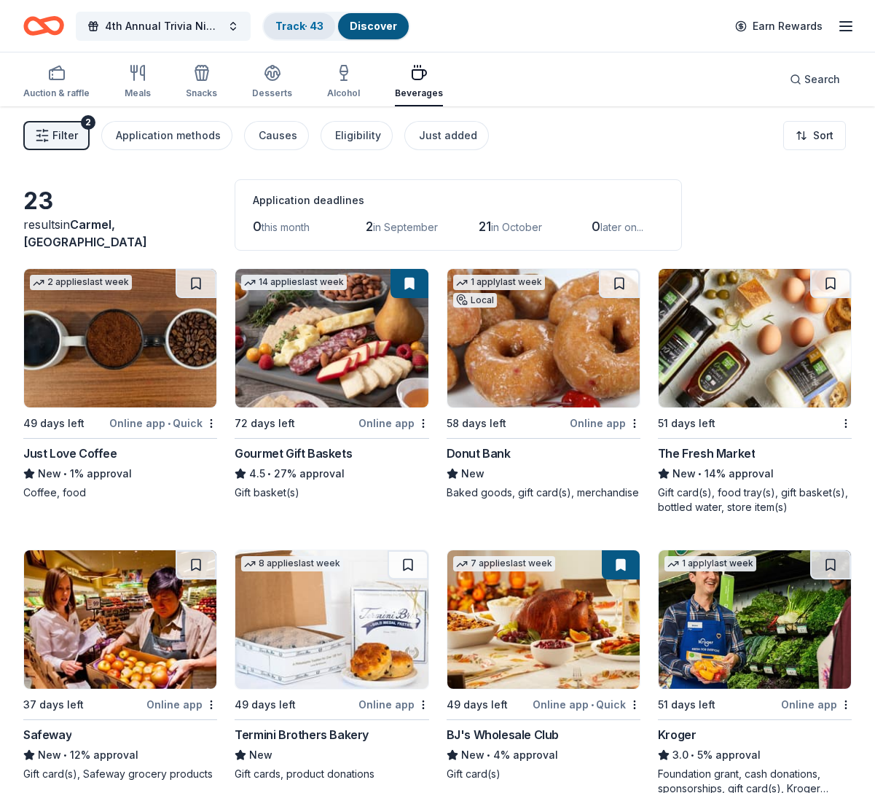
click at [313, 33] on div "Track · 43" at bounding box center [299, 26] width 71 height 26
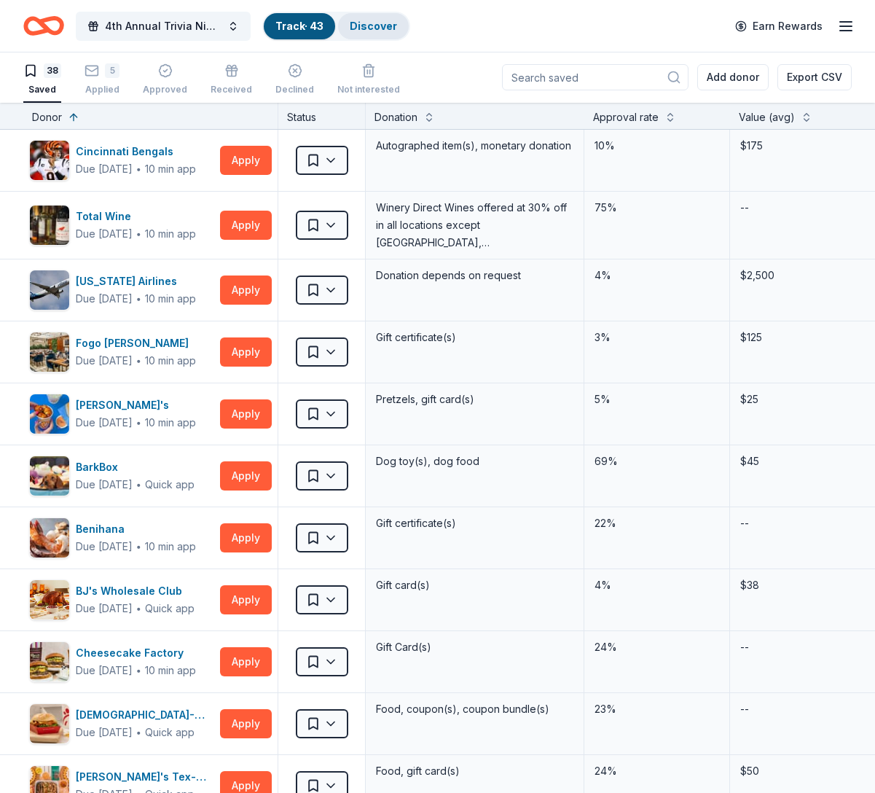
click at [369, 23] on link "Discover" at bounding box center [373, 26] width 47 height 12
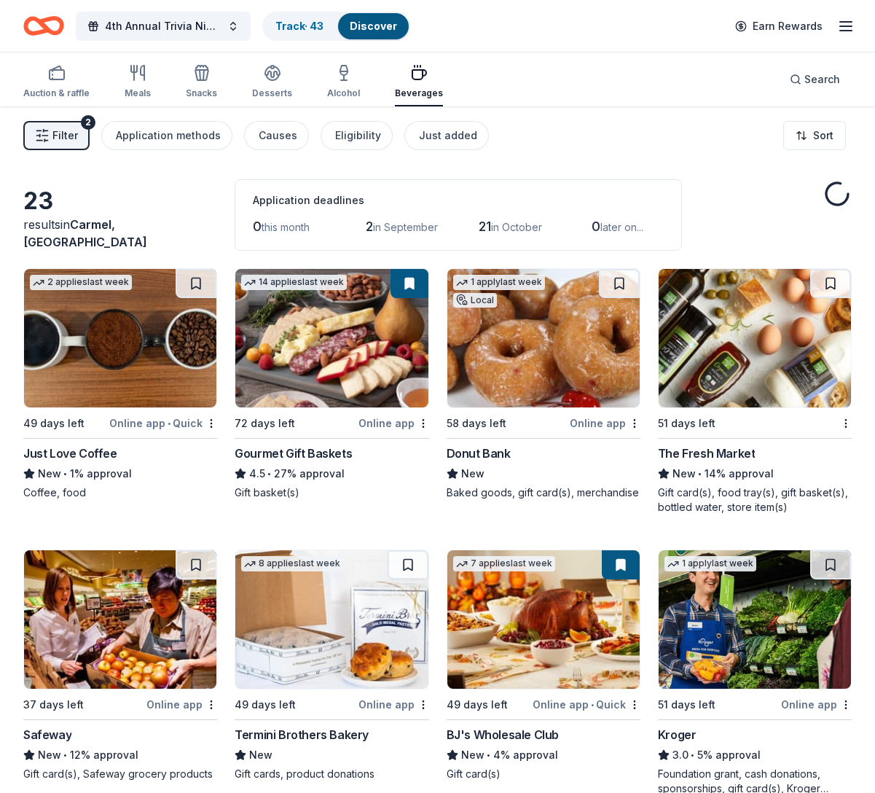
click at [132, 341] on img at bounding box center [120, 338] width 192 height 138
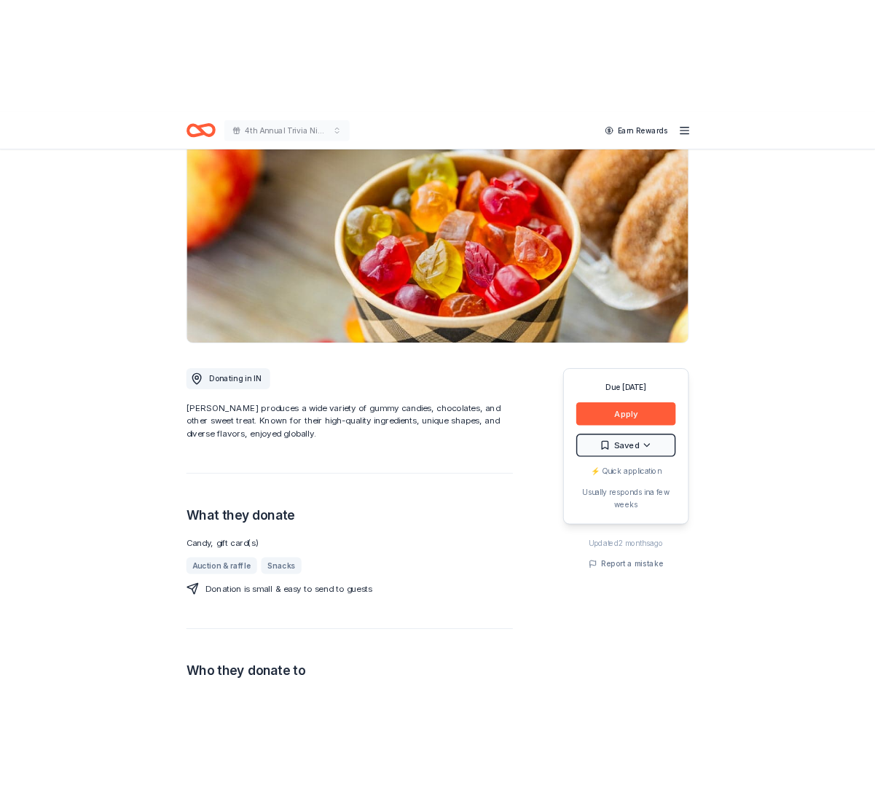
scroll to position [100, 0]
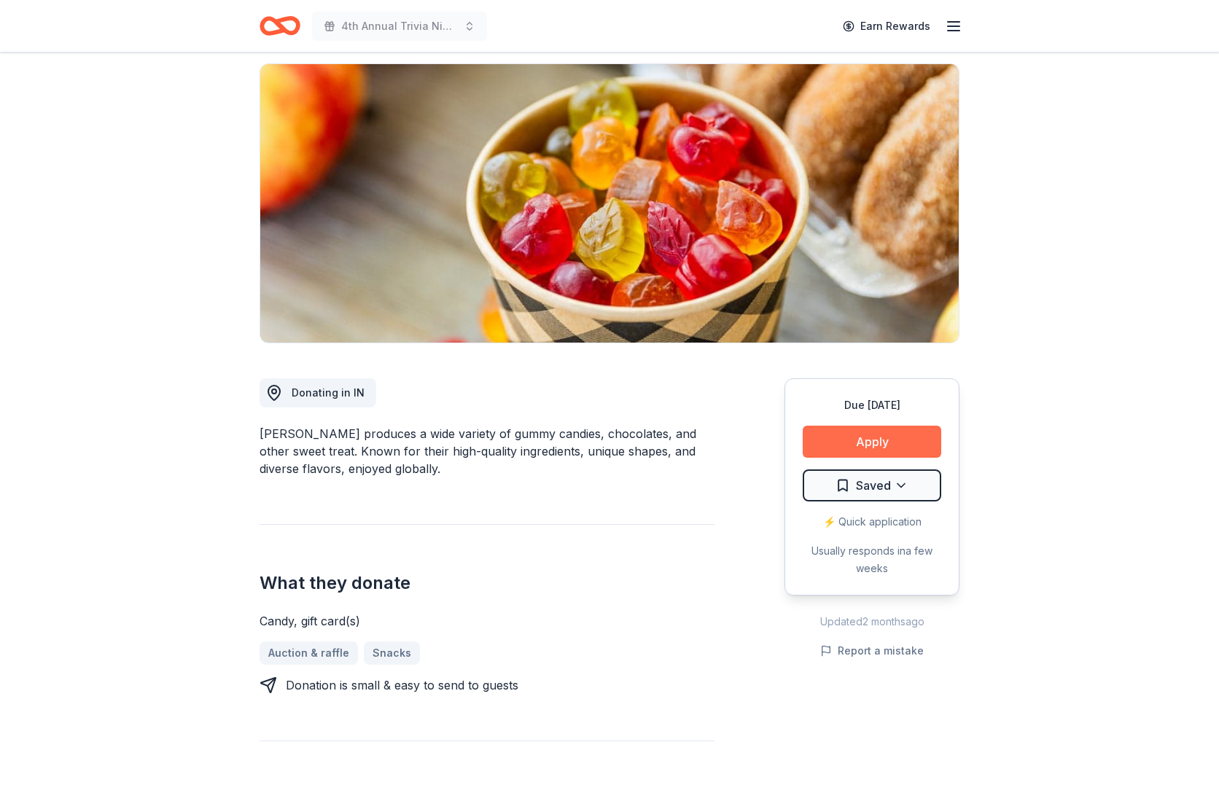
click at [873, 441] on button "Apply" at bounding box center [872, 442] width 138 height 32
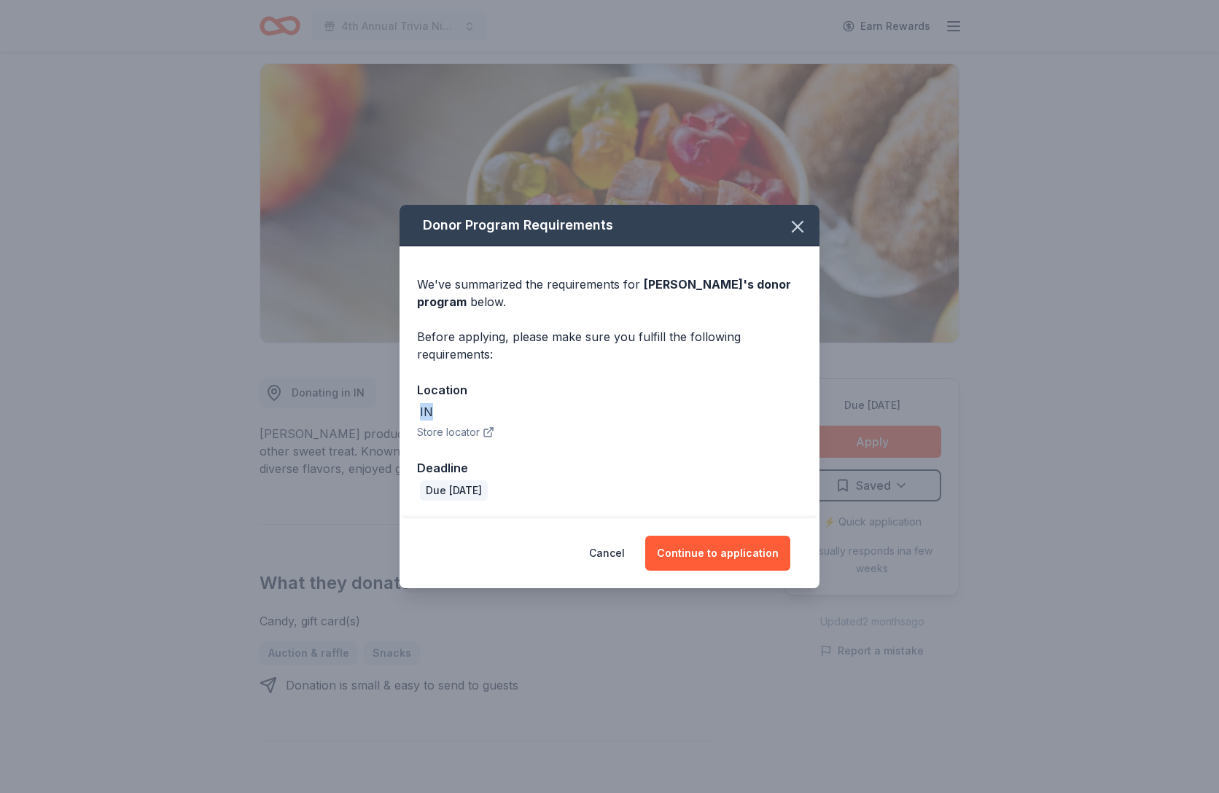
drag, startPoint x: 441, startPoint y: 418, endPoint x: 482, endPoint y: 442, distance: 47.4
click at [405, 415] on div "We've summarized the requirements for Albanese 's donor program below. Before a…" at bounding box center [609, 382] width 420 height 272
click at [726, 558] on button "Continue to application" at bounding box center [717, 553] width 145 height 35
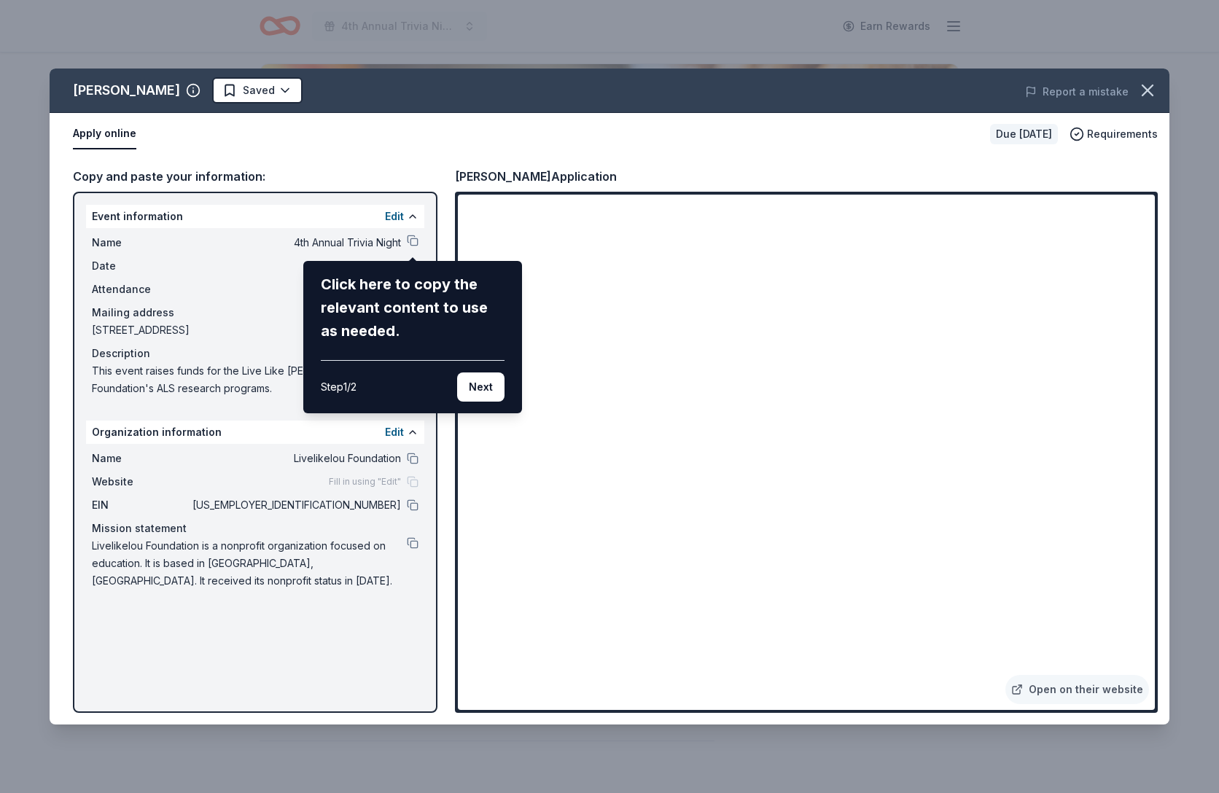
click at [759, 682] on div "Albanese Saved Report a mistake Apply online Due in 49 days Requirements Copy a…" at bounding box center [610, 397] width 1120 height 656
click at [746, 688] on div "Albanese Saved Report a mistake Apply online Due in 49 days Requirements Copy a…" at bounding box center [610, 397] width 1120 height 656
click at [477, 386] on button "Next" at bounding box center [480, 386] width 47 height 29
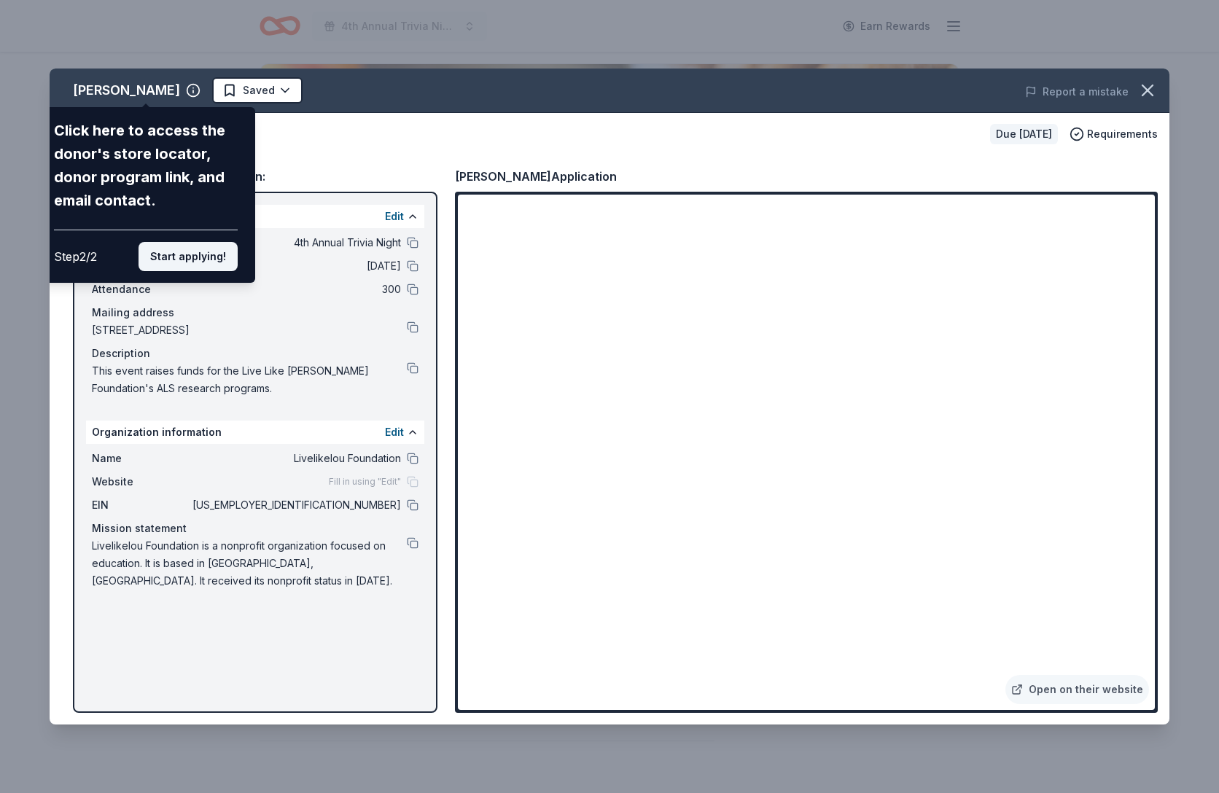
click at [187, 259] on button "Start applying!" at bounding box center [187, 256] width 99 height 29
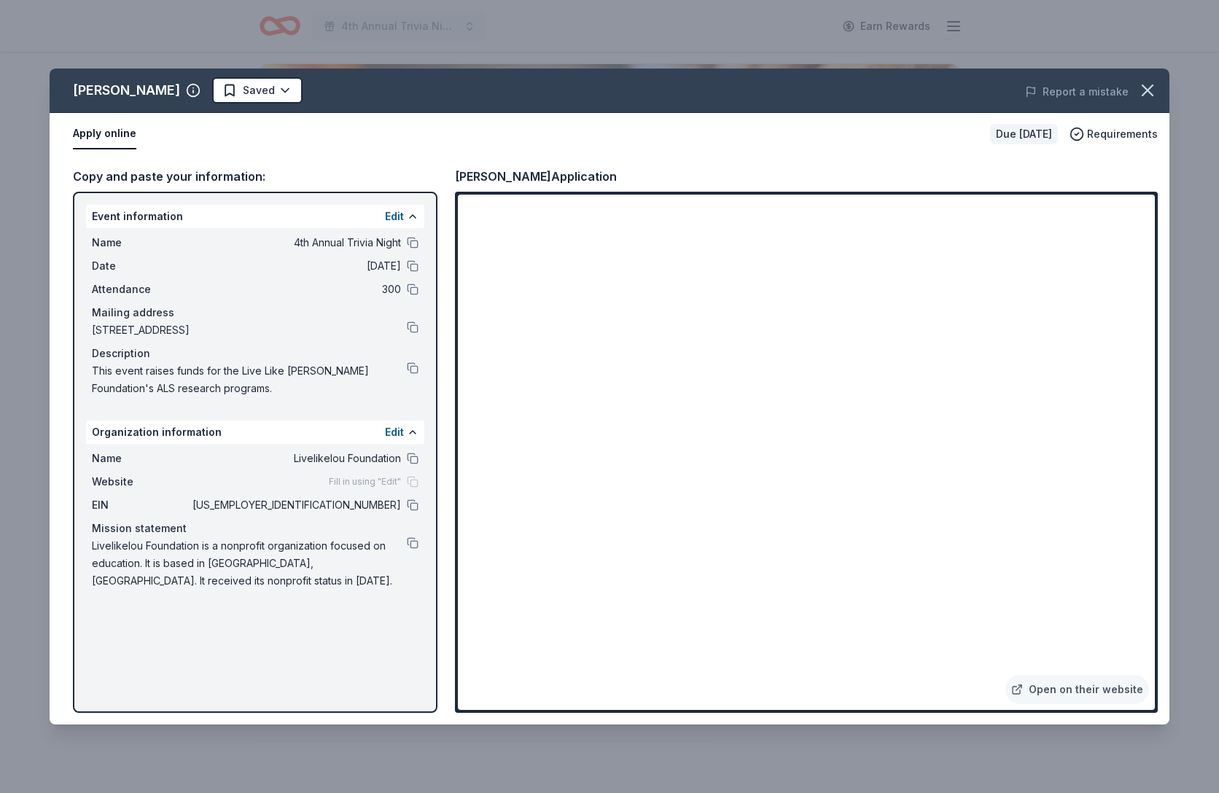
click at [1219, 317] on html "4th Annual Trivia Night Earn Rewards Due in 49 days Share Albanese New • 1 revi…" at bounding box center [609, 296] width 1219 height 793
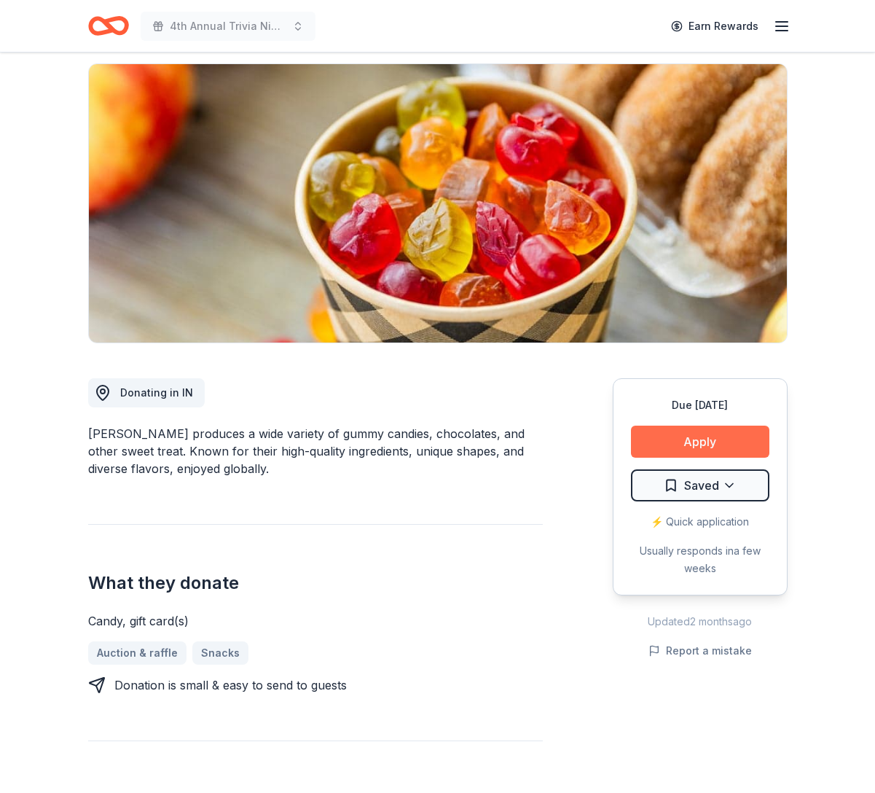
click at [684, 442] on button "Apply" at bounding box center [700, 442] width 138 height 32
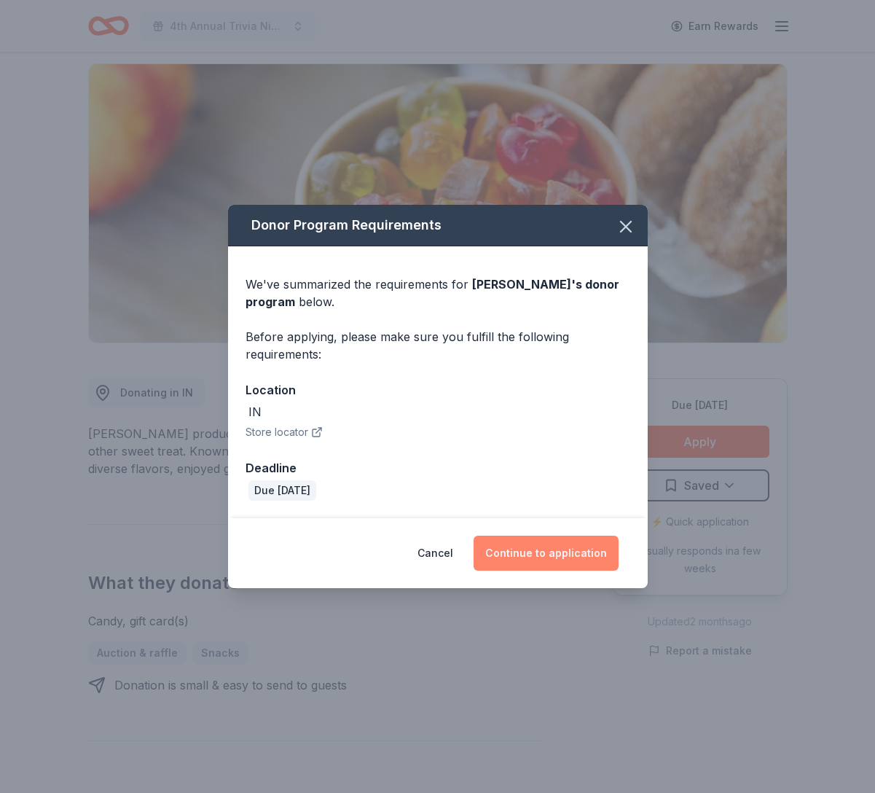
click at [547, 555] on button "Continue to application" at bounding box center [546, 553] width 145 height 35
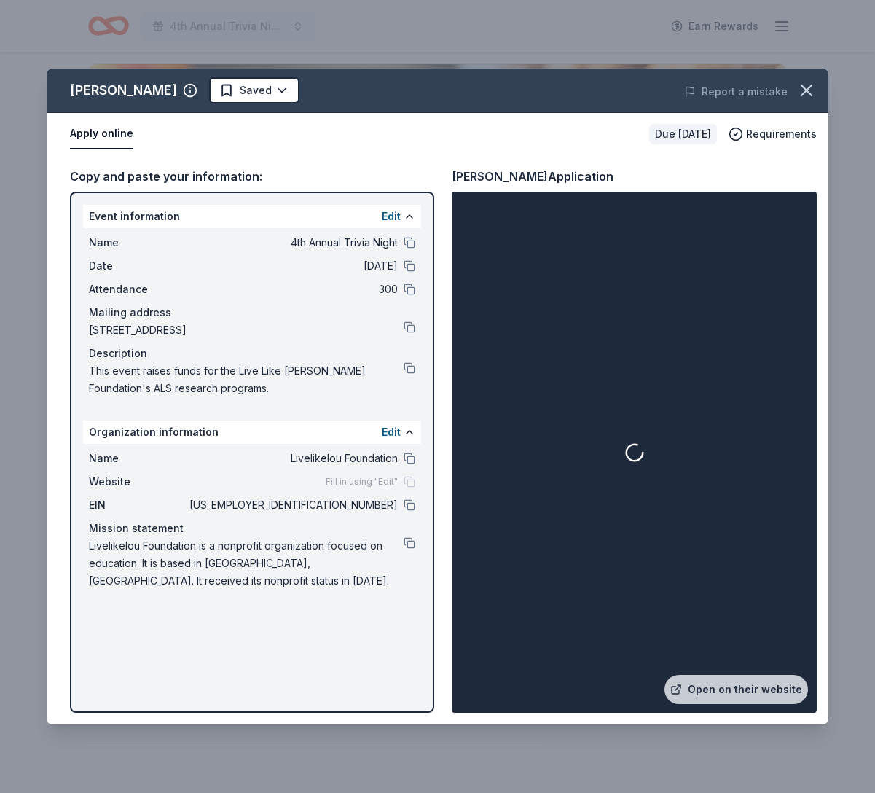
scroll to position [1287, 0]
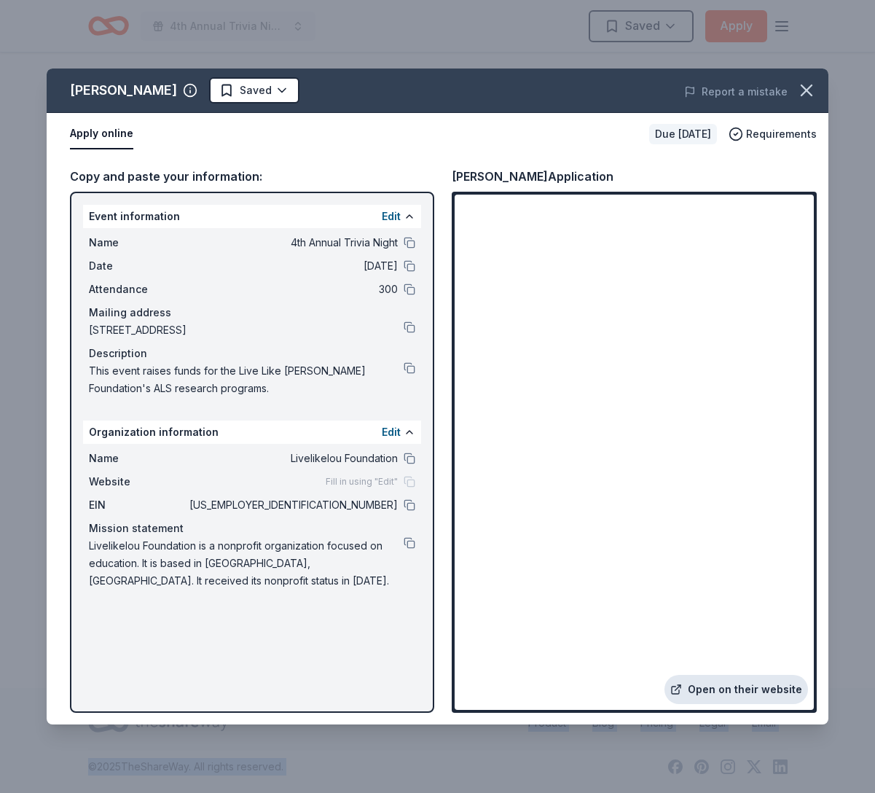
click at [727, 691] on link "Open on their website" at bounding box center [737, 689] width 144 height 29
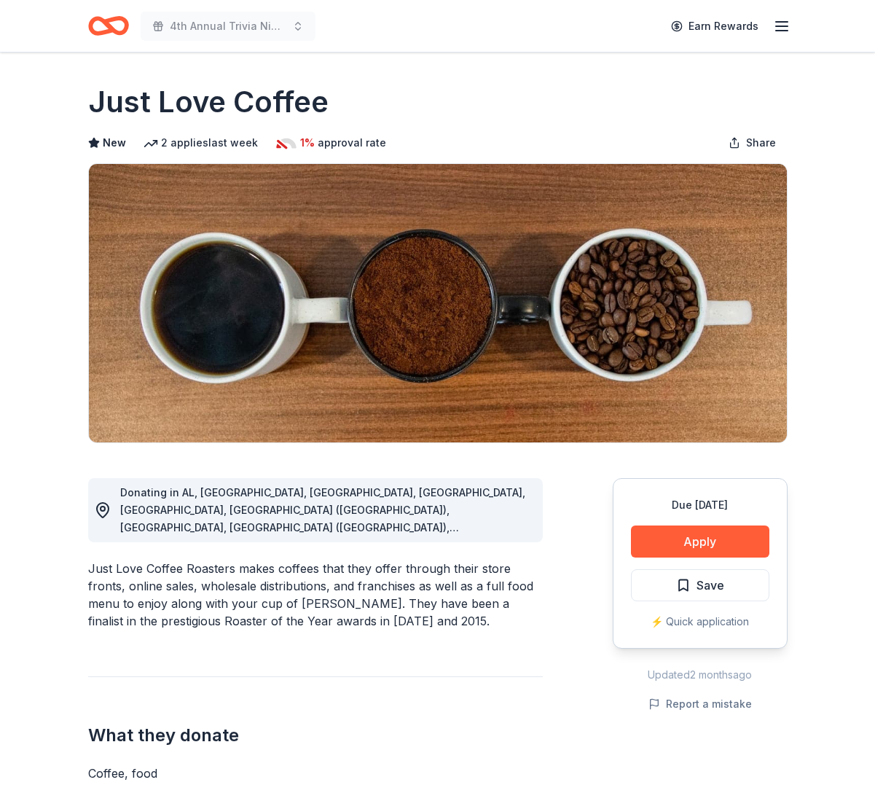
scroll to position [1, 0]
